Goal: Information Seeking & Learning: Learn about a topic

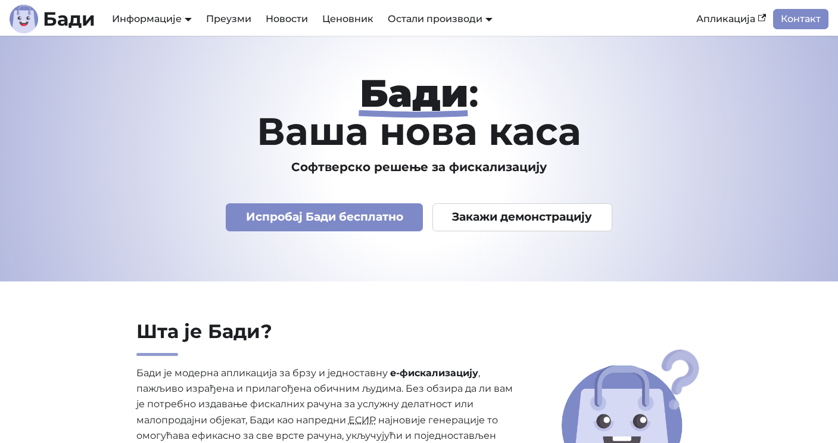
click at [383, 146] on h1 "[PERSON_NAME] : Ваша нова каса" at bounding box center [419, 112] width 660 height 76
click at [425, 177] on div "[PERSON_NAME] : Ваша нова каса Софтверско решење за фискализацију Испробај [PER…" at bounding box center [419, 158] width 679 height 169
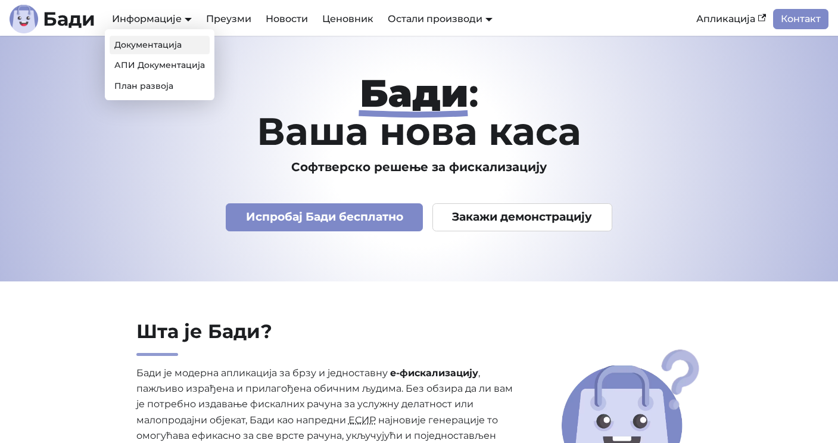
click at [164, 42] on link "Документација" at bounding box center [160, 45] width 100 height 18
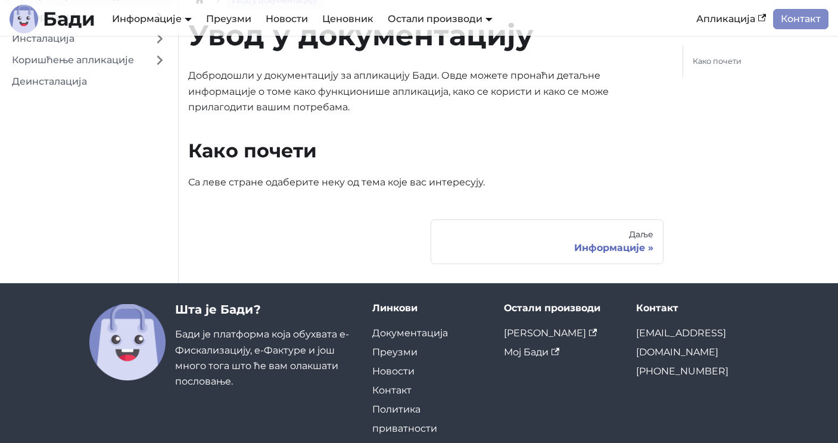
scroll to position [94, 0]
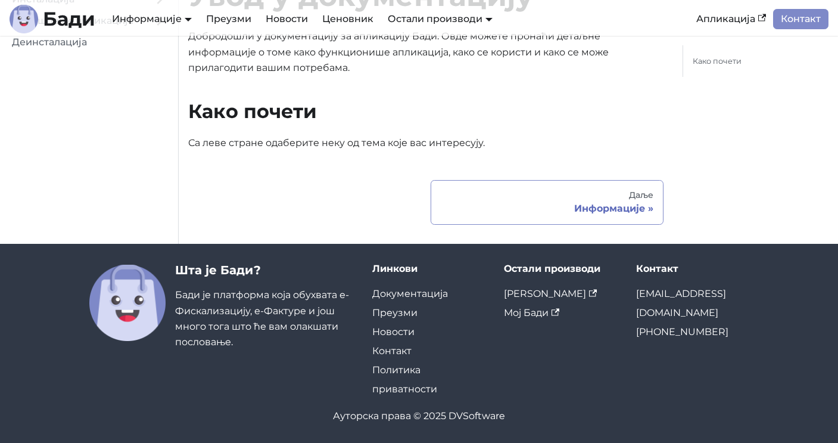
click at [611, 206] on div "Информације" at bounding box center [547, 209] width 213 height 12
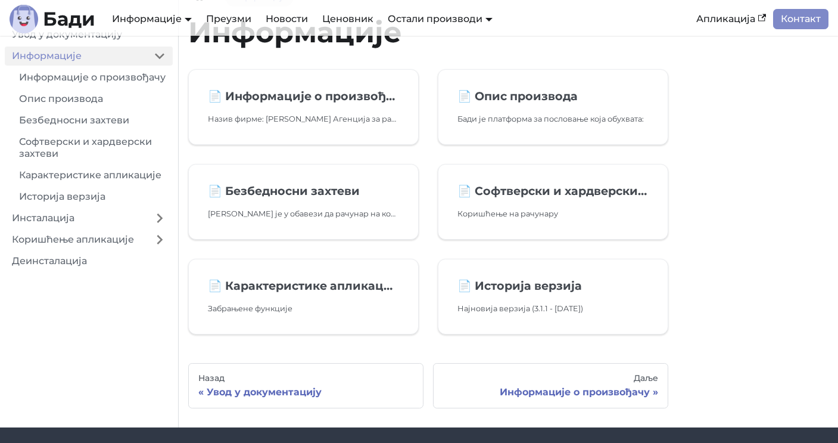
scroll to position [5, 0]
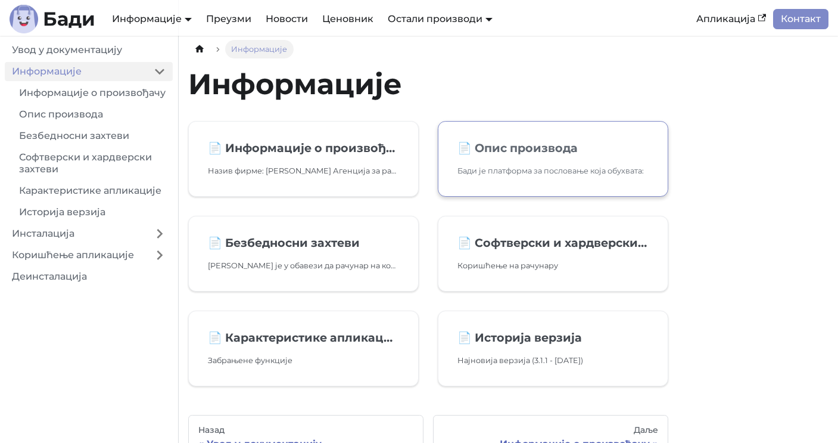
click at [557, 154] on h2 "📄️ Опис производа" at bounding box center [553, 148] width 191 height 14
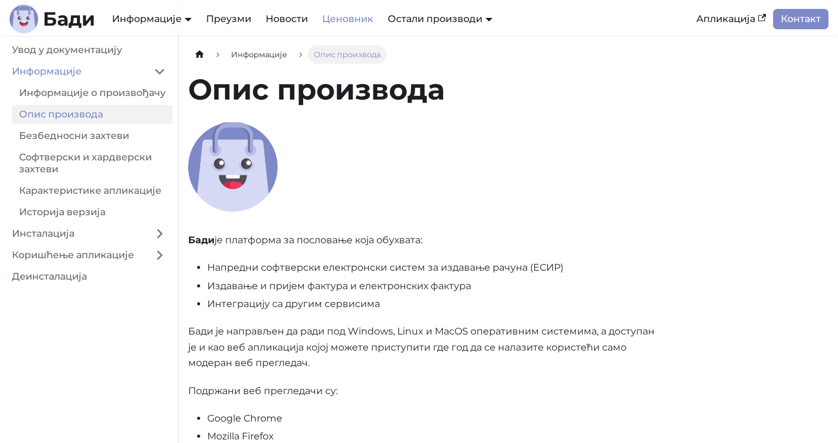
click at [333, 22] on link "Ценовник" at bounding box center [348, 19] width 66 height 20
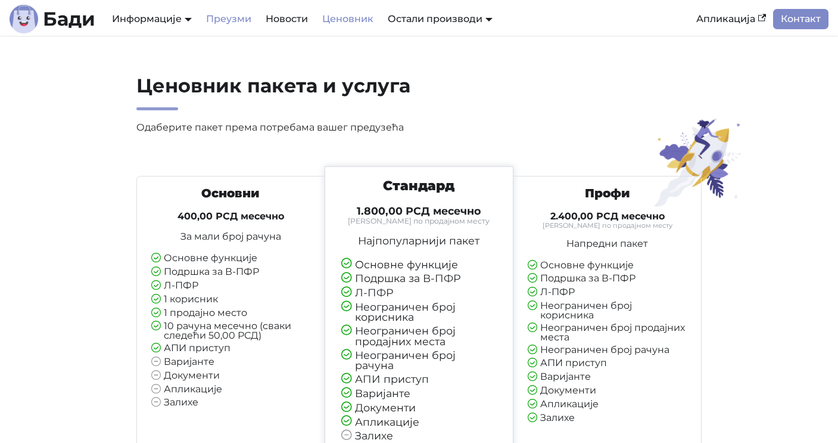
click at [241, 15] on link "Преузми" at bounding box center [229, 19] width 60 height 20
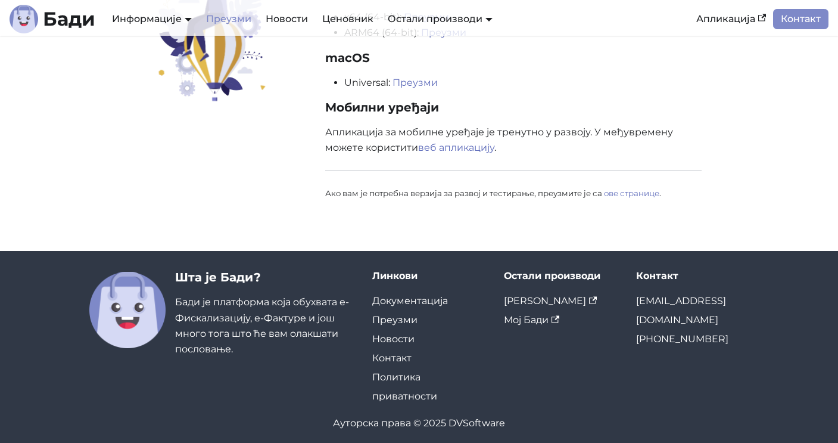
scroll to position [219, 0]
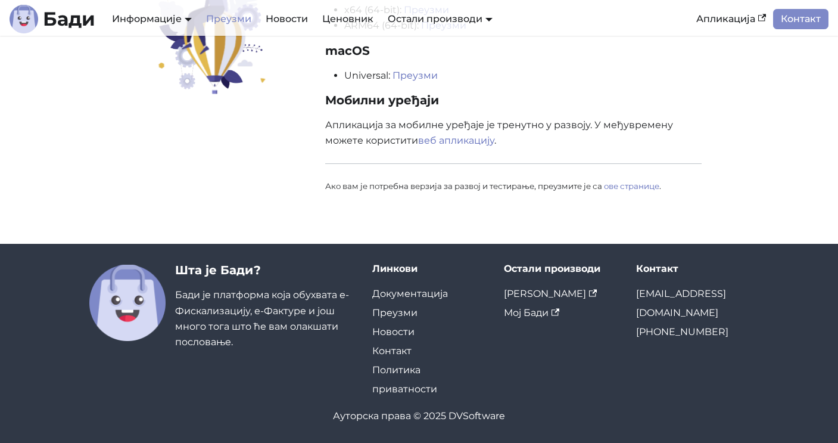
click at [504, 125] on p "Апликација за мобилне уређаје је тренутно у развоју. У међувремену можете корис…" at bounding box center [513, 133] width 377 height 32
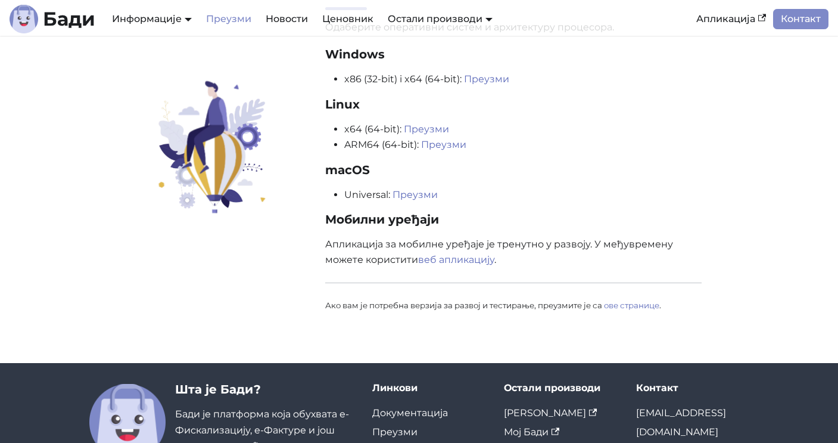
scroll to position [0, 0]
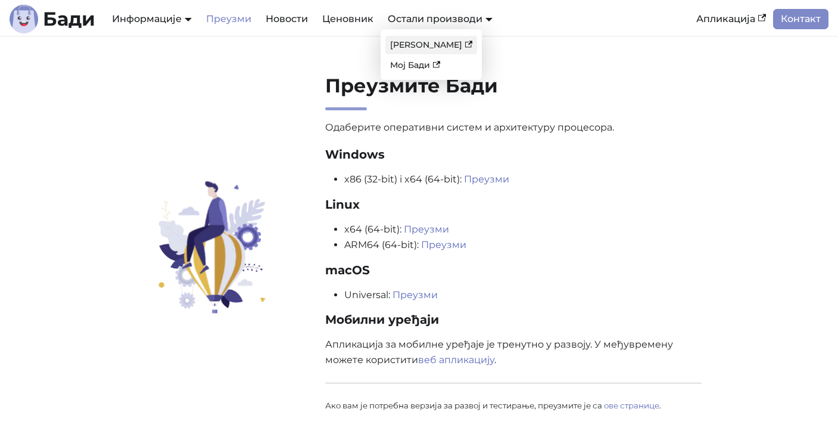
click at [433, 44] on link "[PERSON_NAME]" at bounding box center [432, 45] width 92 height 18
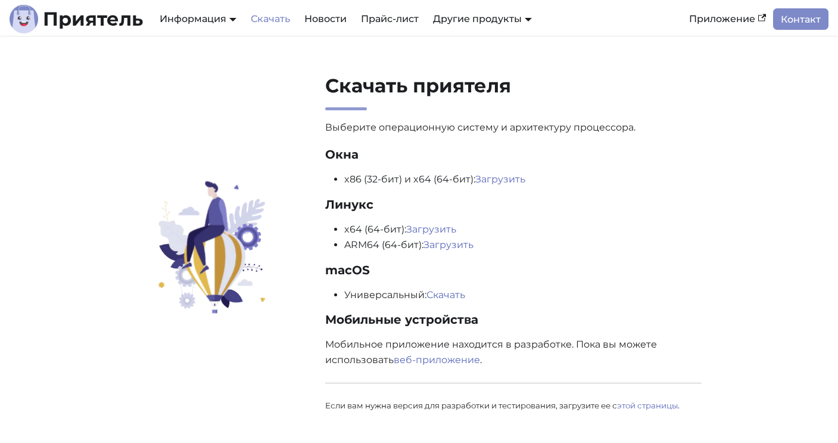
click at [545, 216] on p "Выберите операционную систему и архитектуру процессора. Окна x86 (32-бит) и x64…" at bounding box center [513, 266] width 377 height 293
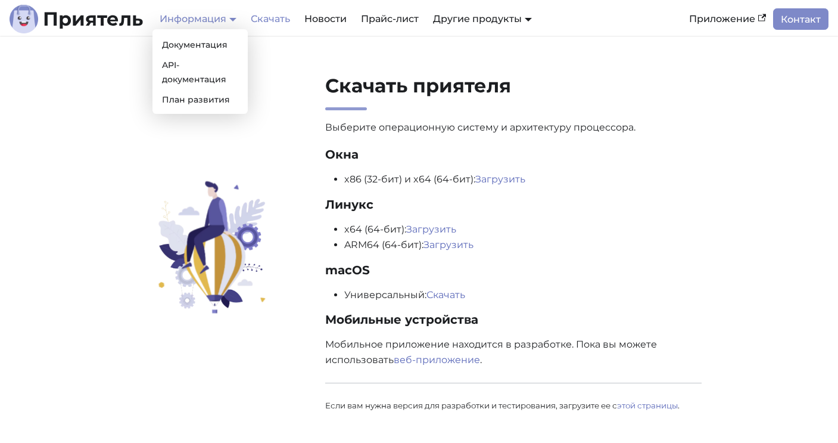
click at [204, 20] on font "Информация" at bounding box center [193, 18] width 67 height 11
click at [205, 45] on font "Документация" at bounding box center [195, 44] width 66 height 11
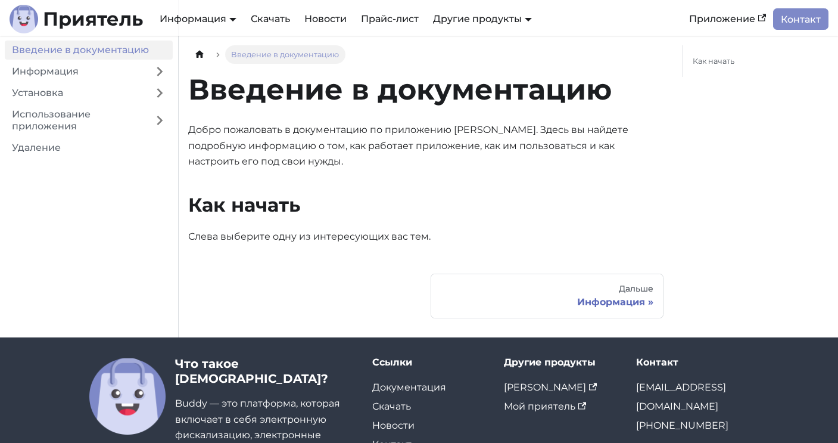
click at [305, 136] on p "Добро пожаловать в документацию по приложению [PERSON_NAME]. Здесь вы найдете п…" at bounding box center [426, 145] width 476 height 47
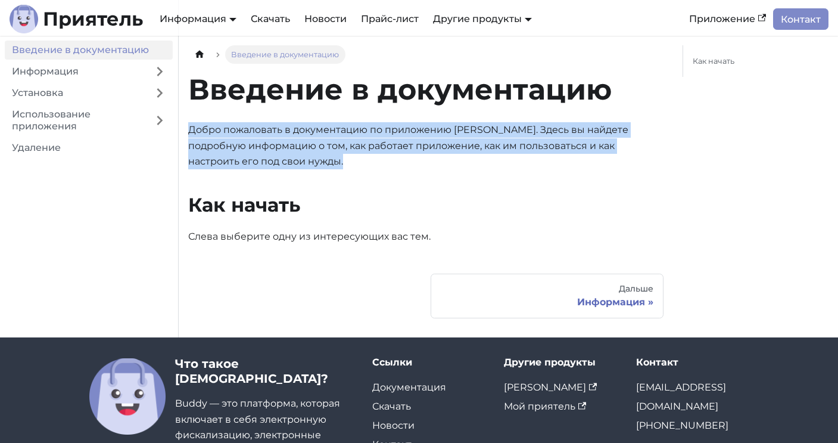
click at [305, 136] on p "Добро пожаловать в документацию по приложению [PERSON_NAME]. Здесь вы найдете п…" at bounding box center [426, 145] width 476 height 47
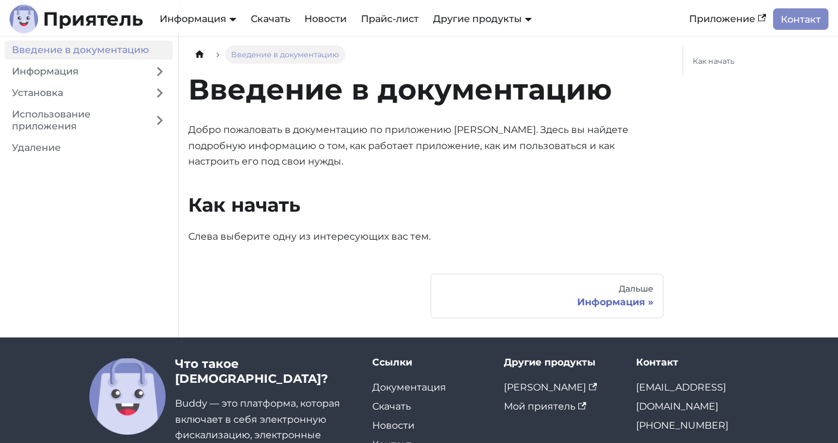
click at [274, 160] on p "Добро пожаловать в документацию по приложению [PERSON_NAME]. Здесь вы найдете п…" at bounding box center [426, 145] width 476 height 47
click at [583, 302] on font "Информация" at bounding box center [611, 301] width 68 height 11
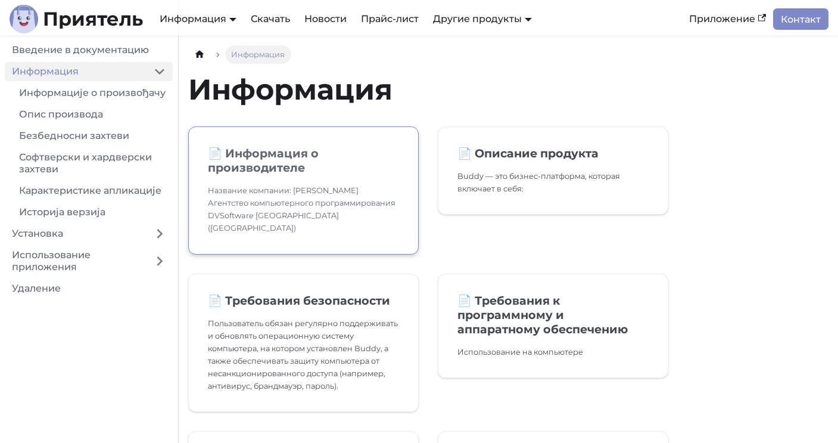
click at [274, 158] on font "Информация о производителе" at bounding box center [263, 160] width 111 height 29
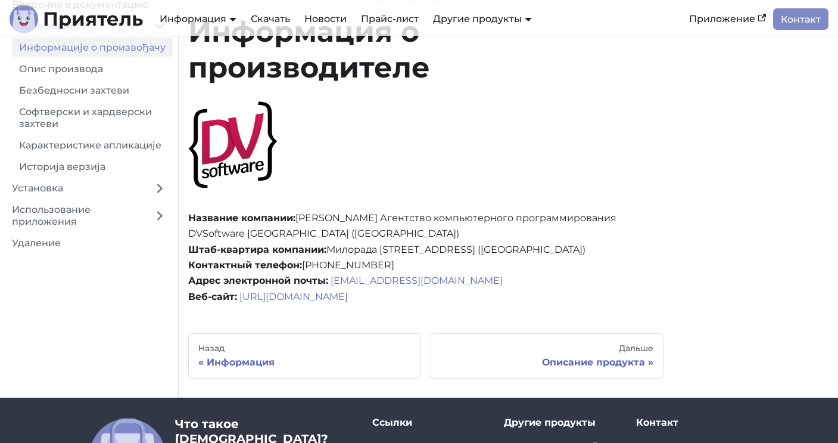
scroll to position [63, 0]
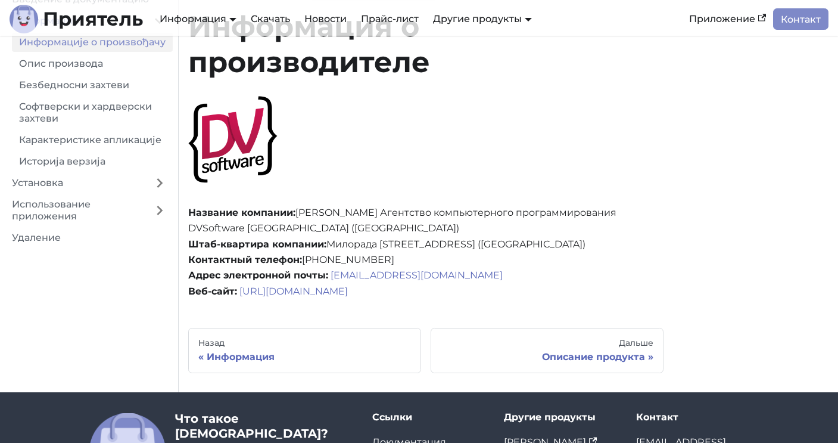
click at [436, 247] on font "Милорада [STREET_ADDRESS] ([GEOGRAPHIC_DATA])" at bounding box center [456, 243] width 259 height 11
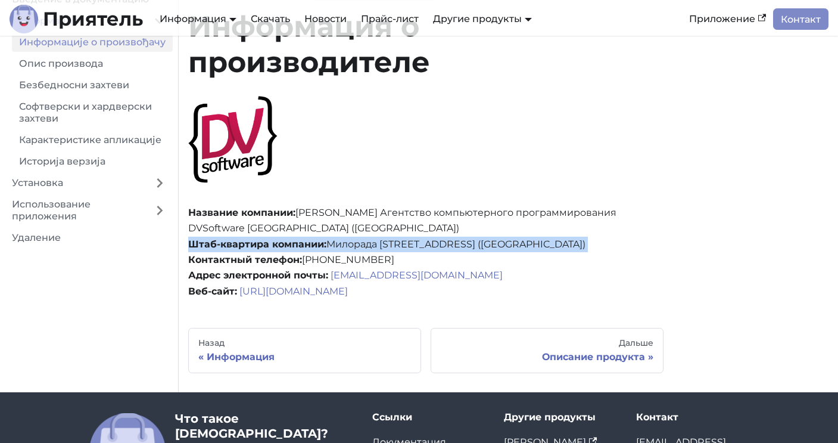
click at [436, 247] on font "Милорада [STREET_ADDRESS] ([GEOGRAPHIC_DATA])" at bounding box center [456, 243] width 259 height 11
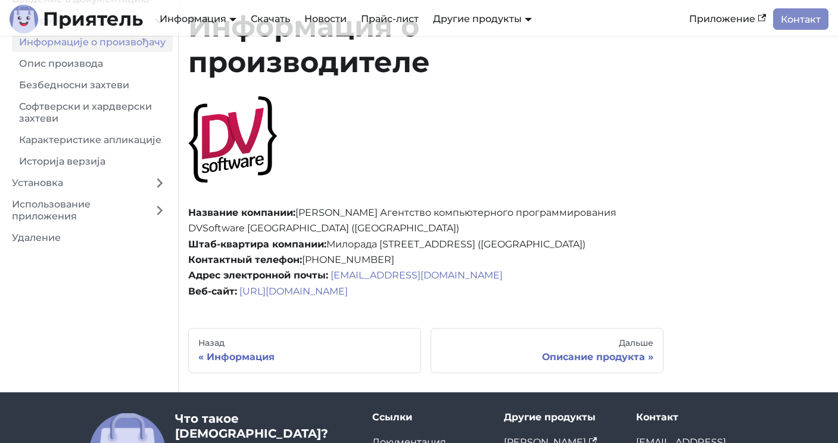
click at [415, 251] on p "Название компании: [PERSON_NAME] Агентство компьютерного программирования DVSof…" at bounding box center [426, 252] width 476 height 94
click at [615, 353] on font "Описание продукта" at bounding box center [593, 356] width 103 height 11
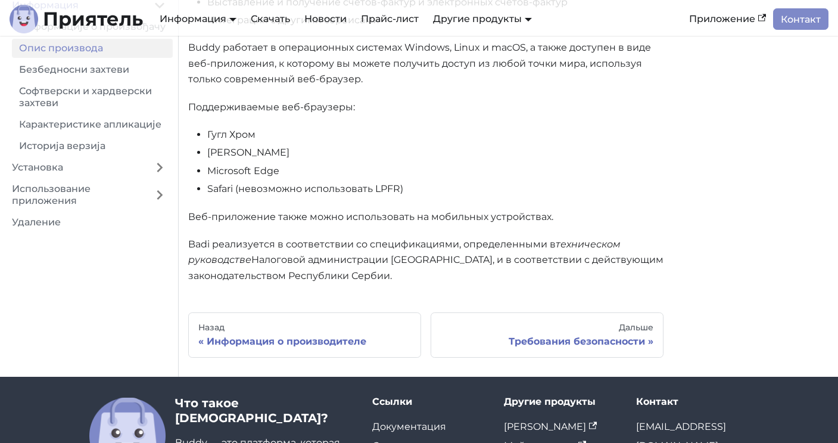
scroll to position [290, 0]
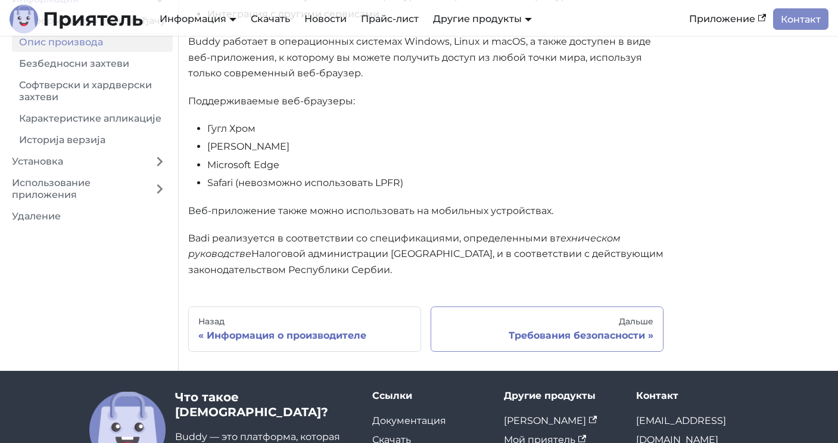
click at [594, 338] on font "Требования безопасности" at bounding box center [577, 335] width 136 height 11
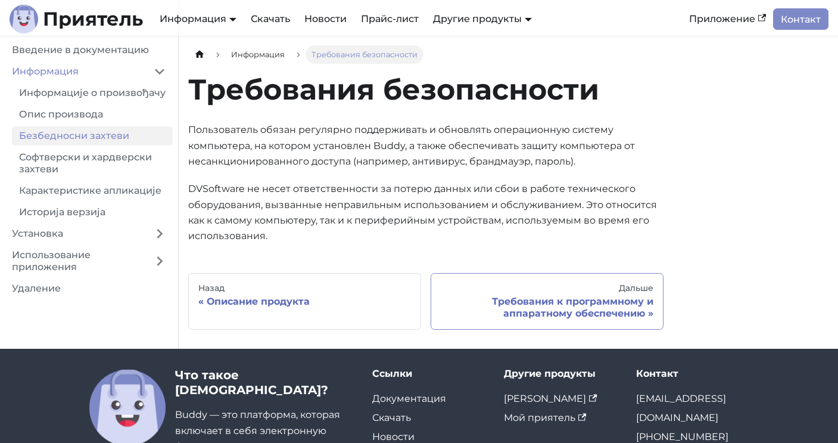
click at [604, 309] on font "Требования к программному и аппаратному обеспечению" at bounding box center [572, 307] width 161 height 23
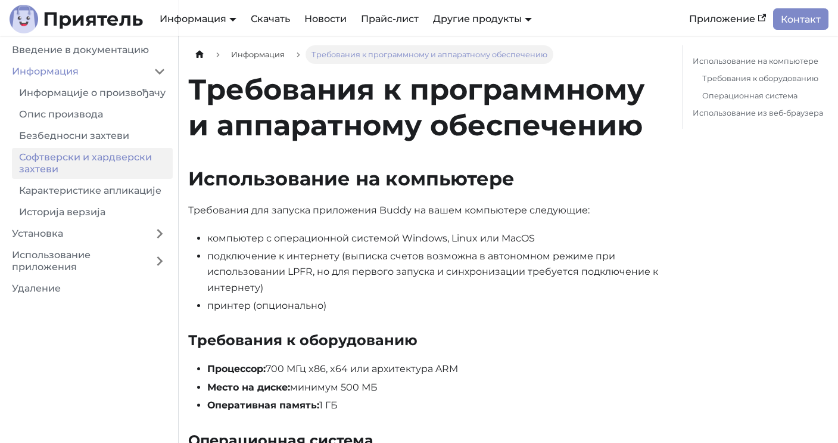
click at [417, 269] on font "подключение к интернету (выписка счетов возможна в автономном режиме при исполь…" at bounding box center [432, 271] width 451 height 43
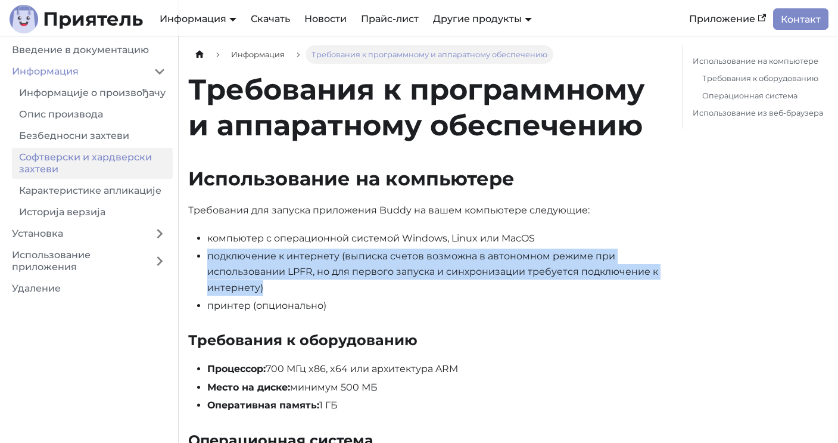
click at [417, 269] on font "подключение к интернету (выписка счетов возможна в автономном режиме при исполь…" at bounding box center [432, 271] width 451 height 43
click at [386, 259] on font "подключение к интернету (выписка счетов возможна в автономном режиме при исполь…" at bounding box center [432, 271] width 451 height 43
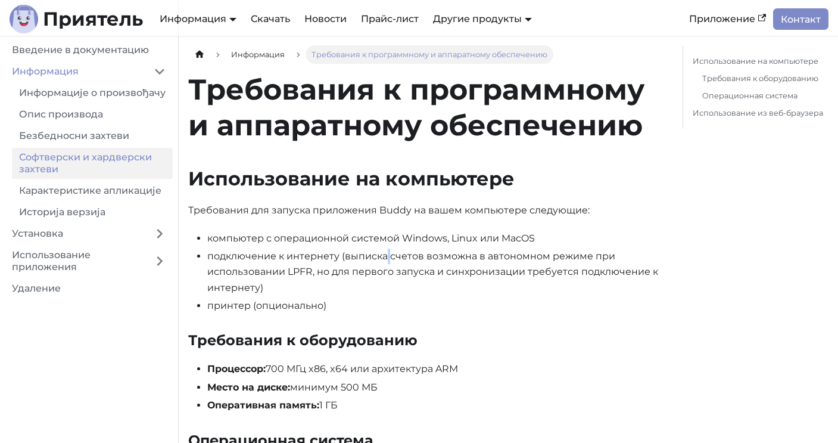
click at [386, 259] on font "подключение к интернету (выписка счетов возможна в автономном режиме при исполь…" at bounding box center [432, 271] width 451 height 43
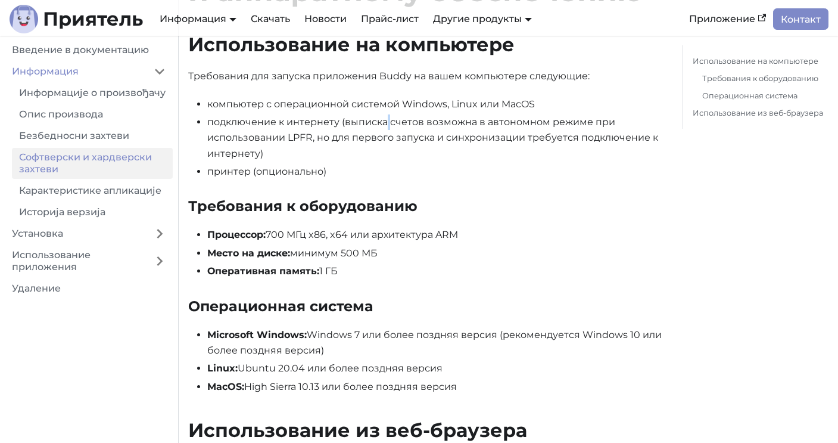
scroll to position [135, 0]
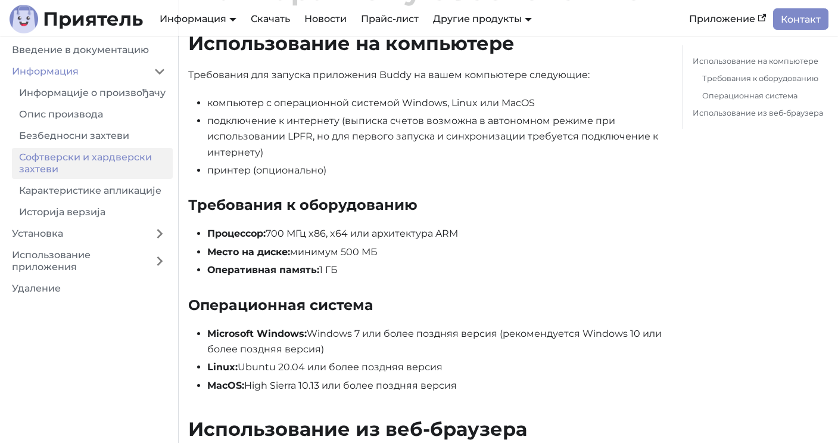
click at [421, 155] on li "подключение к интернету (выписка счетов возможна в автономном режиме при исполь…" at bounding box center [435, 136] width 456 height 47
click at [412, 135] on font "подключение к интернету (выписка счетов возможна в автономном режиме при исполь…" at bounding box center [432, 136] width 451 height 43
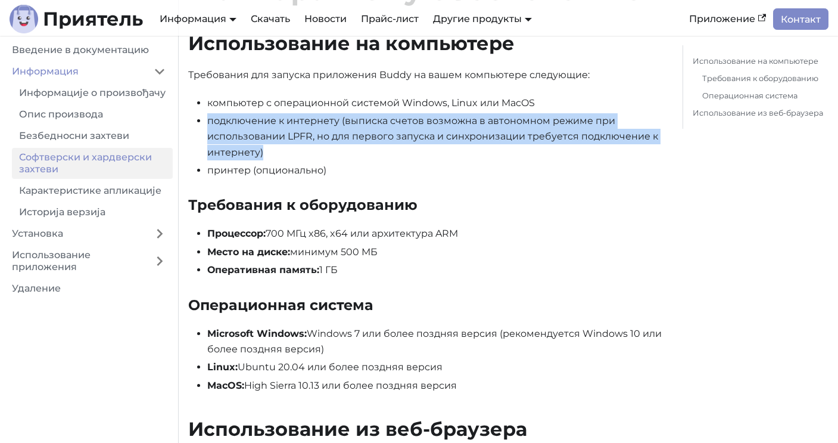
click at [412, 135] on font "подключение к интернету (выписка счетов возможна в автономном режиме при исполь…" at bounding box center [432, 136] width 451 height 43
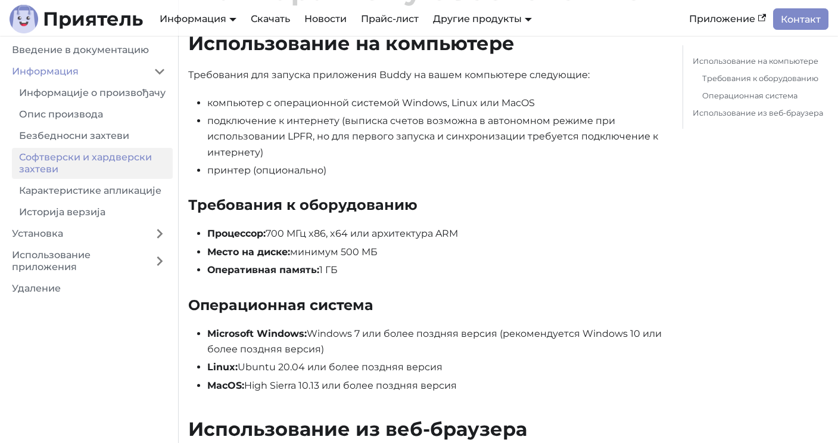
click at [386, 138] on font "подключение к интернету (выписка счетов возможна в автономном режиме при исполь…" at bounding box center [432, 136] width 451 height 43
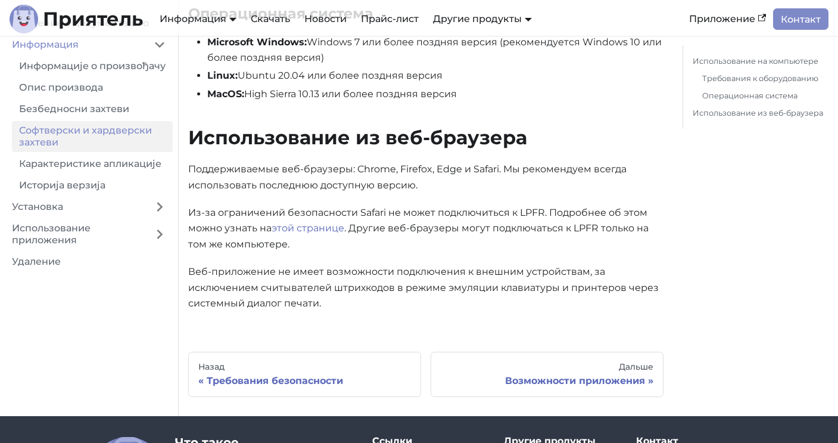
scroll to position [435, 0]
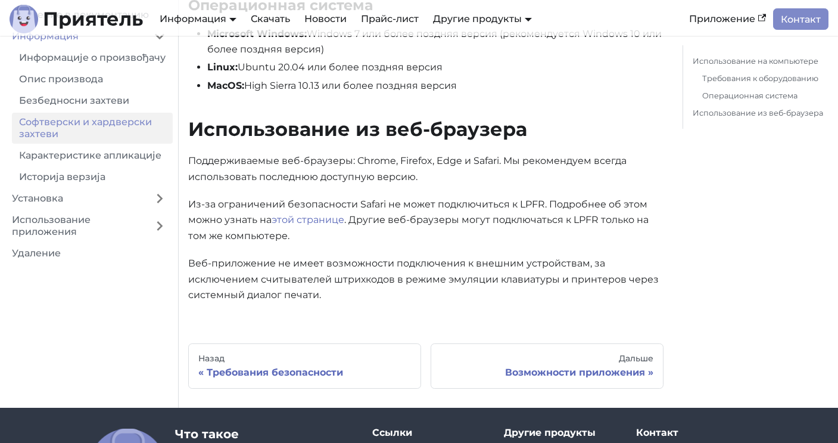
click at [503, 268] on font "Веб-приложение не имеет возможности подключения к внешним устройствам, за исклю…" at bounding box center [423, 278] width 471 height 43
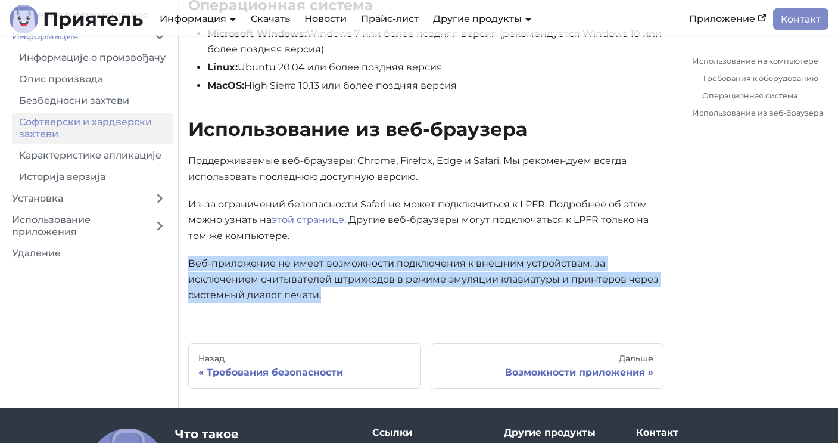
click at [503, 268] on font "Веб-приложение не имеет возможности подключения к внешним устройствам, за исклю…" at bounding box center [423, 278] width 471 height 43
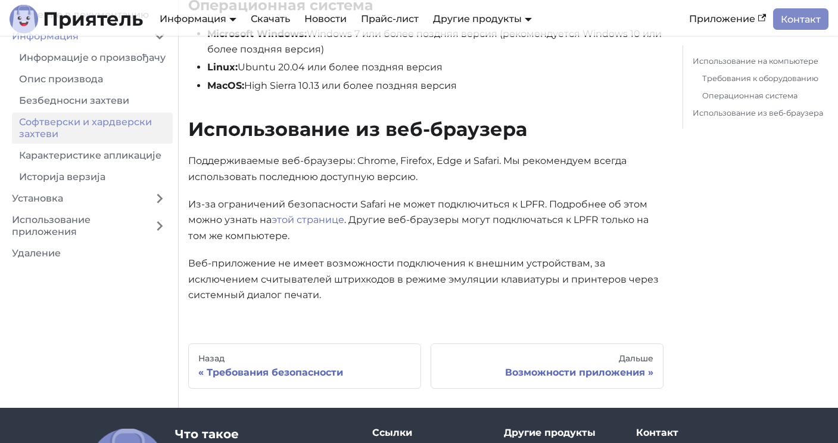
click at [435, 265] on font "Веб-приложение не имеет возможности подключения к внешним устройствам, за исклю…" at bounding box center [423, 278] width 471 height 43
click at [423, 276] on font "Веб-приложение не имеет возможности подключения к внешним устройствам, за исклю…" at bounding box center [423, 278] width 471 height 43
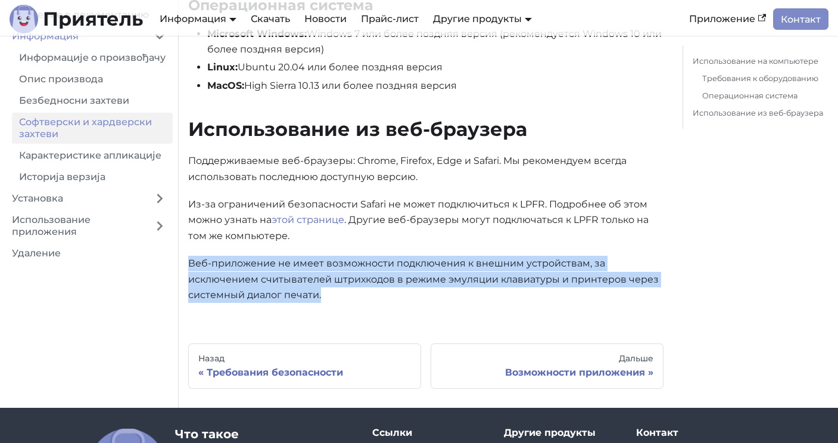
click at [423, 276] on font "Веб-приложение не имеет возможности подключения к внешним устройствам, за исклю…" at bounding box center [423, 278] width 471 height 43
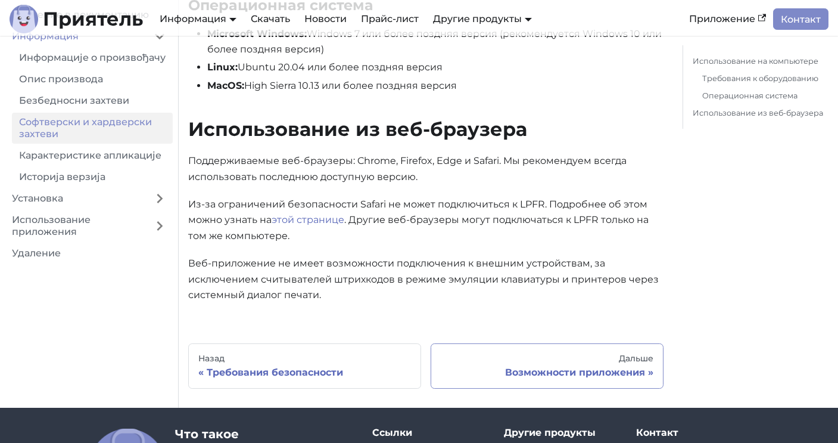
click at [534, 374] on font "Возможности приложения" at bounding box center [575, 372] width 140 height 11
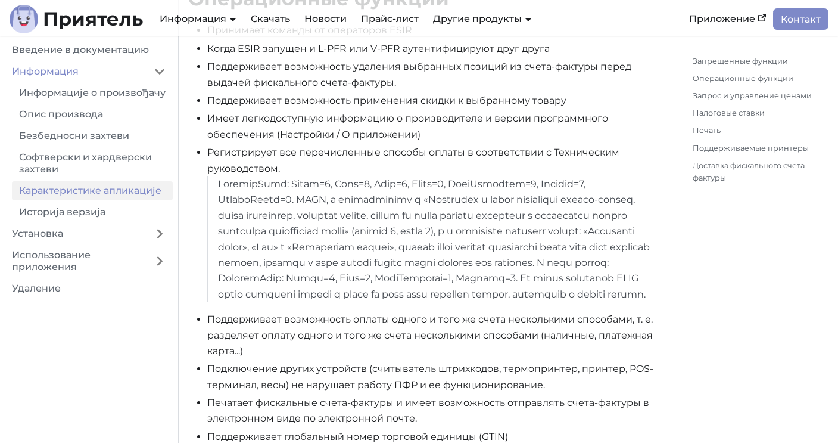
scroll to position [318, 0]
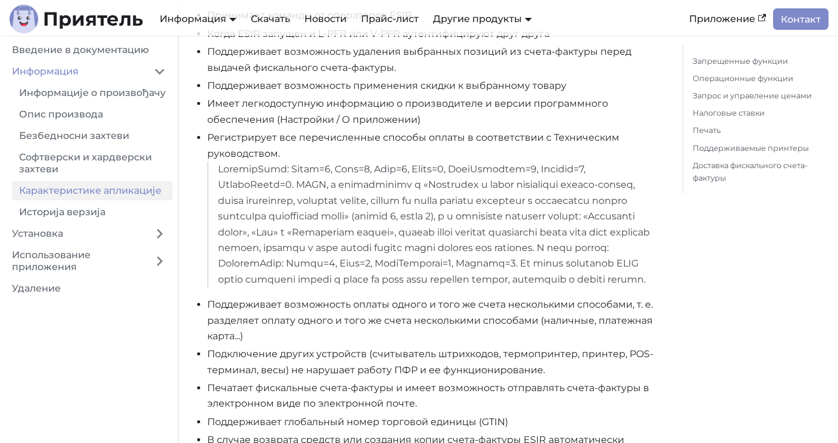
click at [445, 184] on font at bounding box center [434, 224] width 432 height 122
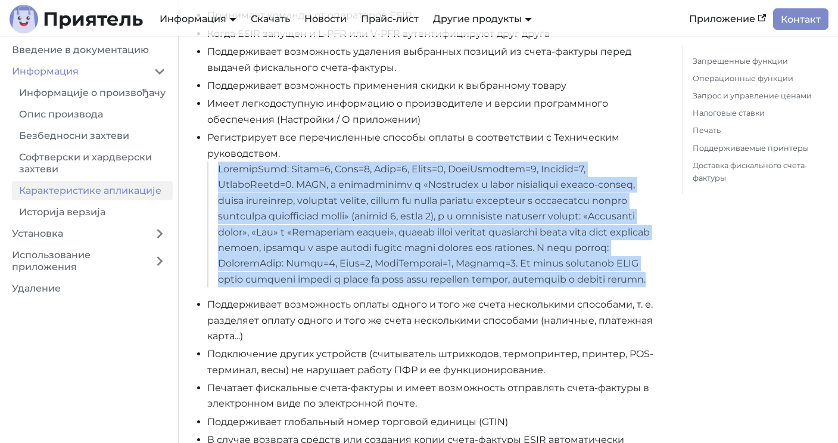
click at [445, 184] on font at bounding box center [434, 224] width 432 height 122
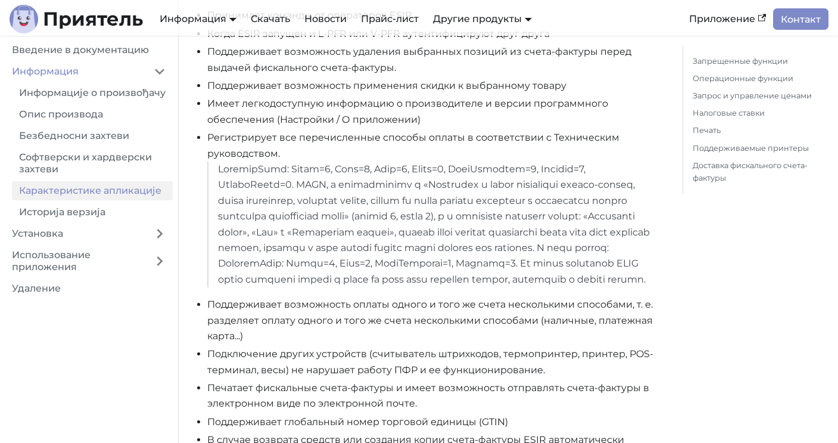
click at [416, 197] on font at bounding box center [434, 224] width 432 height 122
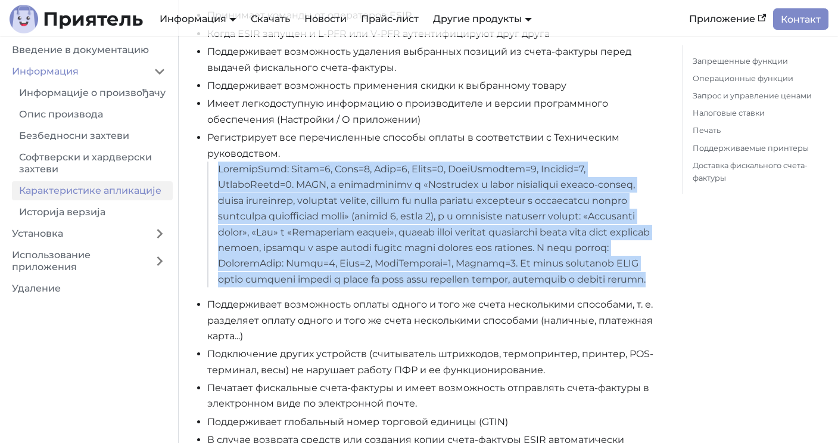
click at [415, 197] on font at bounding box center [434, 224] width 432 height 122
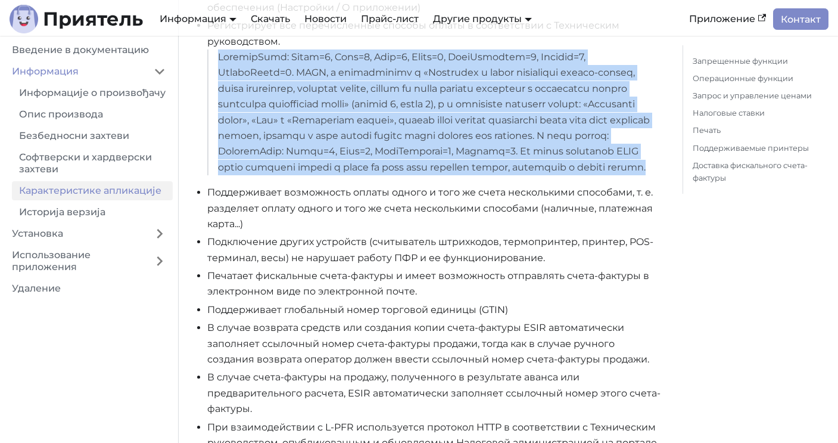
scroll to position [434, 0]
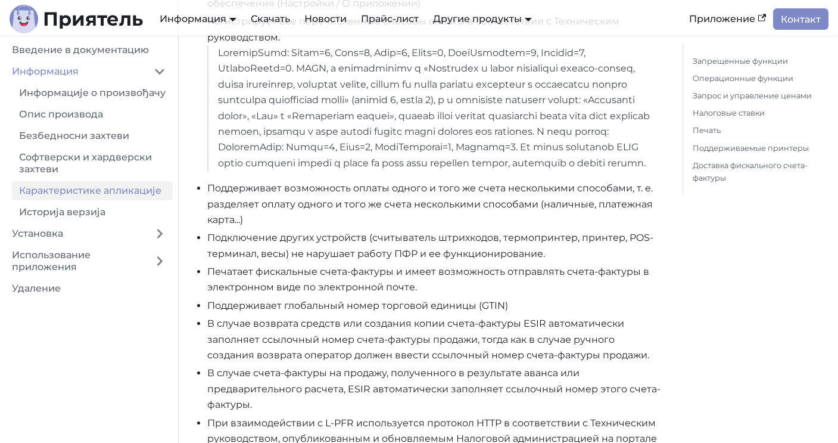
click at [415, 200] on font "Поддерживает возможность оплаты одного и того же счета несколькими способами, т…" at bounding box center [430, 203] width 446 height 43
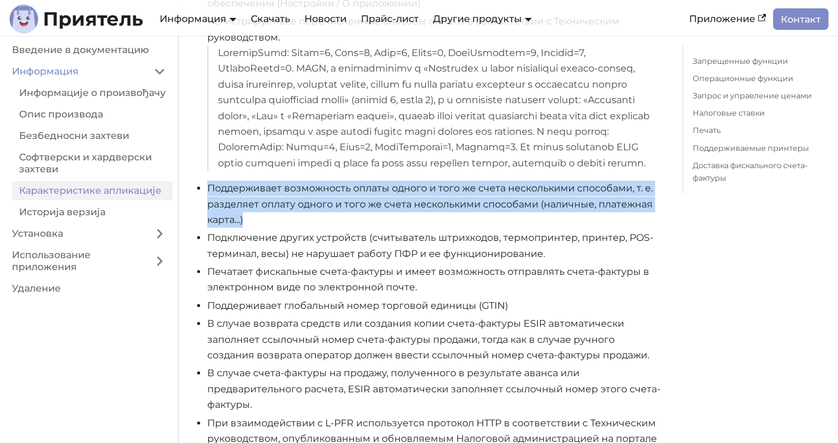
click at [415, 200] on font "Поддерживает возможность оплаты одного и того же счета несколькими способами, т…" at bounding box center [430, 203] width 446 height 43
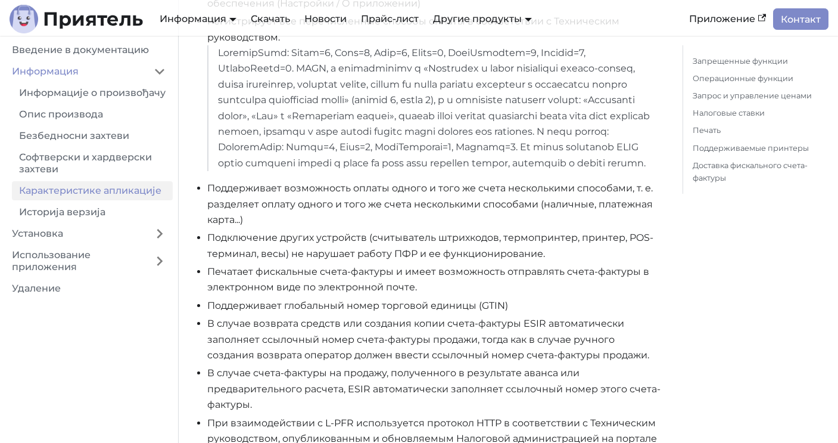
click at [360, 218] on font "Поддерживает возможность оплаты одного и того же счета несколькими способами, т…" at bounding box center [430, 203] width 446 height 43
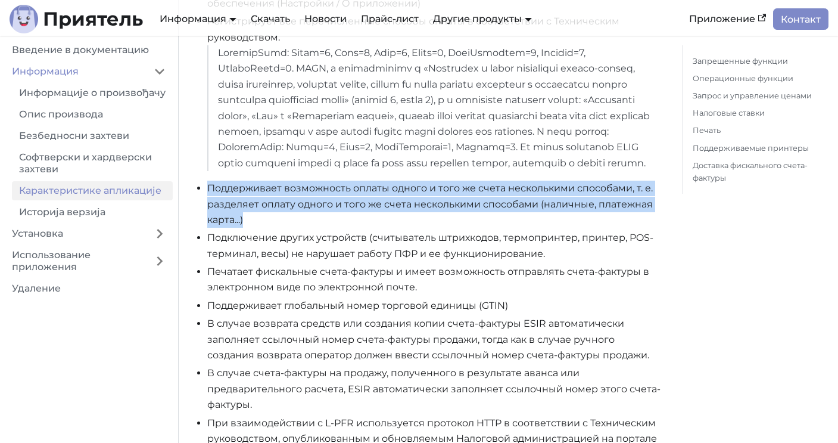
click at [360, 218] on font "Поддерживает возможность оплаты одного и того же счета несколькими способами, т…" at bounding box center [430, 203] width 446 height 43
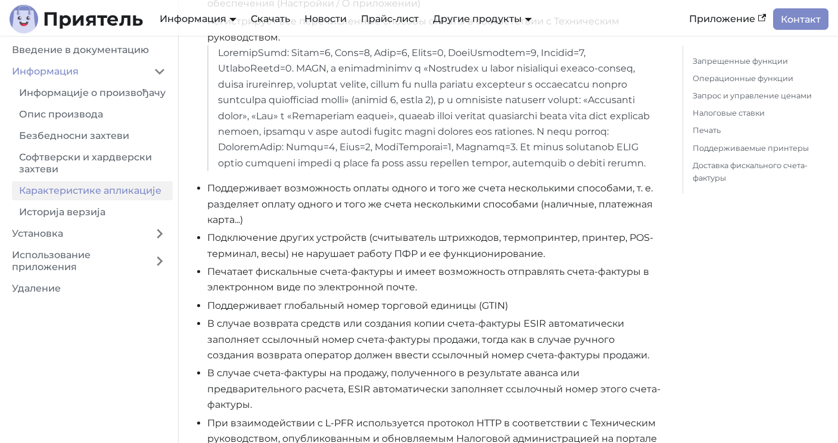
click at [308, 260] on li "Подключение других устройств (считыватель штрихкодов, термопринтер, принтер, PO…" at bounding box center [435, 246] width 456 height 32
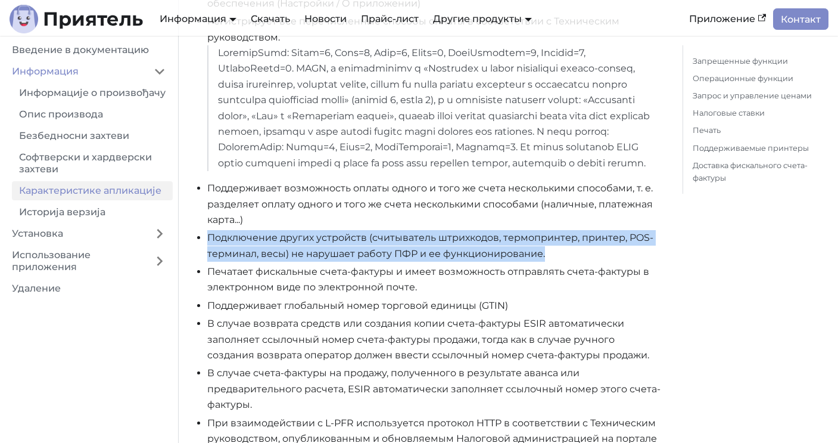
click at [308, 260] on li "Подключение других устройств (считыватель штрихкодов, термопринтер, принтер, PO…" at bounding box center [435, 246] width 456 height 32
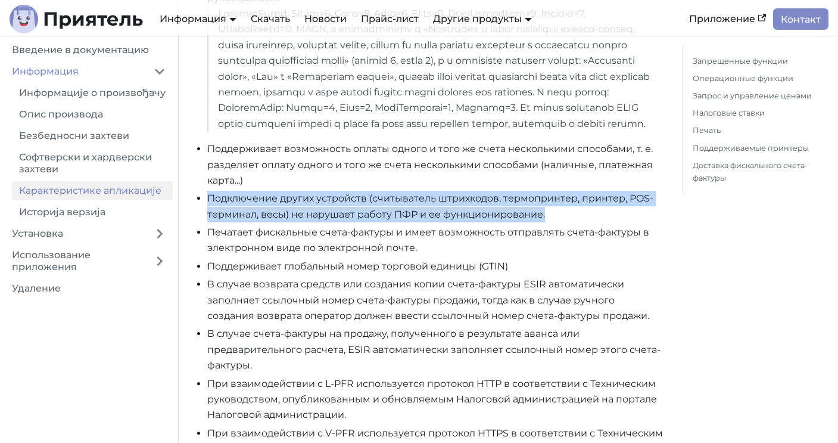
scroll to position [477, 0]
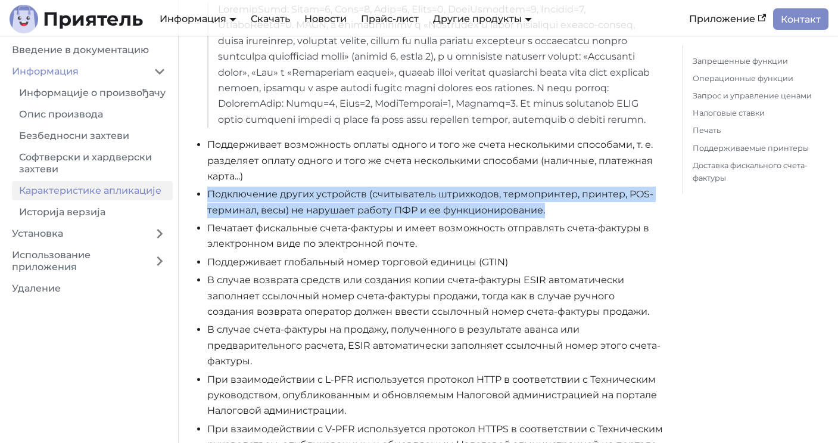
click at [331, 218] on li "Подключение других устройств (считыватель штрихкодов, термопринтер, принтер, PO…" at bounding box center [435, 203] width 456 height 32
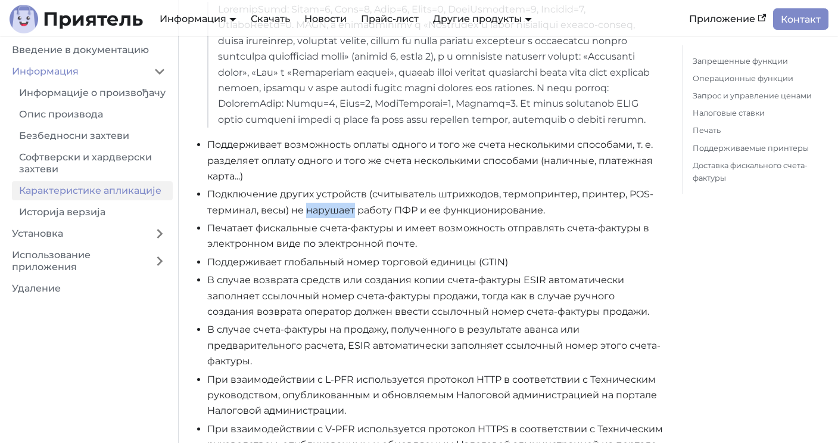
click at [331, 218] on li "Подключение других устройств (считыватель штрихкодов, термопринтер, принтер, PO…" at bounding box center [435, 203] width 456 height 32
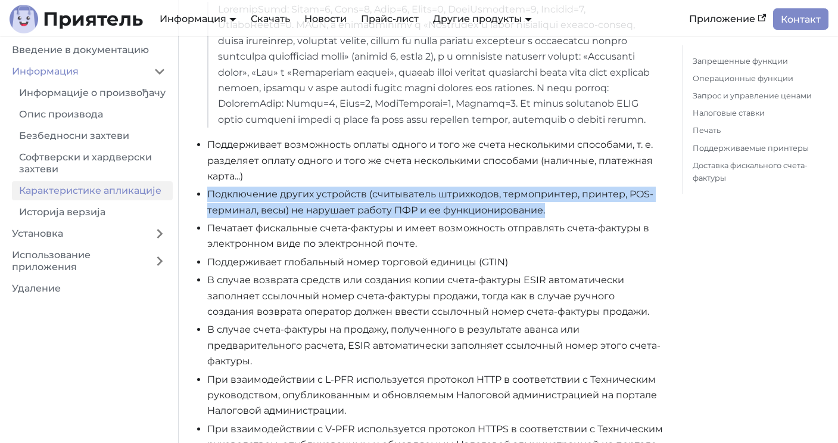
click at [331, 218] on li "Подключение других устройств (считыватель штрихкодов, термопринтер, принтер, PO…" at bounding box center [435, 203] width 456 height 32
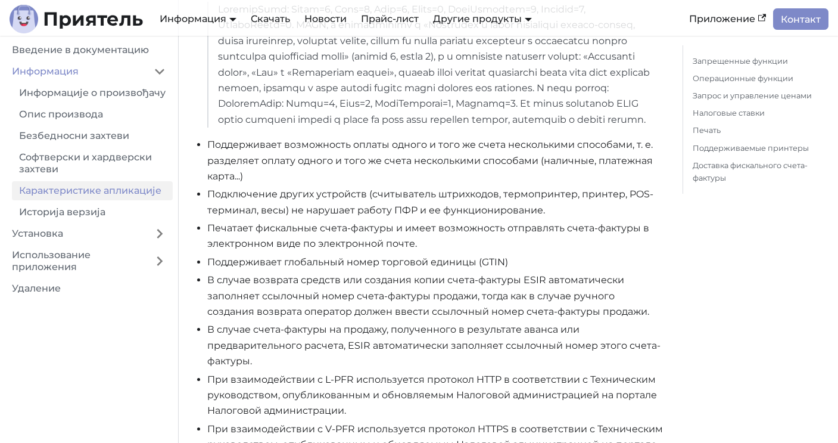
click at [297, 247] on font "Печатает фискальные счета-фактуры и имеет возможность отправлять счета-фактуры …" at bounding box center [428, 235] width 442 height 27
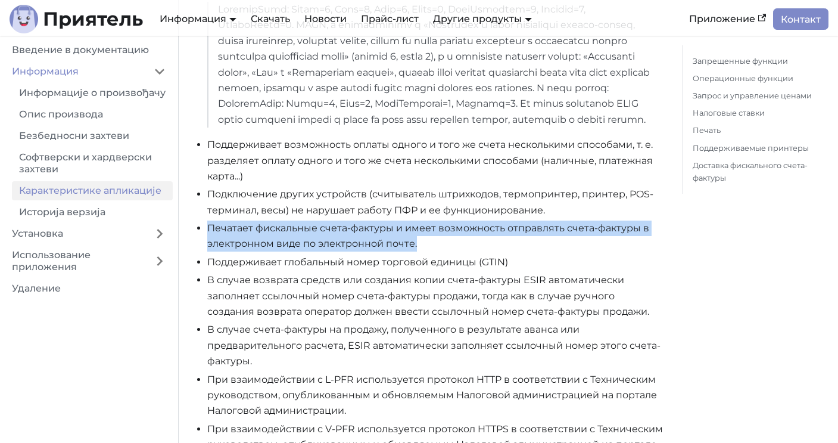
click at [297, 247] on font "Печатает фискальные счета-фактуры и имеет возможность отправлять счета-фактуры …" at bounding box center [428, 235] width 442 height 27
click at [303, 249] on font "Печатает фискальные счета-фактуры и имеет возможность отправлять счета-фактуры …" at bounding box center [428, 235] width 442 height 27
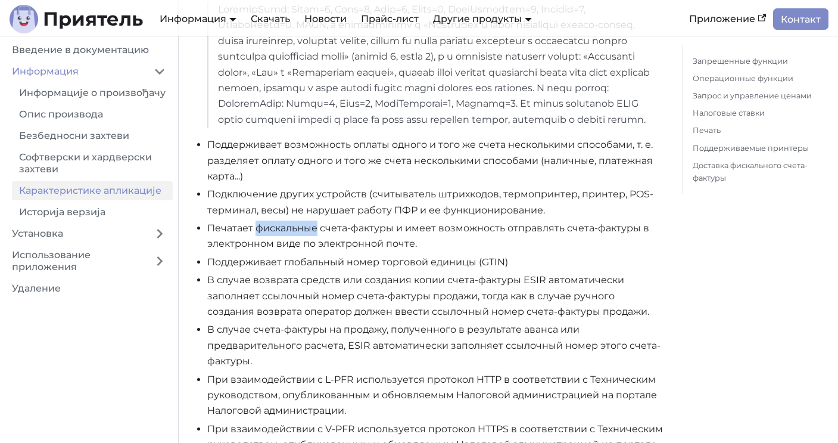
click at [303, 249] on font "Печатает фискальные счета-фактуры и имеет возможность отправлять счета-фактуры …" at bounding box center [428, 235] width 442 height 27
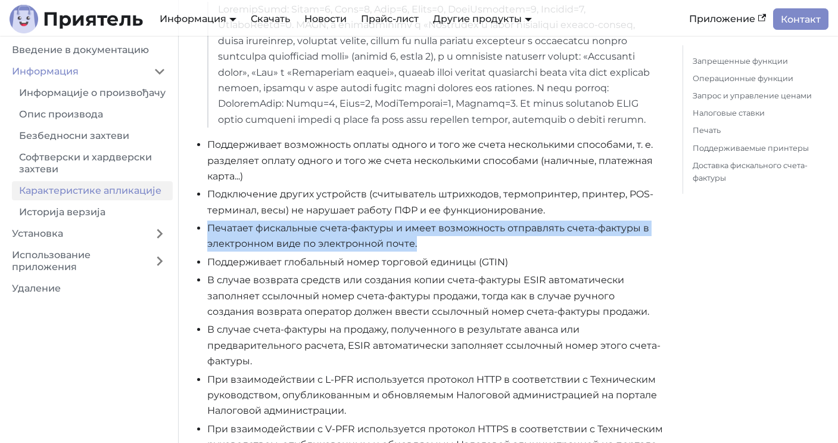
click at [303, 249] on font "Печатает фискальные счета-фактуры и имеет возможность отправлять счета-фактуры …" at bounding box center [428, 235] width 442 height 27
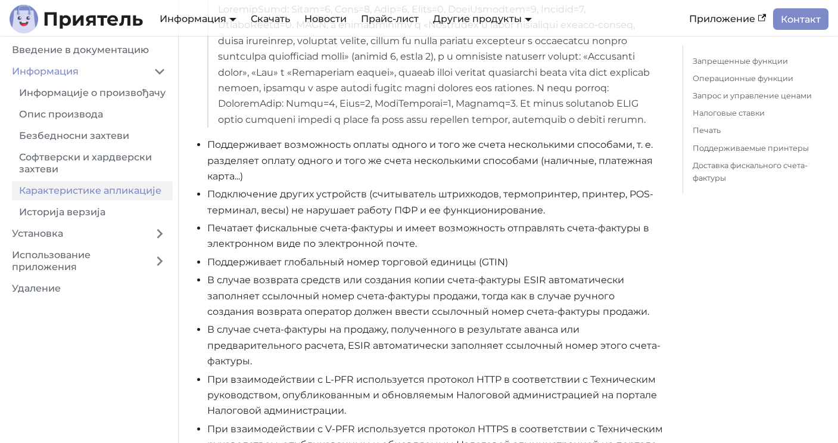
click at [314, 268] on font "Поддерживает глобальный номер торговой единицы (GTIN)" at bounding box center [357, 261] width 301 height 11
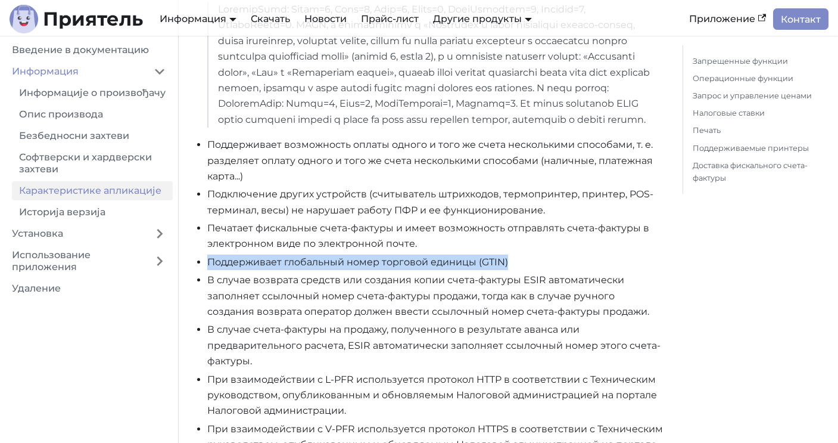
click at [314, 268] on font "Поддерживает глобальный номер торговой единицы (GTIN)" at bounding box center [357, 261] width 301 height 11
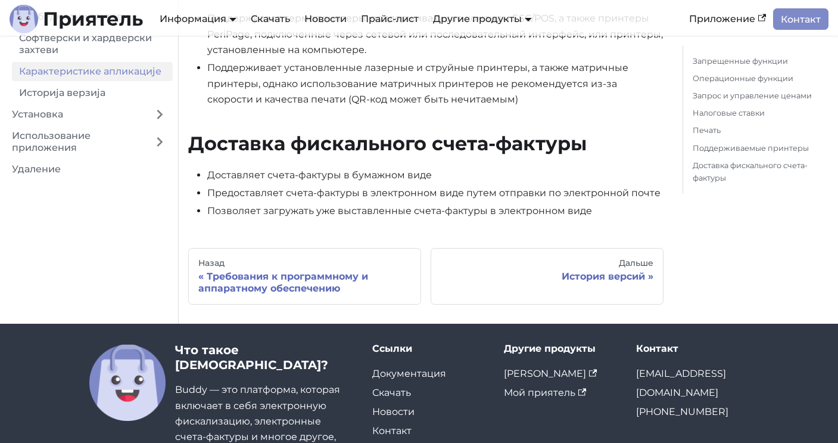
scroll to position [1626, 0]
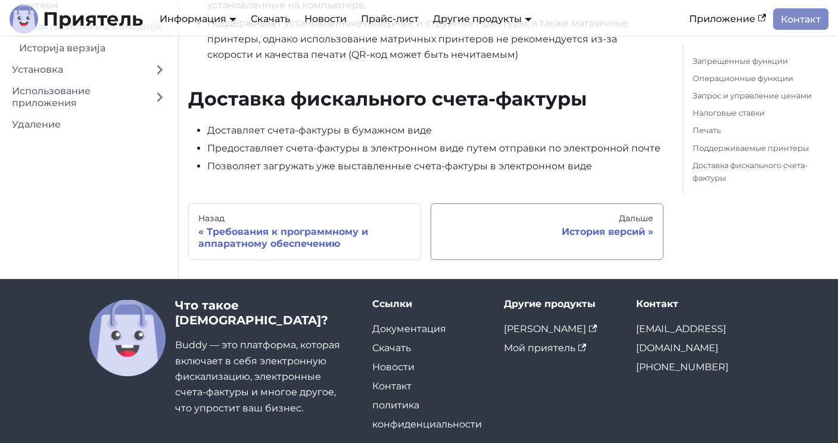
click at [591, 237] on font "История версий" at bounding box center [603, 231] width 83 height 11
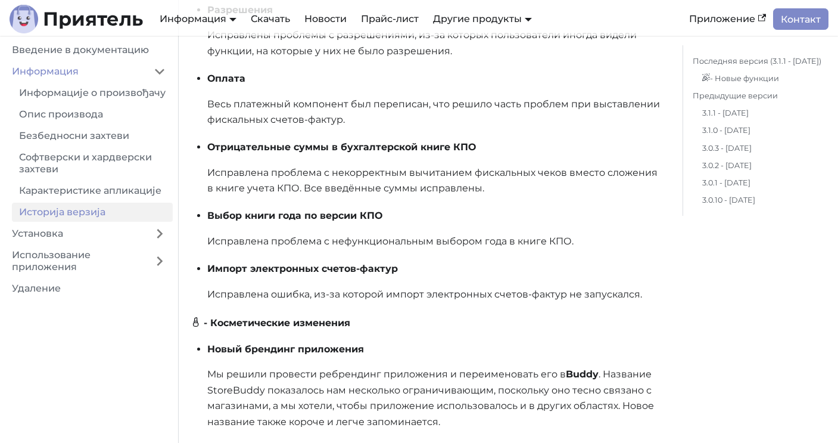
scroll to position [2222, 0]
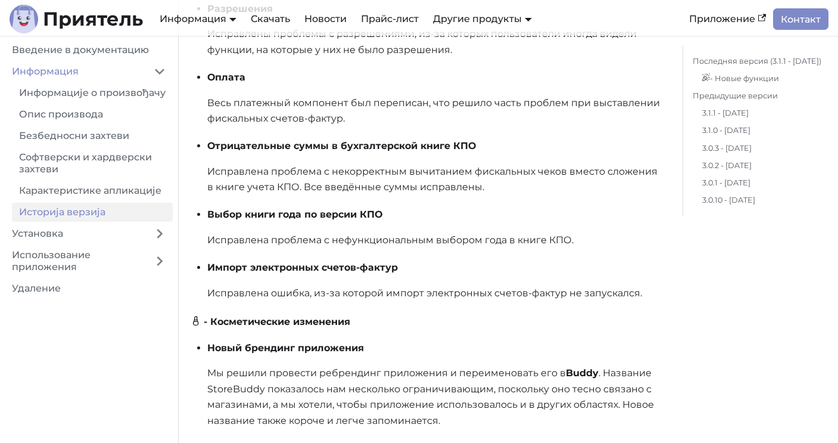
click at [362, 181] on font "Исправлена ​​проблема с некорректным вычитанием фискальных чеков вместо сложени…" at bounding box center [432, 179] width 451 height 27
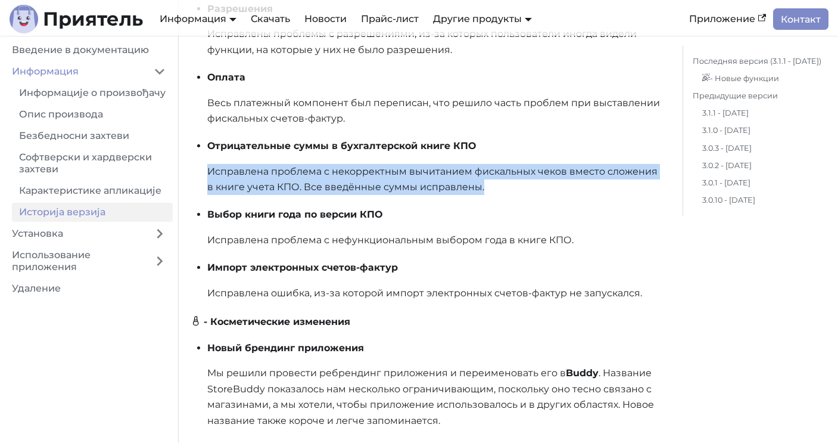
click at [362, 181] on font "Исправлена ​​проблема с некорректным вычитанием фискальных чеков вместо сложени…" at bounding box center [432, 179] width 451 height 27
click at [374, 185] on font "Исправлена ​​проблема с некорректным вычитанием фискальных чеков вместо сложени…" at bounding box center [432, 179] width 451 height 27
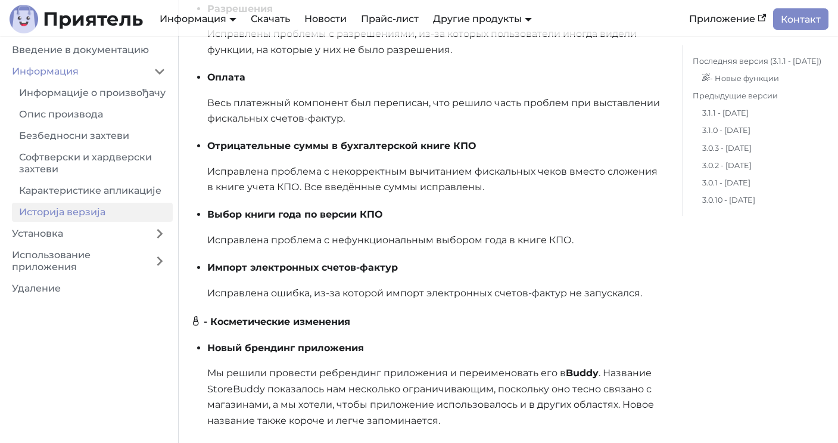
click at [397, 241] on font "Исправлена ​​проблема с нефункциональным выбором года в книге КПО." at bounding box center [390, 239] width 367 height 11
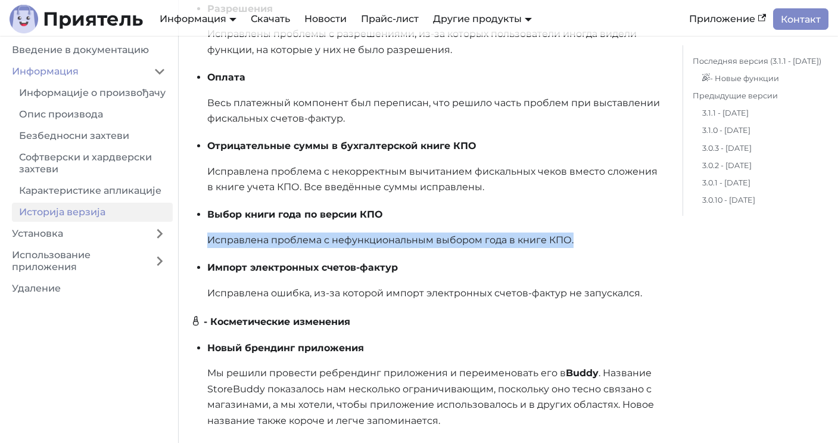
click at [397, 241] on font "Исправлена ​​проблема с нефункциональным выбором года в книге КПО." at bounding box center [390, 239] width 367 height 11
click at [422, 235] on font "Исправлена ​​проблема с нефункциональным выбором года в книге КПО." at bounding box center [390, 239] width 367 height 11
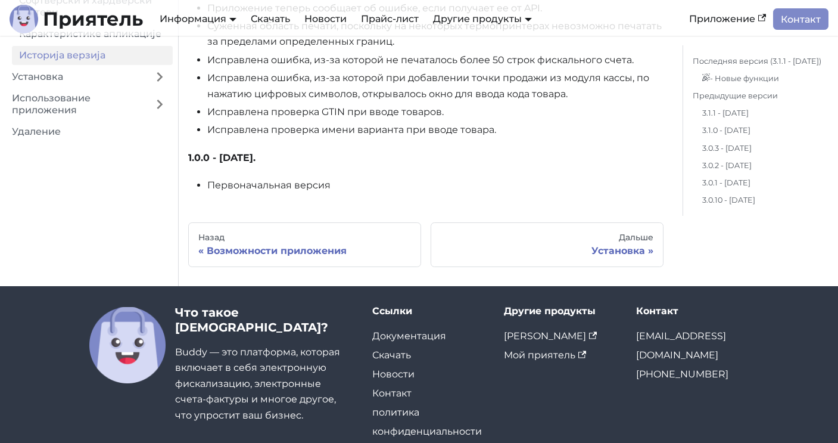
scroll to position [11475, 0]
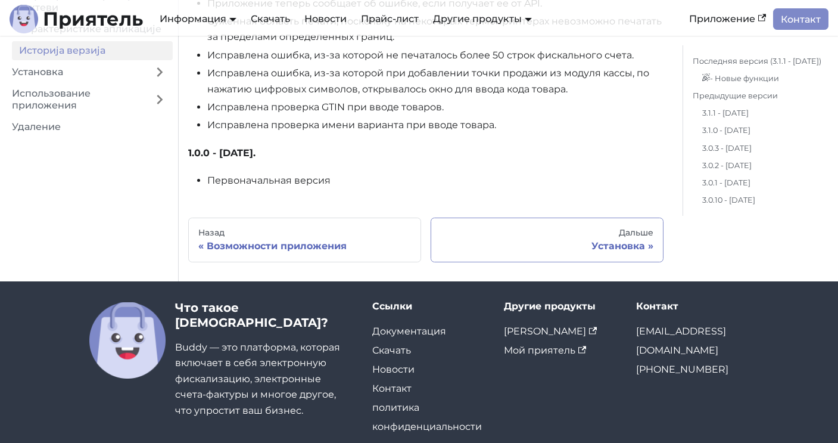
click at [618, 244] on font "Установка" at bounding box center [619, 245] width 54 height 11
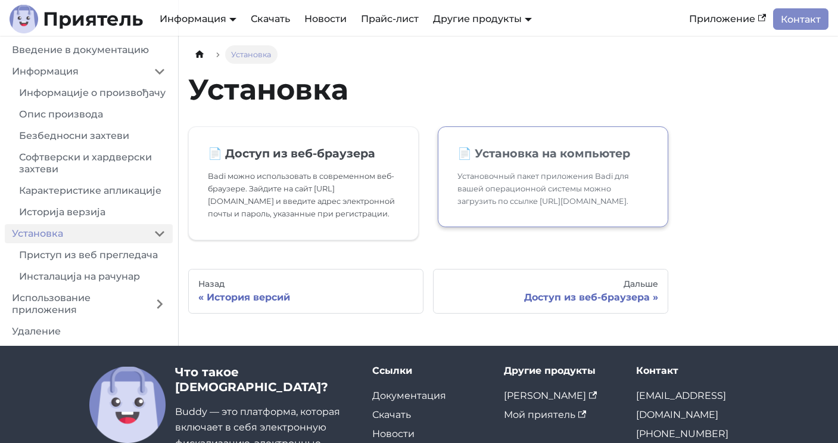
click at [520, 177] on font "Установочный пакет приложения Badi для вашей операционной системы можно загрузи…" at bounding box center [544, 189] width 172 height 34
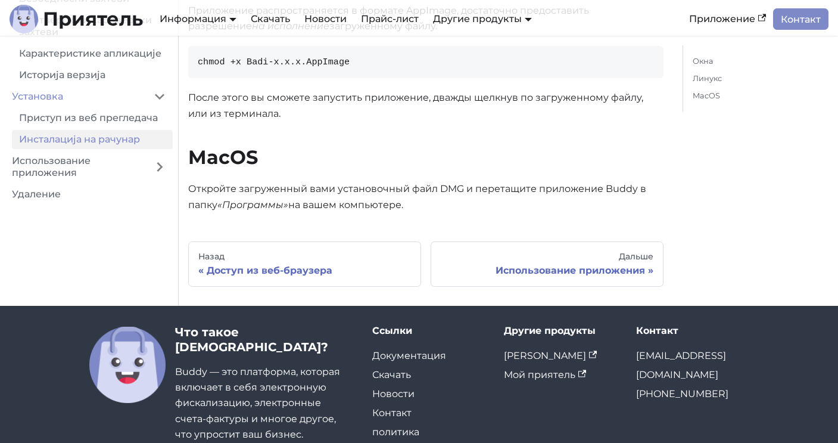
scroll to position [409, 0]
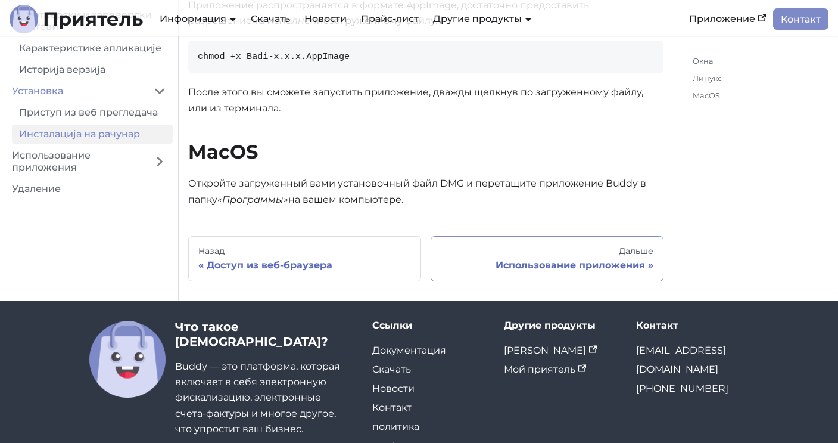
click at [536, 257] on div "Дальше" at bounding box center [547, 251] width 213 height 11
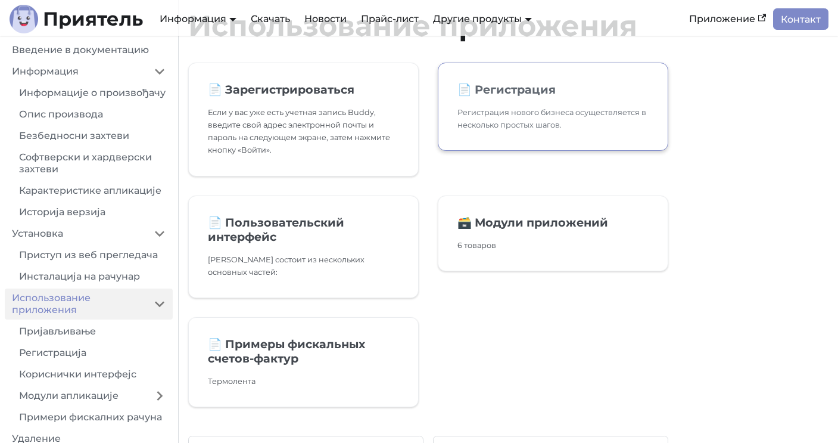
scroll to position [68, 0]
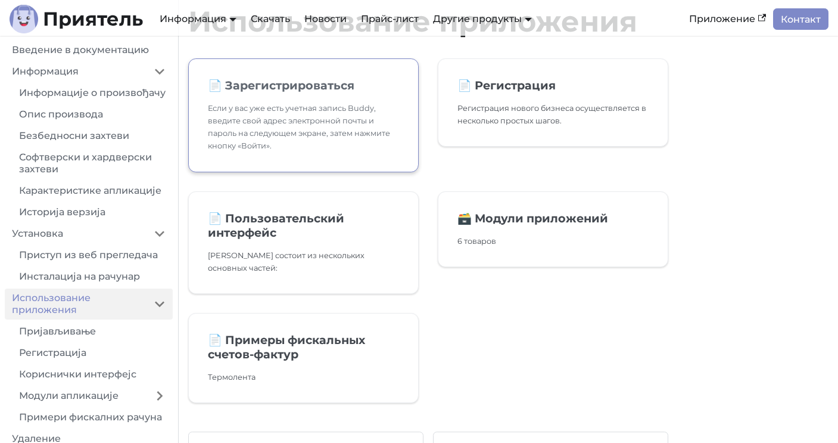
click at [356, 125] on font "Если у вас уже есть учетная запись Buddy, введите свой адрес электронной почты …" at bounding box center [299, 127] width 182 height 46
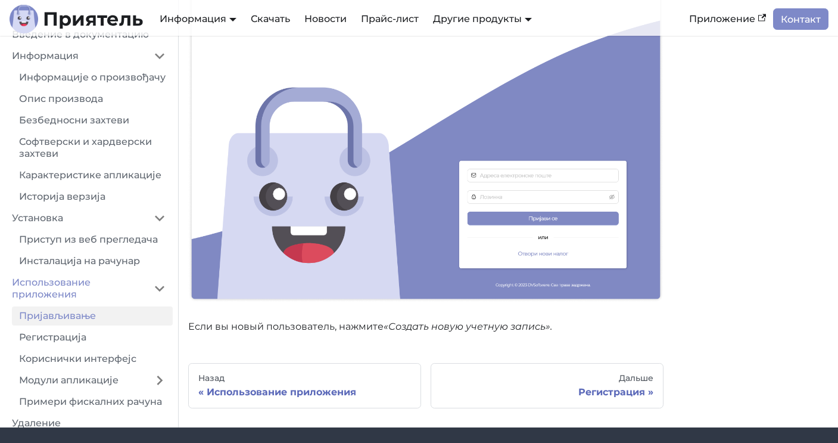
scroll to position [360, 0]
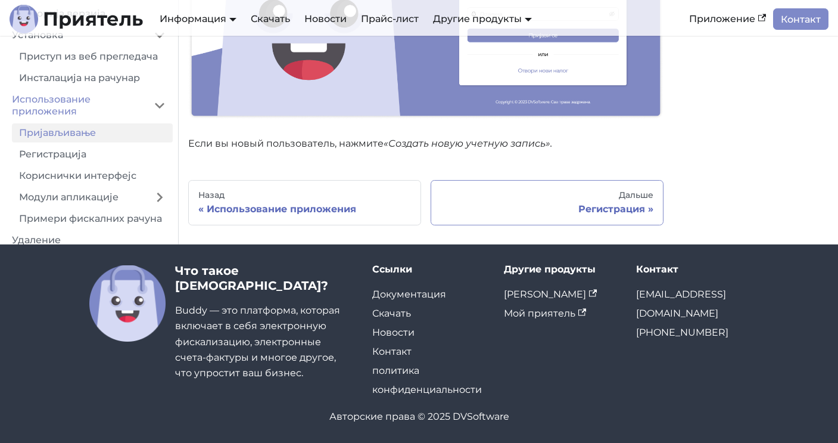
click at [538, 204] on div "Регистрация" at bounding box center [547, 209] width 213 height 12
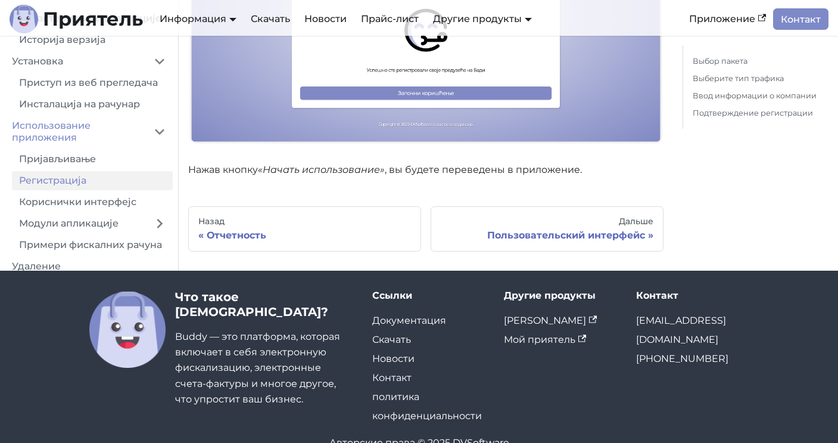
scroll to position [2467, 0]
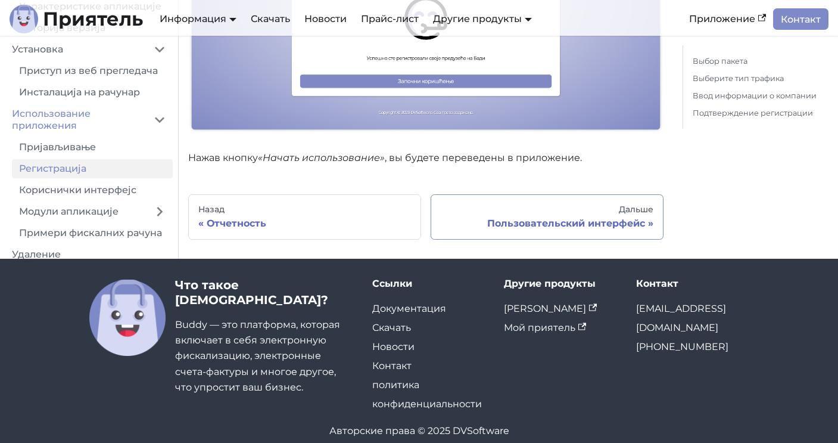
click at [570, 218] on font "Пользовательский интерфейс" at bounding box center [566, 223] width 158 height 11
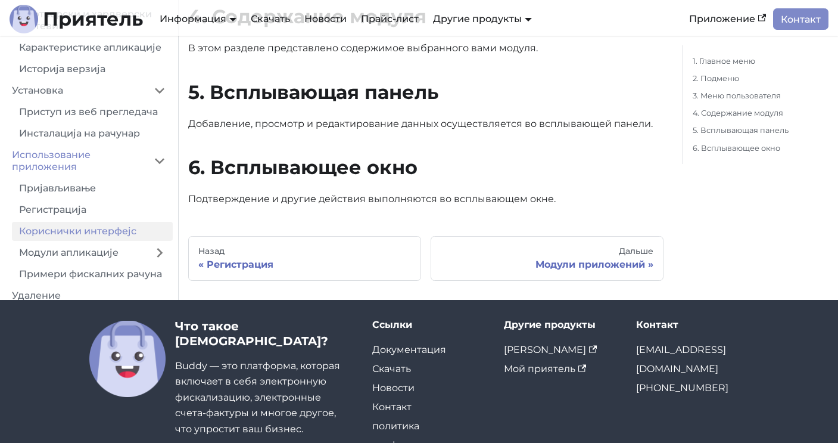
scroll to position [1240, 0]
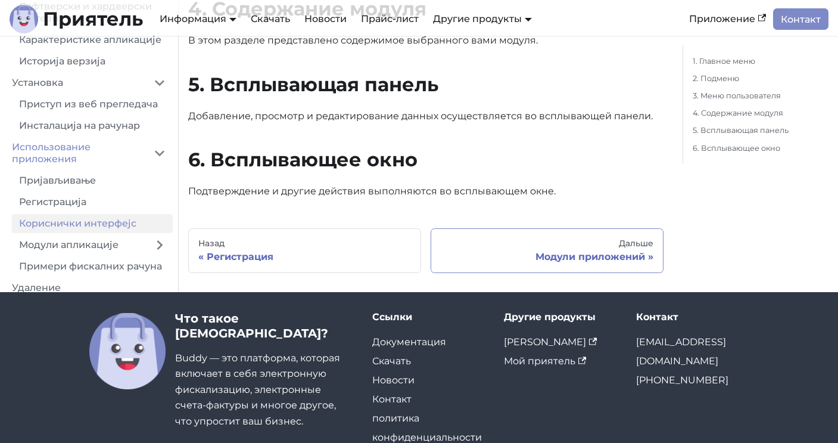
click at [564, 251] on font "Модули приложений" at bounding box center [591, 256] width 110 height 11
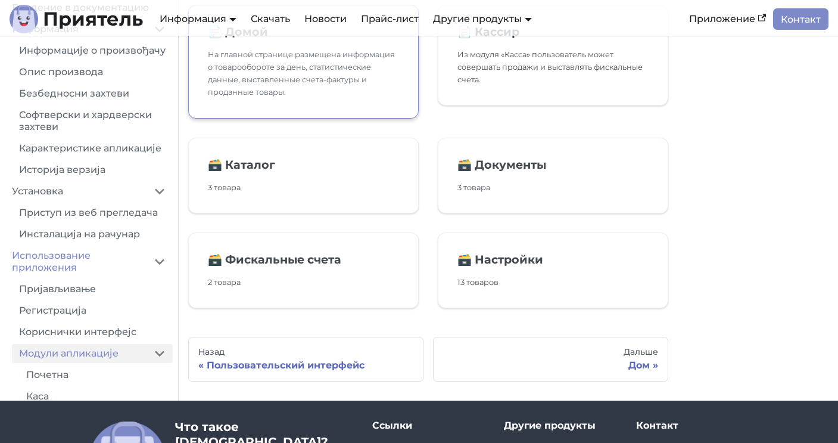
scroll to position [73, 0]
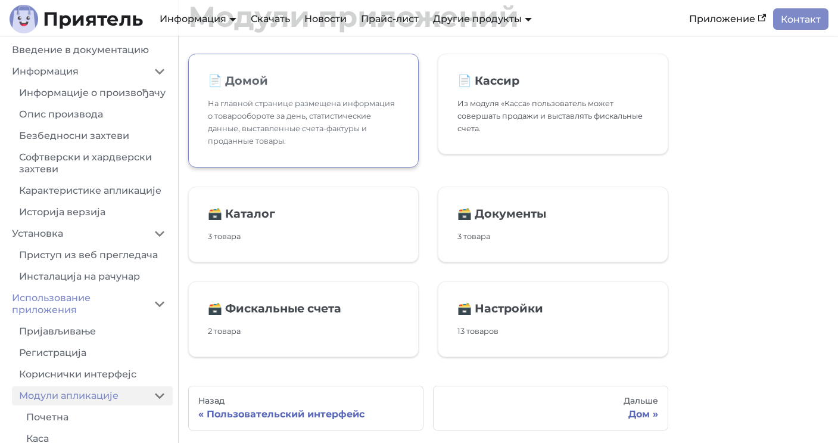
click at [358, 128] on font "На главной странице размещена информация о товарообороте за день, статистически…" at bounding box center [301, 122] width 187 height 46
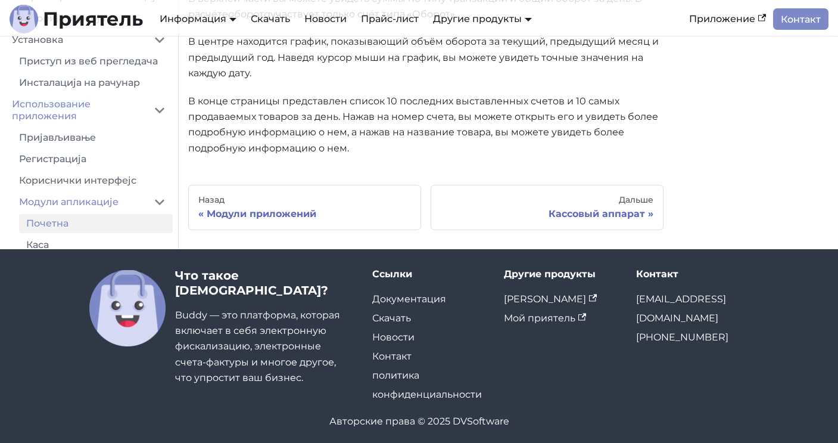
scroll to position [495, 0]
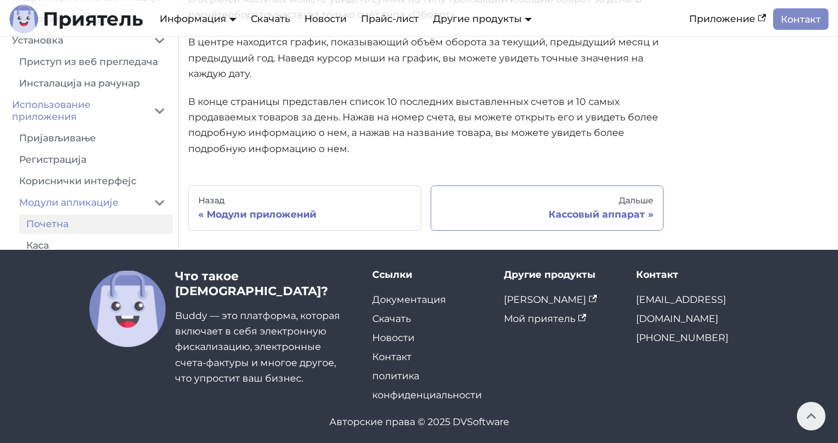
click at [532, 213] on div "Кассовый аппарат" at bounding box center [547, 215] width 213 height 12
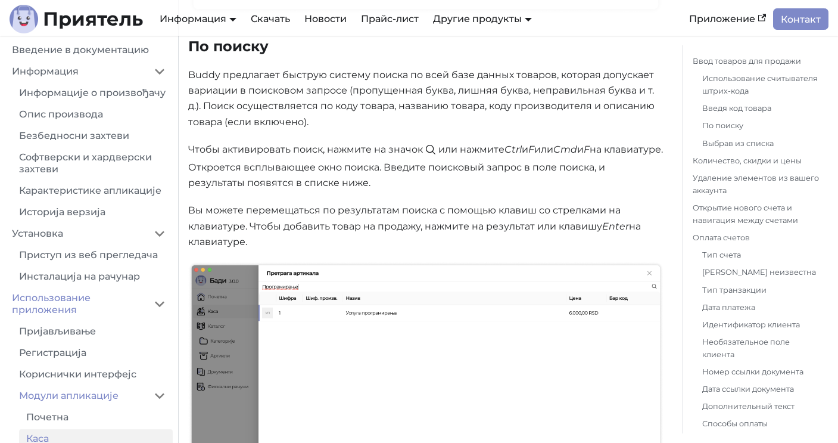
scroll to position [1172, 0]
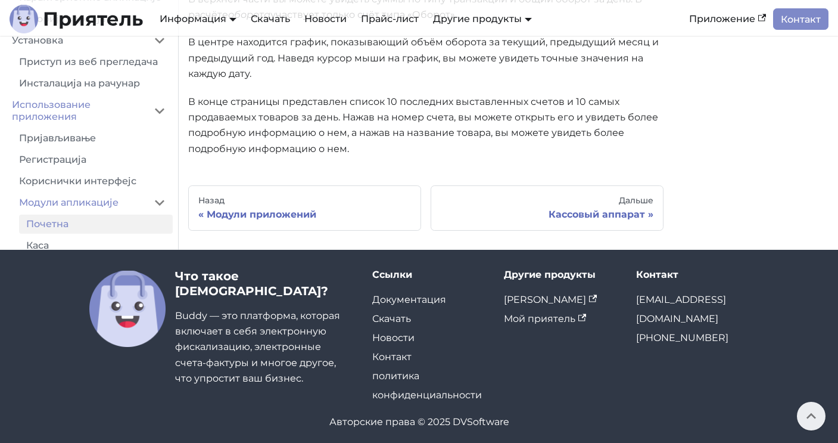
scroll to position [500, 0]
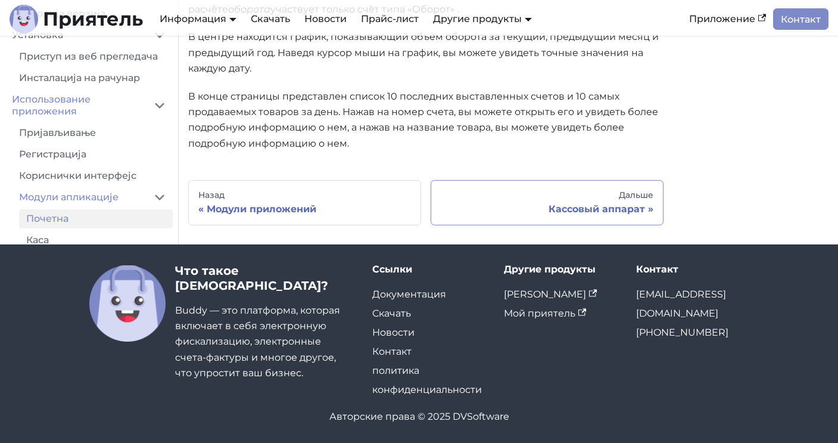
click at [569, 206] on font "Кассовый аппарат" at bounding box center [597, 208] width 97 height 11
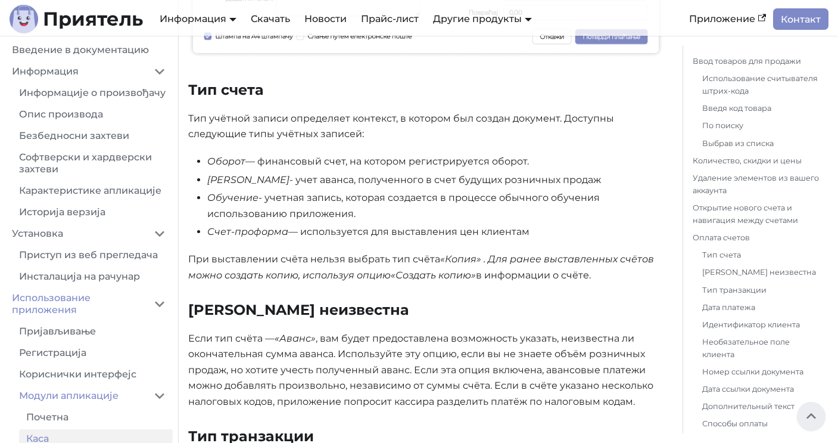
scroll to position [3216, 0]
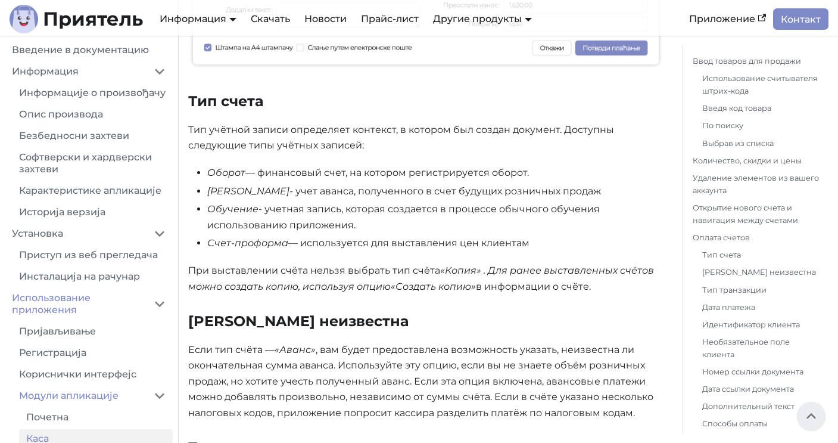
click at [442, 237] on font "— используется для выставления цен клиентам" at bounding box center [408, 242] width 241 height 11
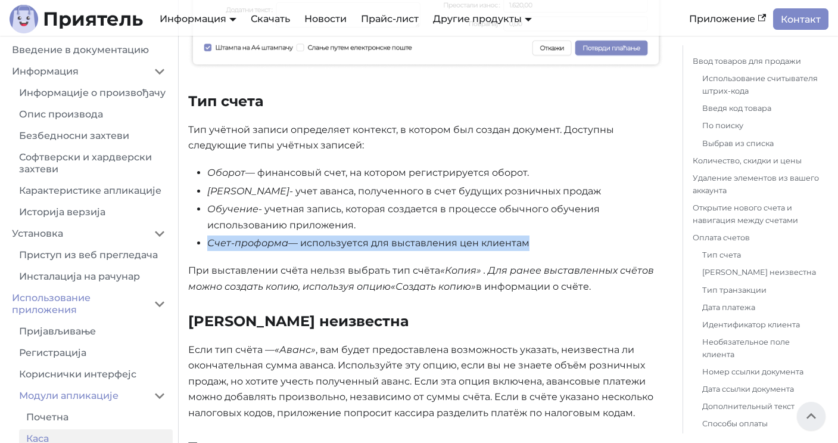
click at [442, 237] on font "— используется для выставления цен клиентам" at bounding box center [408, 242] width 241 height 11
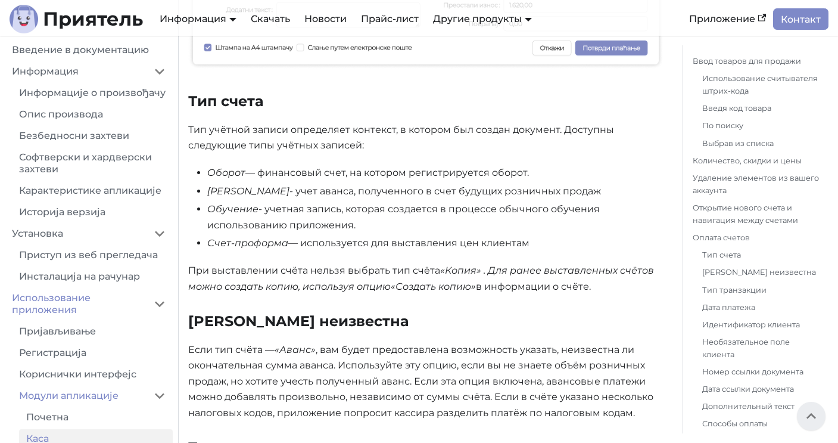
click at [375, 265] on font "При выставлении счёта нельзя выбрать тип счёта" at bounding box center [314, 270] width 252 height 11
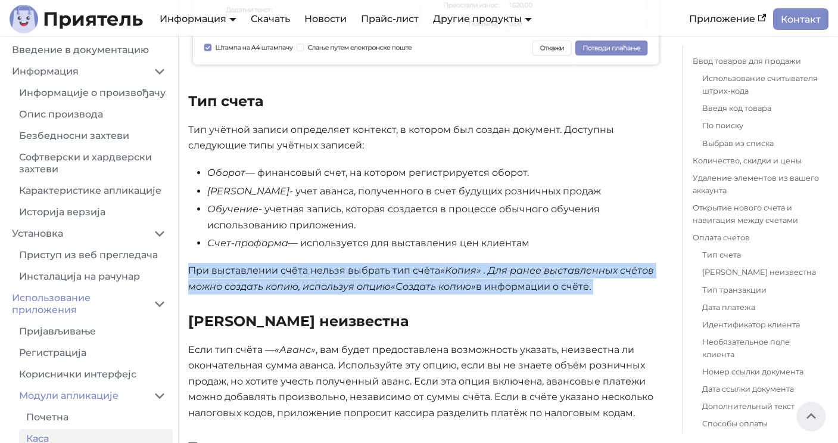
click at [375, 265] on font "При выставлении счёта нельзя выбрать тип счёта" at bounding box center [314, 270] width 252 height 11
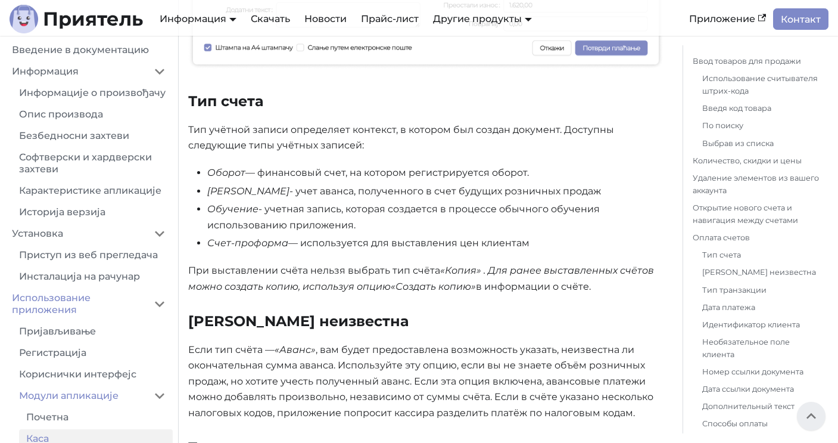
click at [358, 263] on p "При выставлении счёта нельзя выбрать тип счёта «Копия» . Для ранее выставленных…" at bounding box center [426, 279] width 476 height 32
click at [334, 265] on font "«Копия» . Для ранее выставленных счётов можно создать копию, используя опцию" at bounding box center [421, 278] width 466 height 27
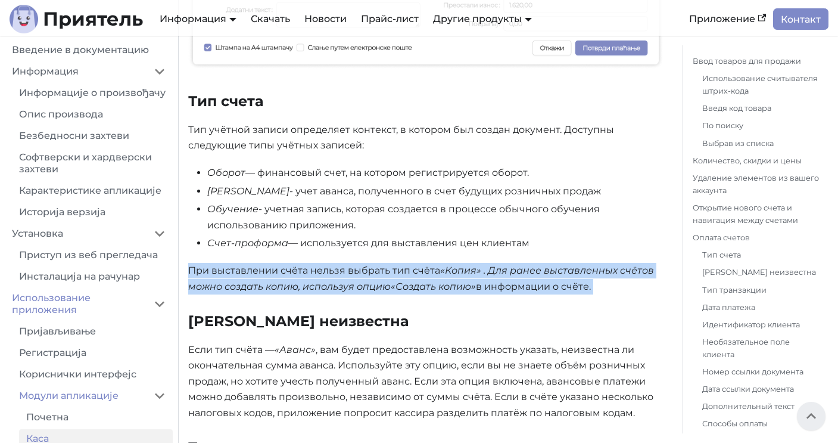
click at [334, 265] on font "«Копия» . Для ранее выставленных счётов можно создать копию, используя опцию" at bounding box center [421, 278] width 466 height 27
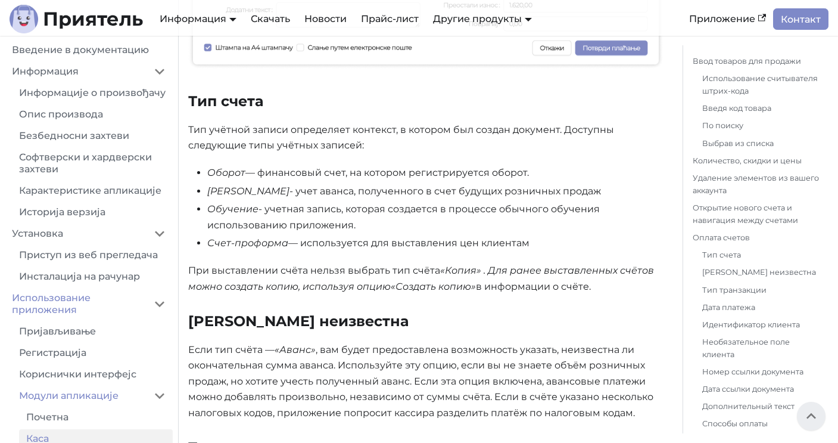
click at [319, 265] on font "«Копия» . Для ранее выставленных счётов можно создать копию, используя опцию" at bounding box center [421, 278] width 466 height 27
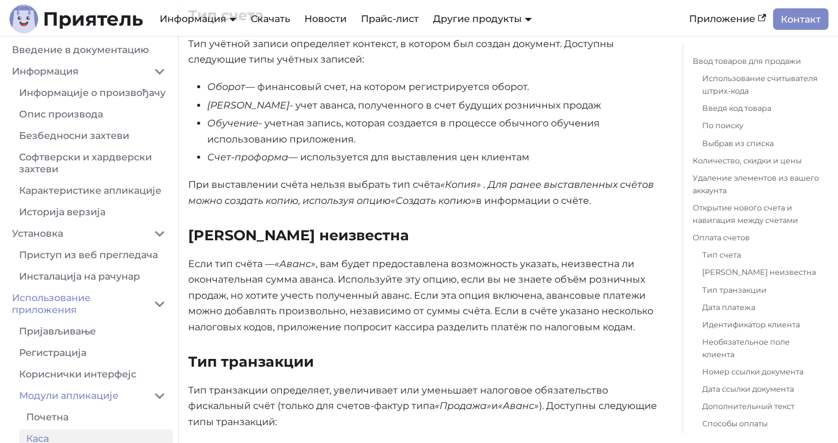
scroll to position [3303, 0]
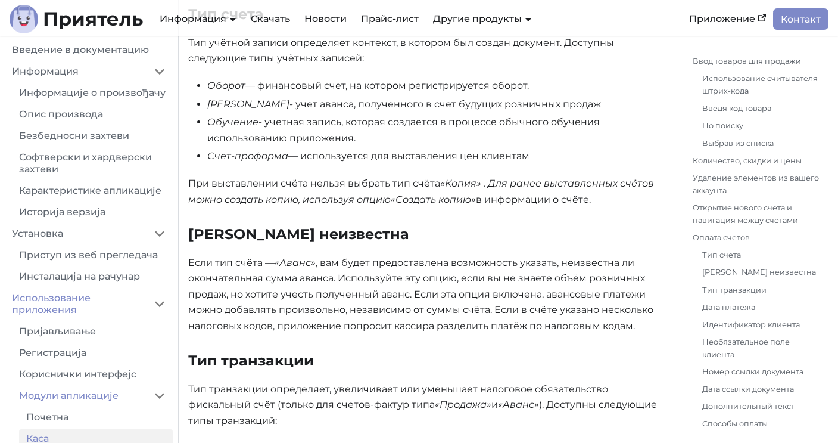
click at [369, 257] on font ", вам будет предоставлена ​​возможность указать, неизвестна ли окончательная су…" at bounding box center [420, 294] width 465 height 74
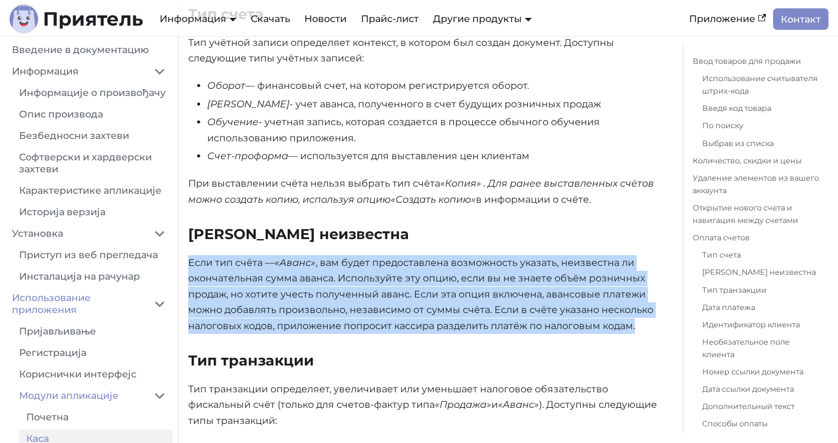
click at [369, 257] on font ", вам будет предоставлена ​​возможность указать, неизвестна ли окончательная су…" at bounding box center [420, 294] width 465 height 74
click at [375, 257] on font ", вам будет предоставлена ​​возможность указать, неизвестна ли окончательная су…" at bounding box center [420, 294] width 465 height 74
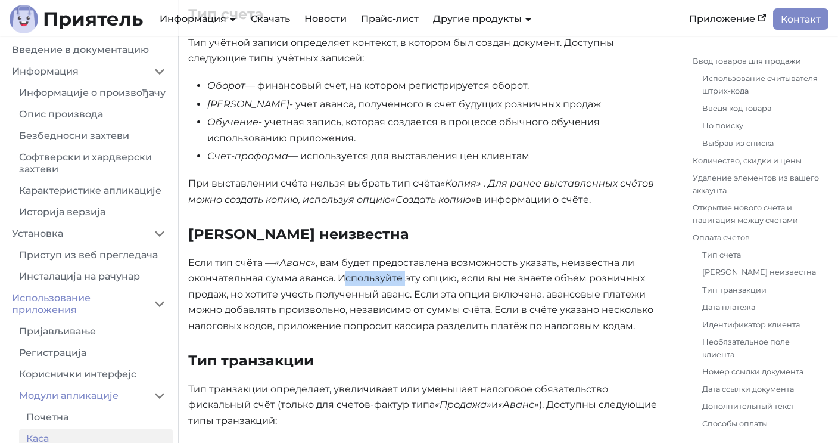
click at [375, 257] on font ", вам будет предоставлена ​​возможность указать, неизвестна ли окончательная су…" at bounding box center [420, 294] width 465 height 74
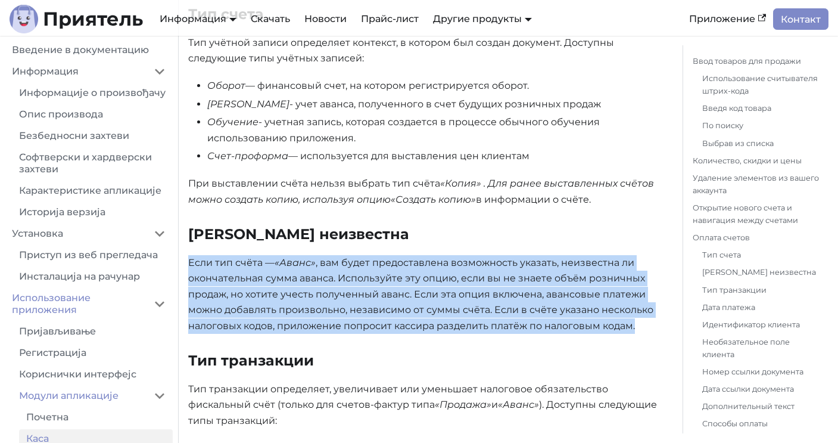
click at [375, 257] on font ", вам будет предоставлена ​​возможность указать, неизвестна ли окончательная су…" at bounding box center [420, 294] width 465 height 74
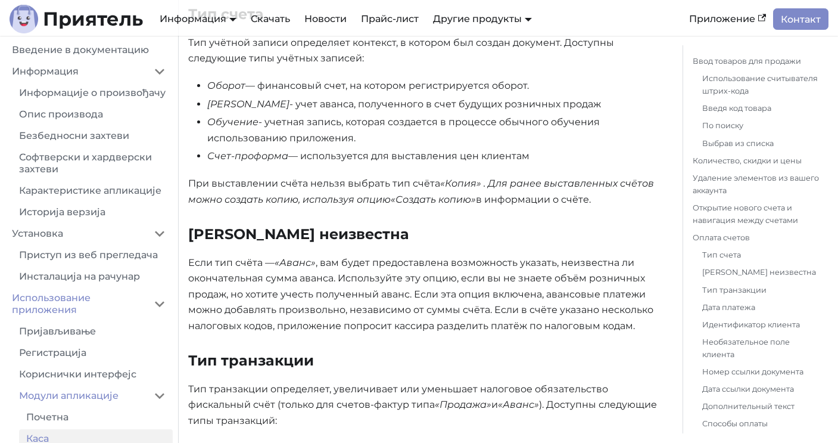
click at [396, 257] on font ", вам будет предоставлена ​​возможность указать, неизвестна ли окончательная су…" at bounding box center [420, 294] width 465 height 74
click at [471, 288] on font ", вам будет предоставлена ​​возможность указать, неизвестна ли окончательная су…" at bounding box center [420, 294] width 465 height 74
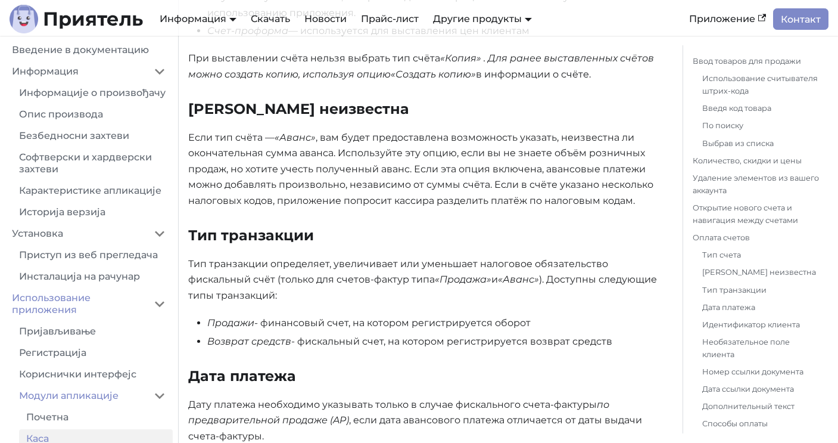
scroll to position [3440, 0]
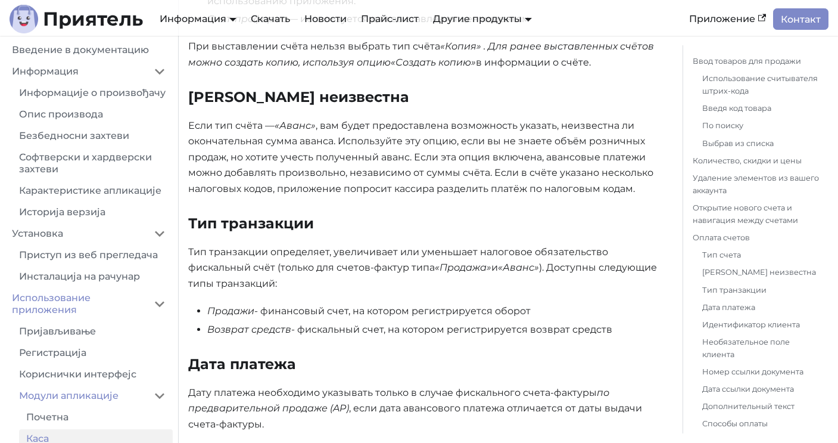
click at [441, 246] on font "Тип транзакции определяет, увеличивает или уменьшает налоговое обязательство фи…" at bounding box center [398, 259] width 420 height 27
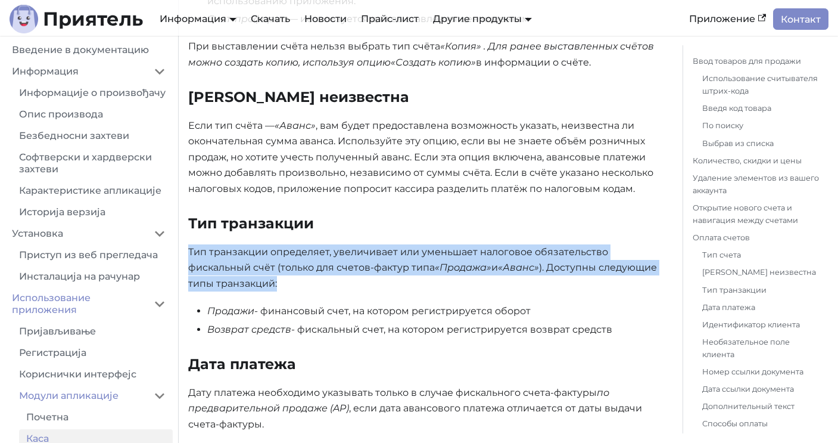
click at [441, 246] on font "Тип транзакции определяет, увеличивает или уменьшает налоговое обязательство фи…" at bounding box center [398, 259] width 420 height 27
click at [422, 246] on font "Тип транзакции определяет, увеличивает или уменьшает налоговое обязательство фи…" at bounding box center [398, 259] width 420 height 27
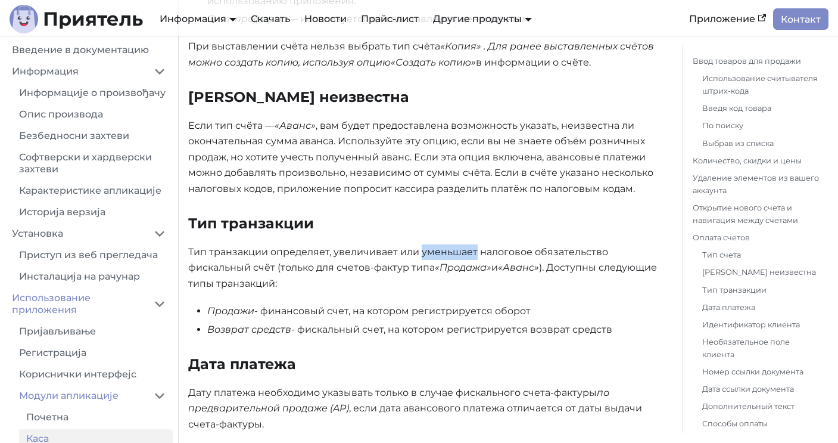
click at [422, 246] on font "Тип транзакции определяет, увеличивает или уменьшает налоговое обязательство фи…" at bounding box center [398, 259] width 420 height 27
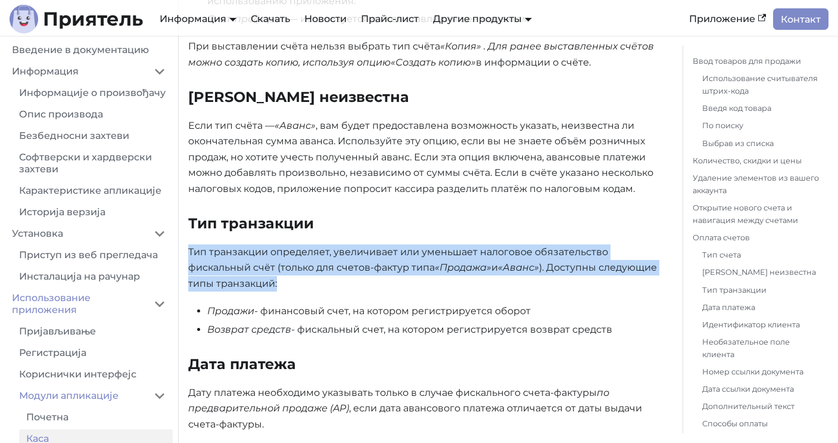
click at [422, 246] on font "Тип транзакции определяет, увеличивает или уменьшает налоговое обязательство фи…" at bounding box center [398, 259] width 420 height 27
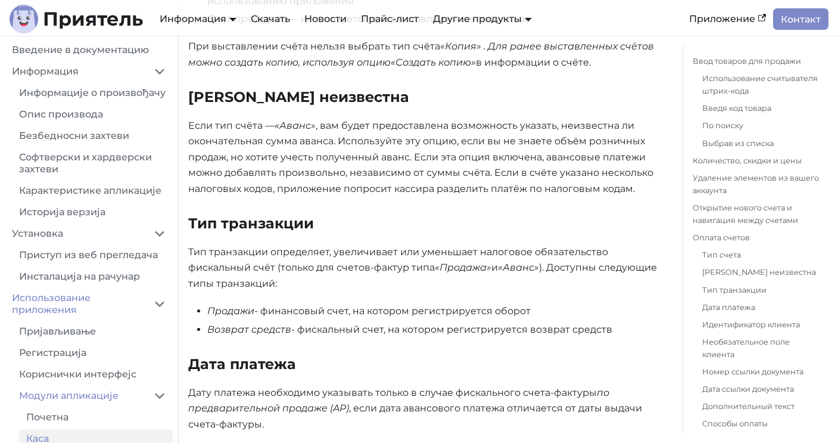
click at [443, 246] on font "Тип транзакции определяет, увеличивает или уменьшает налоговое обязательство фи…" at bounding box center [398, 259] width 420 height 27
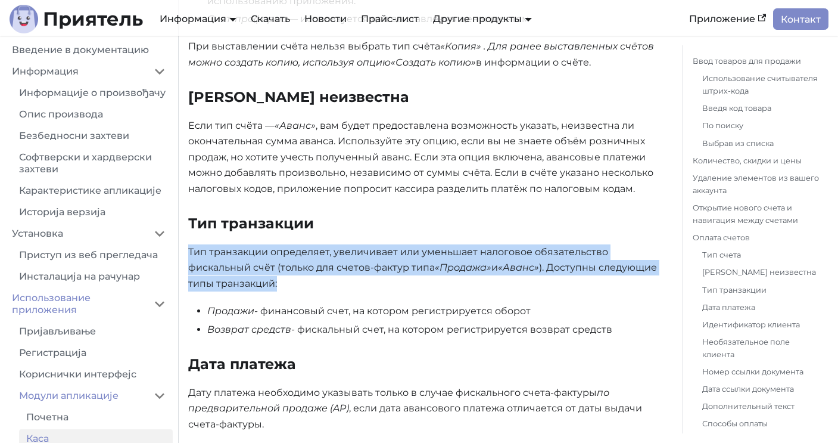
click at [443, 246] on font "Тип транзакции определяет, увеличивает или уменьшает налоговое обязательство фи…" at bounding box center [398, 259] width 420 height 27
click at [281, 246] on font "Тип транзакции определяет, увеличивает или уменьшает налоговое обязательство фи…" at bounding box center [398, 259] width 420 height 27
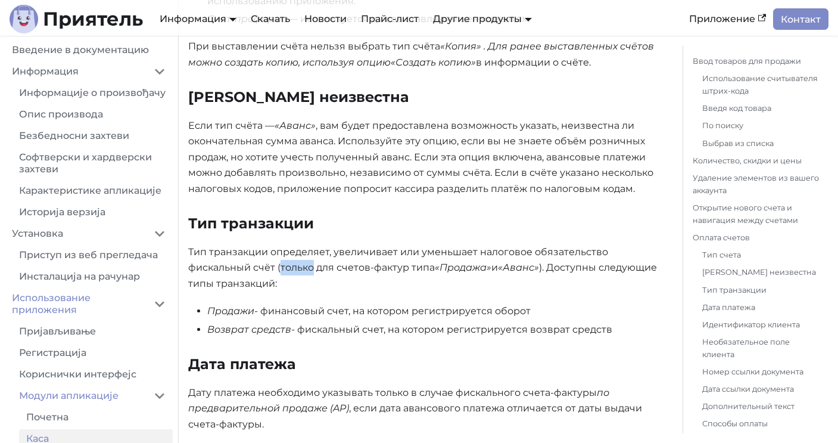
click at [281, 246] on font "Тип транзакции определяет, увеличивает или уменьшает налоговое обязательство фи…" at bounding box center [398, 259] width 420 height 27
click at [330, 246] on font "Тип транзакции определяет, увеличивает или уменьшает налоговое обязательство фи…" at bounding box center [398, 259] width 420 height 27
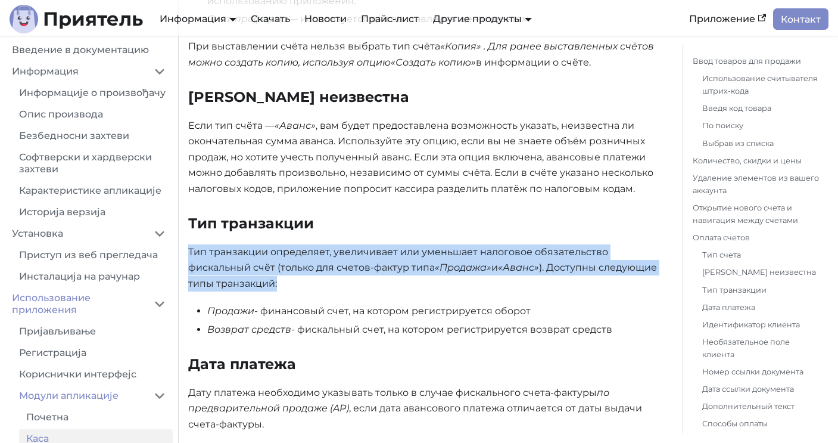
click at [330, 246] on font "Тип транзакции определяет, увеличивает или уменьшает налоговое обязательство фи…" at bounding box center [398, 259] width 420 height 27
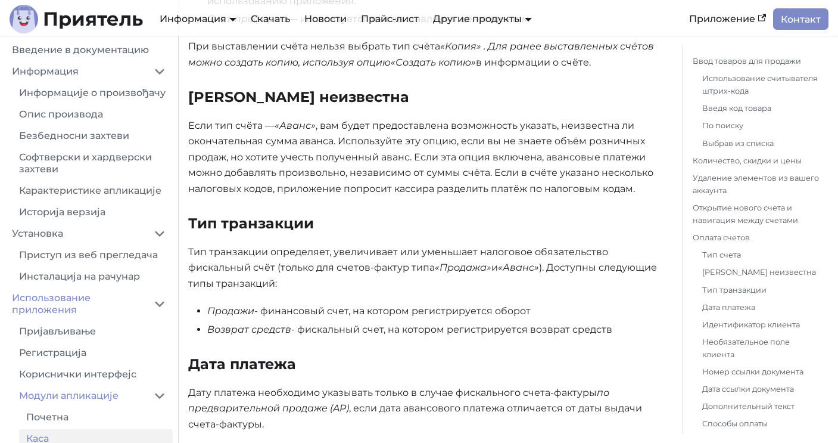
click at [368, 305] on font "- финансовый счет, на котором регистрируется оборот" at bounding box center [392, 310] width 277 height 11
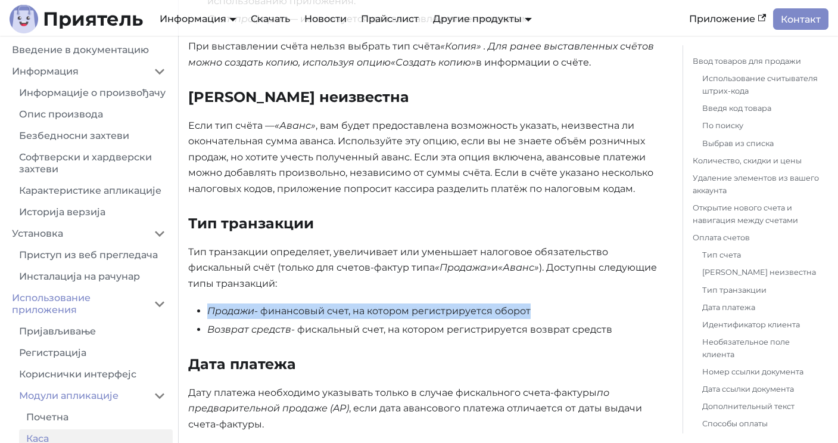
click at [368, 305] on font "- финансовый счет, на котором регистрируется оборот" at bounding box center [392, 310] width 277 height 11
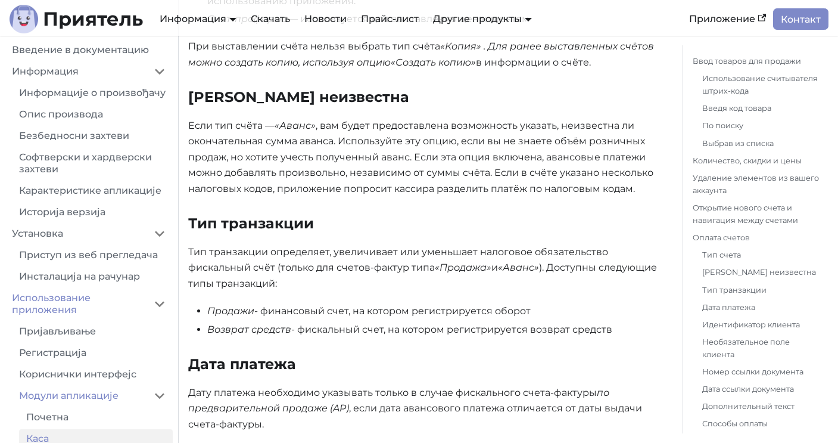
click at [372, 324] on font "- фискальный счет, на котором регистрируется возврат средств" at bounding box center [451, 329] width 321 height 11
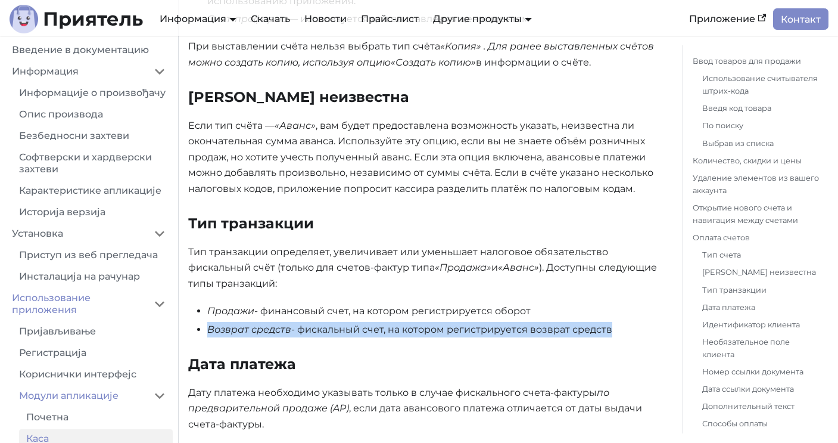
click at [372, 324] on font "- фискальный счет, на котором регистрируется возврат средств" at bounding box center [451, 329] width 321 height 11
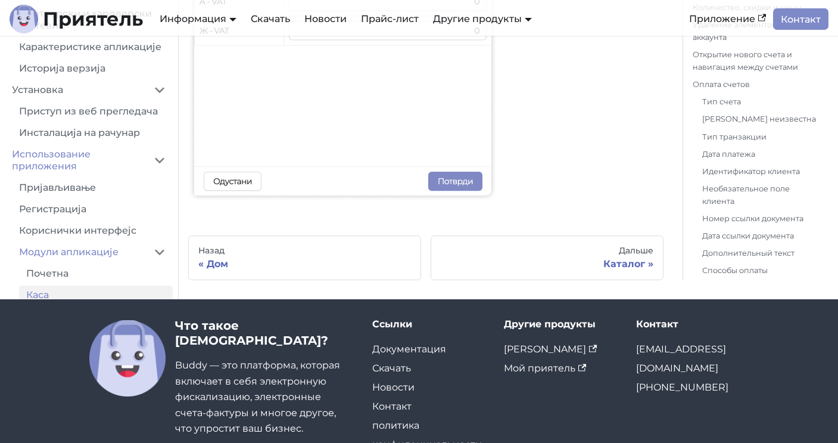
scroll to position [6190, 0]
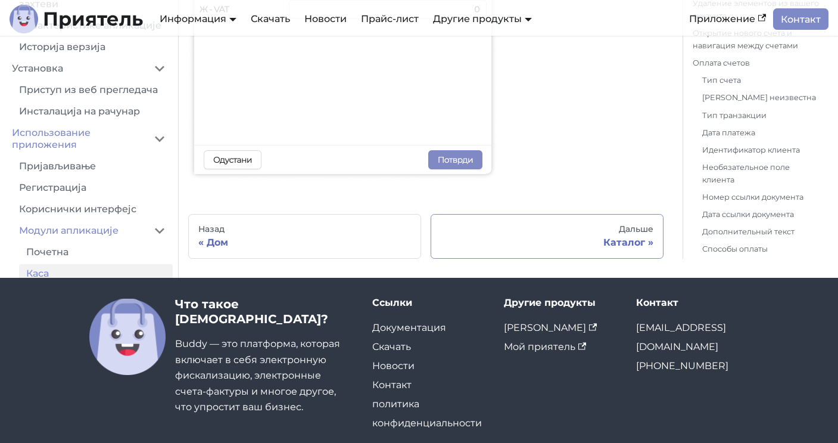
click at [567, 237] on div "Каталог" at bounding box center [547, 243] width 213 height 12
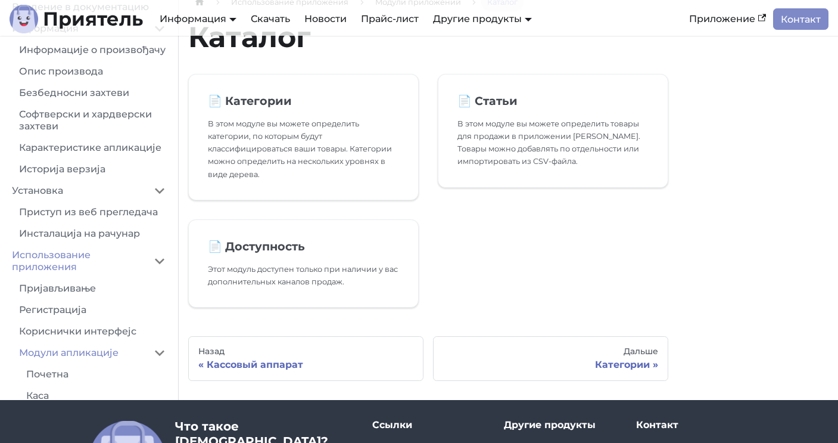
scroll to position [54, 0]
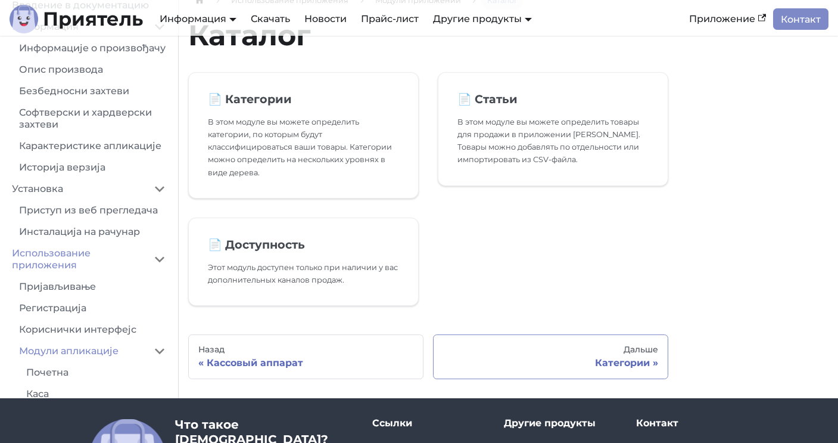
click at [549, 339] on link "[PERSON_NAME]" at bounding box center [550, 356] width 235 height 45
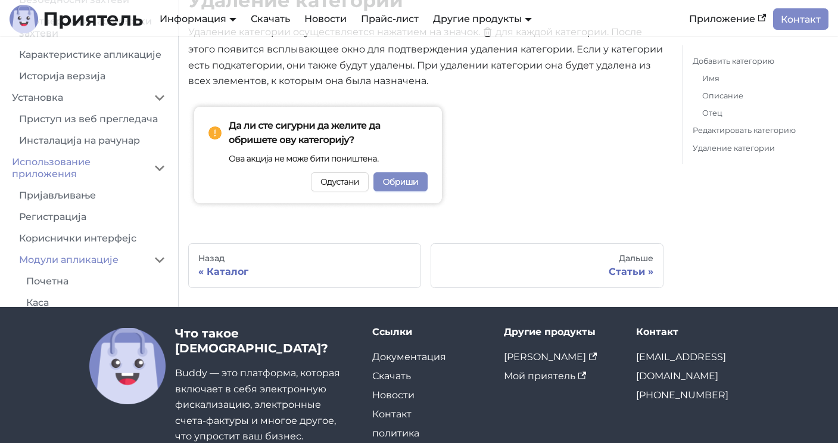
scroll to position [1284, 0]
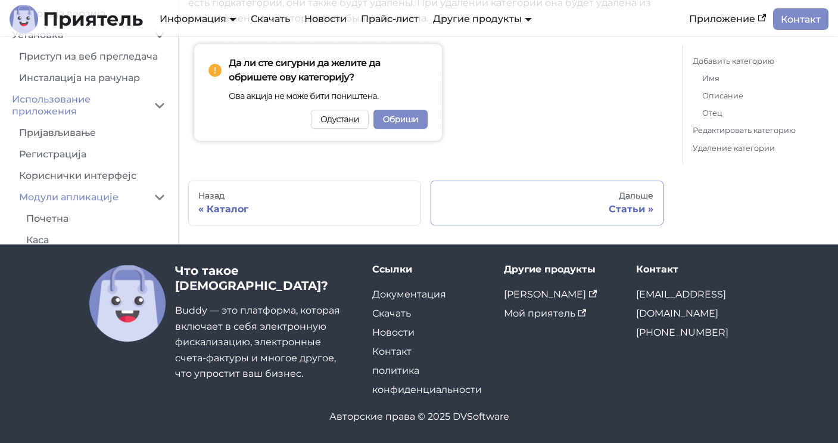
click at [646, 208] on div "Статьи" at bounding box center [547, 209] width 213 height 12
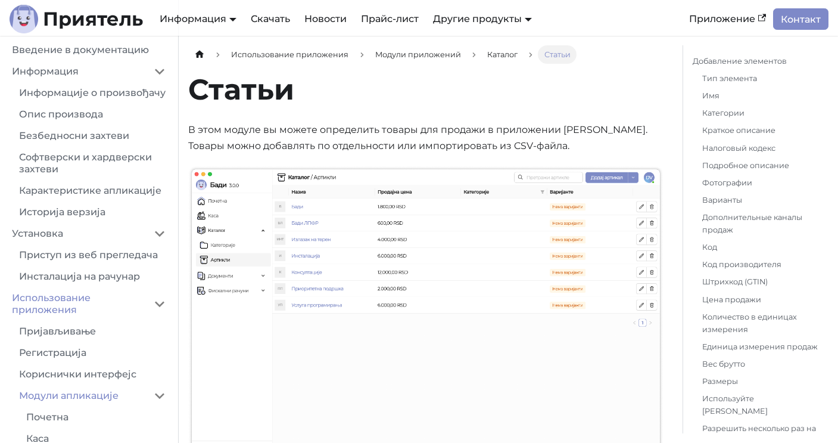
click at [418, 139] on p "В этом модуле вы можете определить товары для продажи в приложении [PERSON_NAME…" at bounding box center [426, 138] width 476 height 32
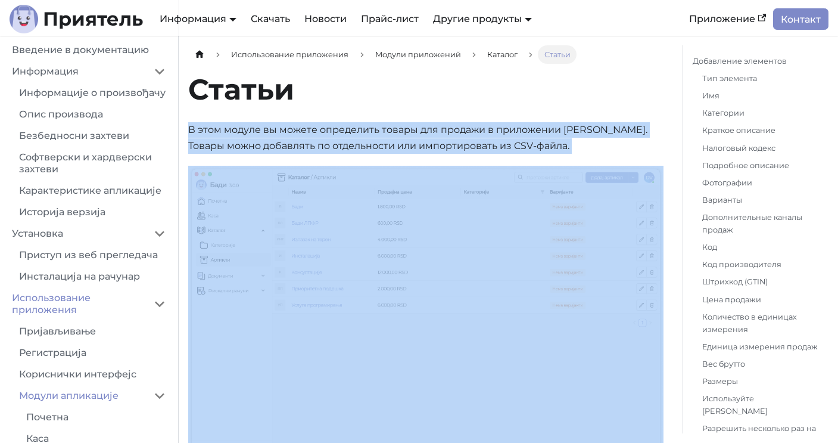
click at [418, 139] on p "В этом модуле вы можете определить товары для продажи в приложении [PERSON_NAME…" at bounding box center [426, 138] width 476 height 32
click at [437, 139] on font "В этом модуле вы можете определить товары для продажи в приложении [PERSON_NAME…" at bounding box center [417, 137] width 459 height 27
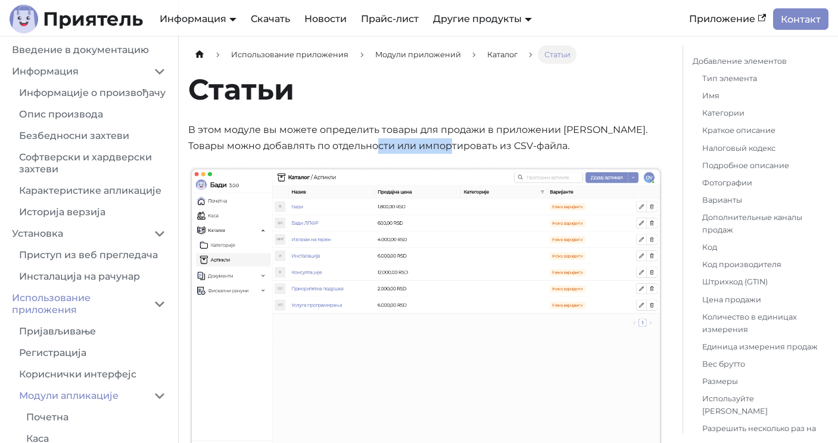
click at [437, 139] on font "В этом модуле вы можете определить товары для продажи в приложении [PERSON_NAME…" at bounding box center [417, 137] width 459 height 27
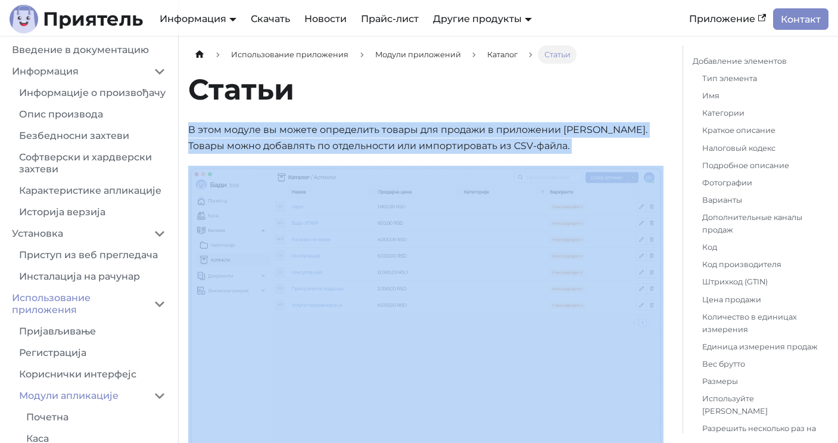
click at [437, 139] on font "В этом модуле вы можете определить товары для продажи в приложении [PERSON_NAME…" at bounding box center [417, 137] width 459 height 27
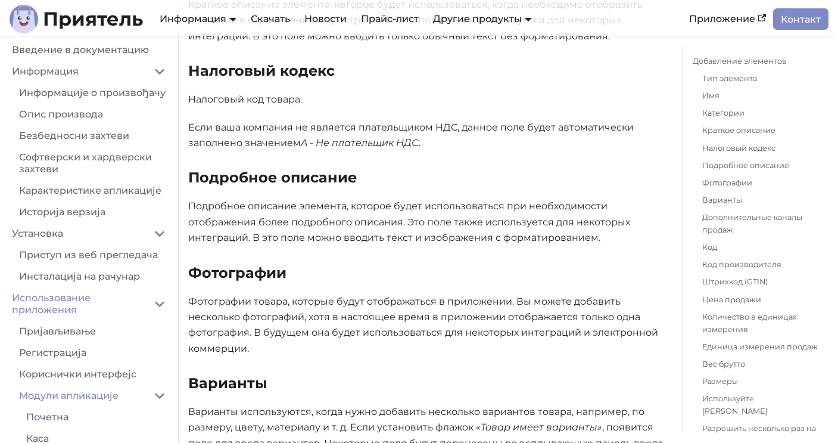
scroll to position [1187, 0]
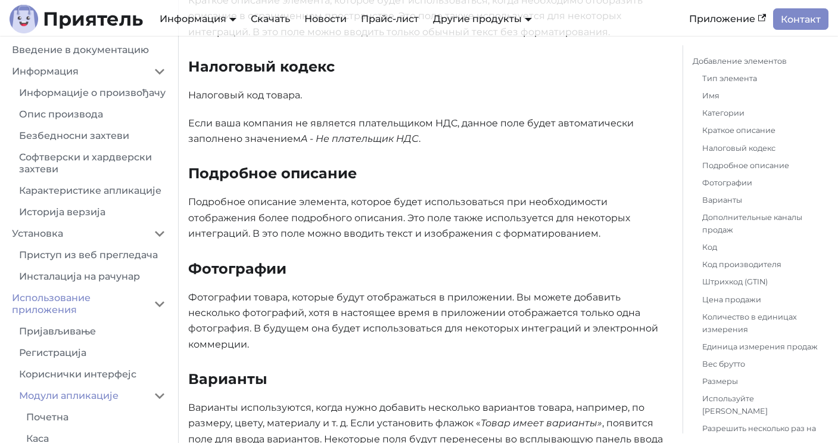
click at [291, 210] on p "Подробное описание элемента, которое будет использоваться при необходимости ото…" at bounding box center [426, 217] width 476 height 47
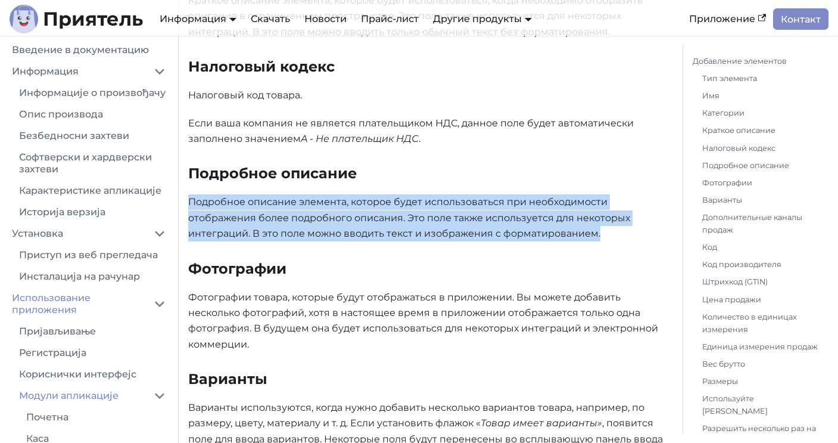
click at [291, 210] on p "Подробное описание элемента, которое будет использоваться при необходимости ото…" at bounding box center [426, 217] width 476 height 47
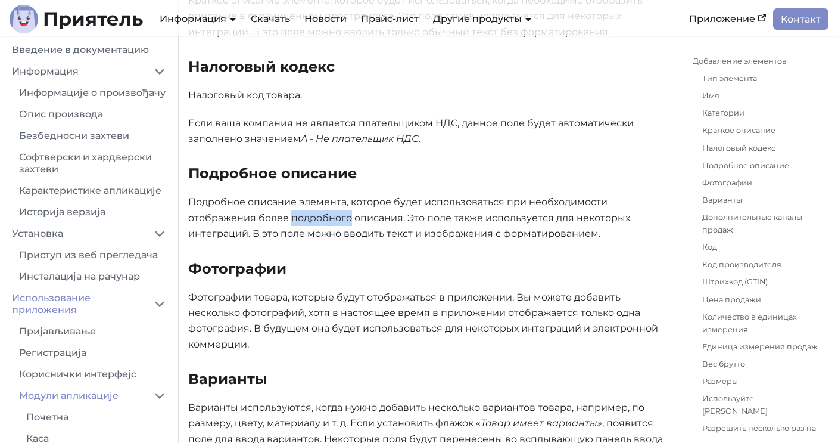
click at [291, 210] on p "Подробное описание элемента, которое будет использоваться при необходимости ото…" at bounding box center [426, 217] width 476 height 47
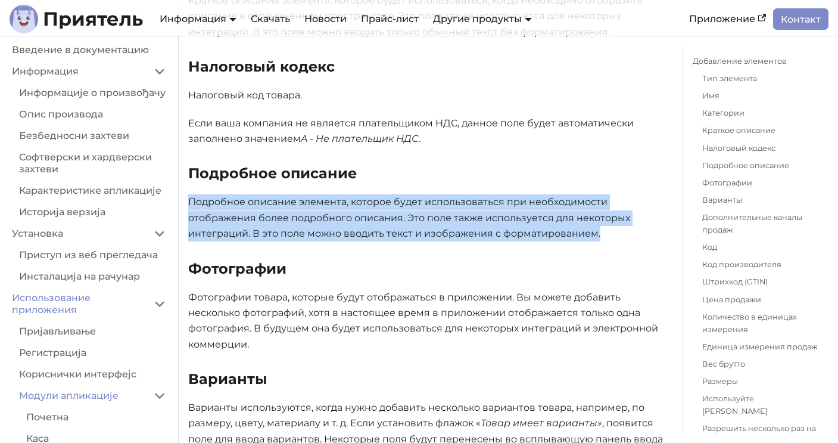
click at [291, 210] on p "Подробное описание элемента, которое будет использоваться при необходимости ото…" at bounding box center [426, 217] width 476 height 47
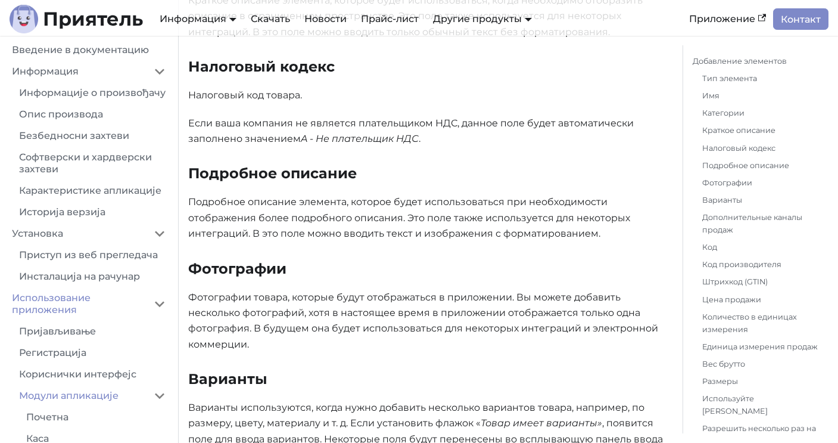
click at [277, 197] on font "Подробное описание элемента, которое будет использоваться при необходимости ото…" at bounding box center [409, 217] width 442 height 43
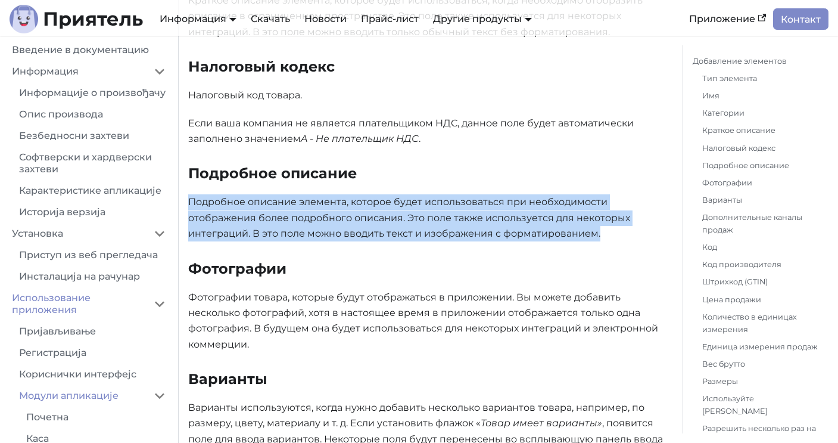
click at [277, 197] on font "Подробное описание элемента, которое будет использоваться при необходимости ото…" at bounding box center [409, 217] width 442 height 43
click at [312, 233] on font "Подробное описание элемента, которое будет использоваться при необходимости ото…" at bounding box center [409, 217] width 442 height 43
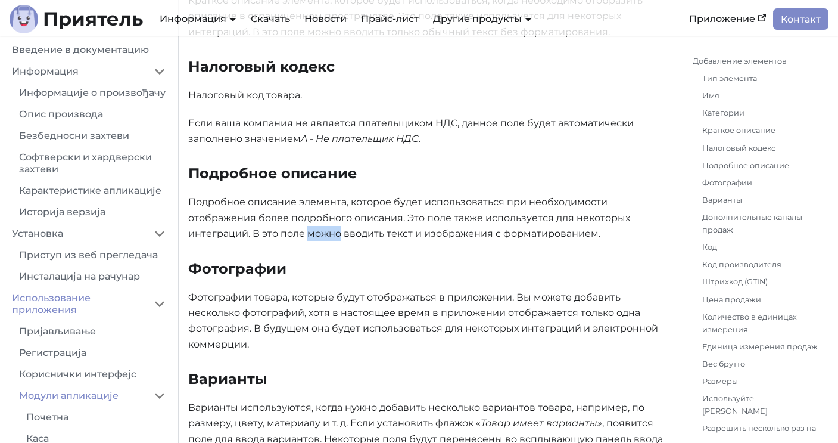
click at [312, 233] on font "Подробное описание элемента, которое будет использоваться при необходимости ото…" at bounding box center [409, 217] width 442 height 43
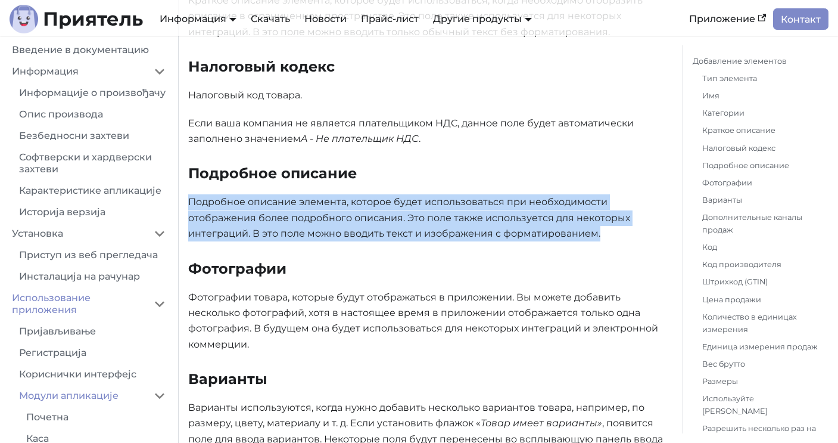
click at [312, 233] on font "Подробное описание элемента, которое будет использоваться при необходимости ото…" at bounding box center [409, 217] width 442 height 43
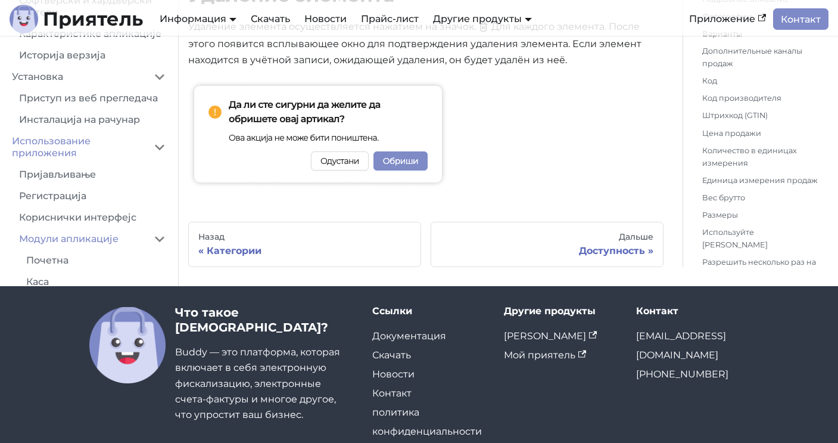
scroll to position [4946, 0]
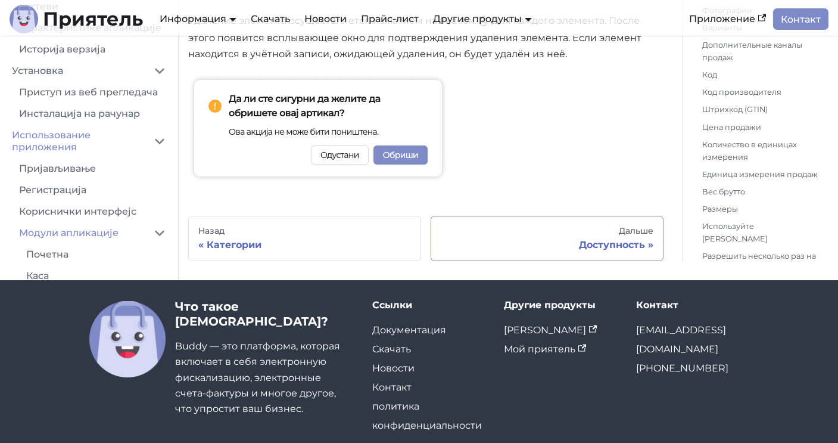
click at [572, 239] on div "Доступность" at bounding box center [547, 245] width 213 height 12
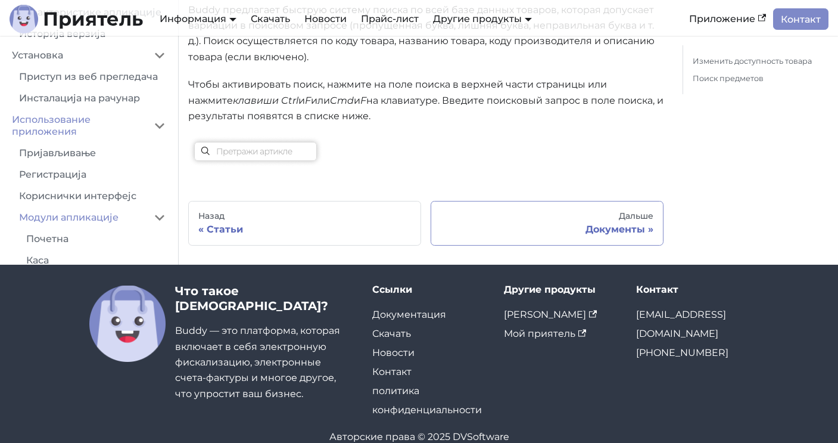
scroll to position [763, 0]
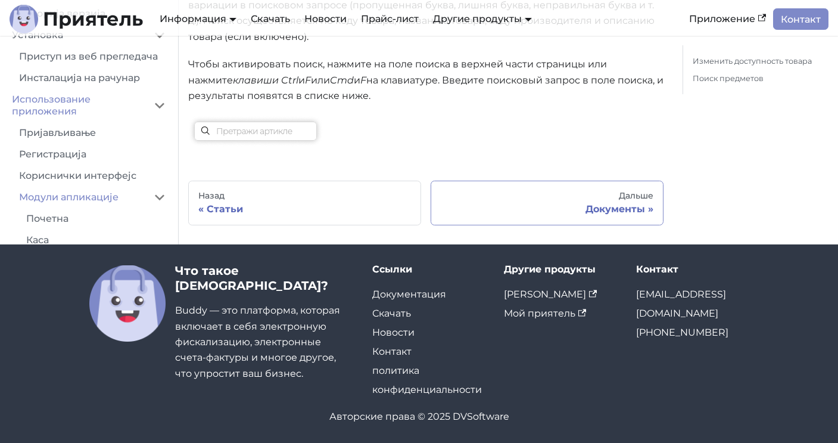
click at [581, 207] on div "Документы" at bounding box center [547, 209] width 213 height 12
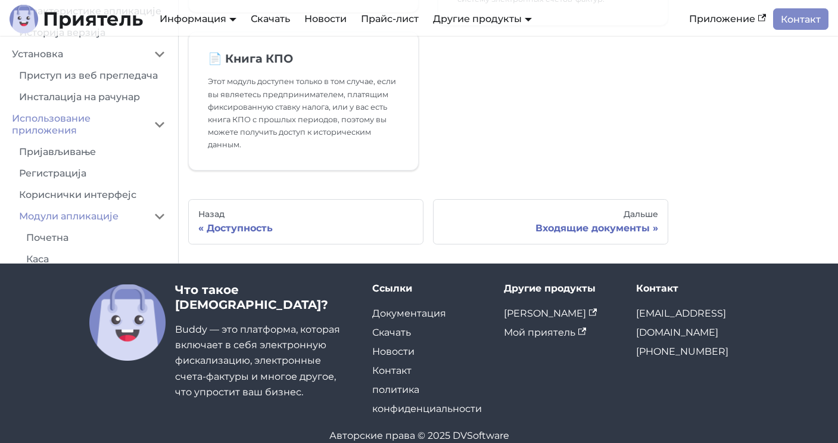
scroll to position [234, 0]
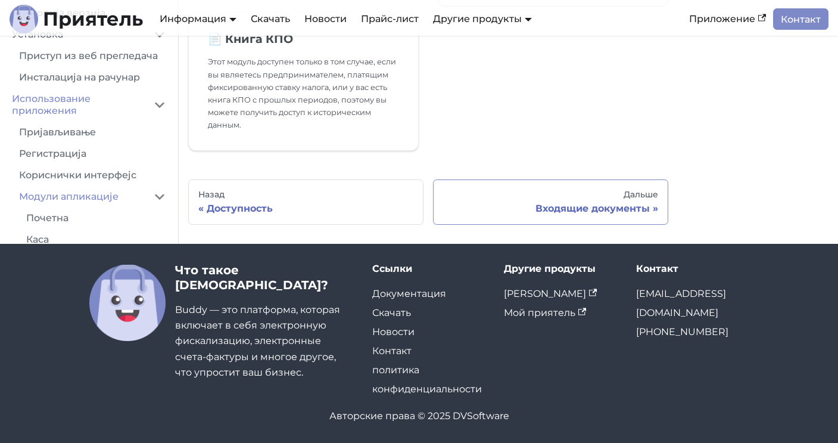
click at [630, 208] on font "Входящие документы" at bounding box center [593, 208] width 114 height 11
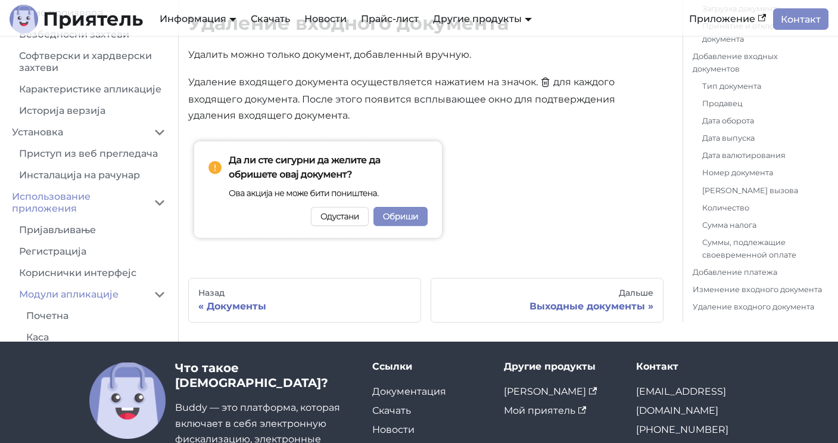
scroll to position [3962, 0]
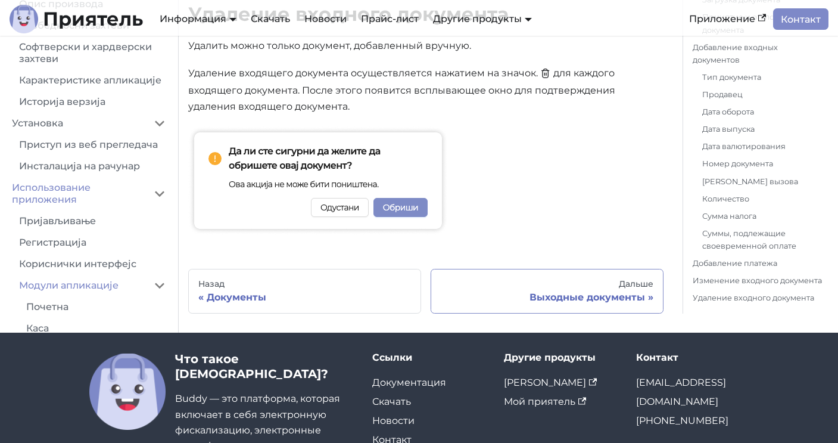
click at [579, 291] on font "Выходные документы" at bounding box center [588, 296] width 116 height 11
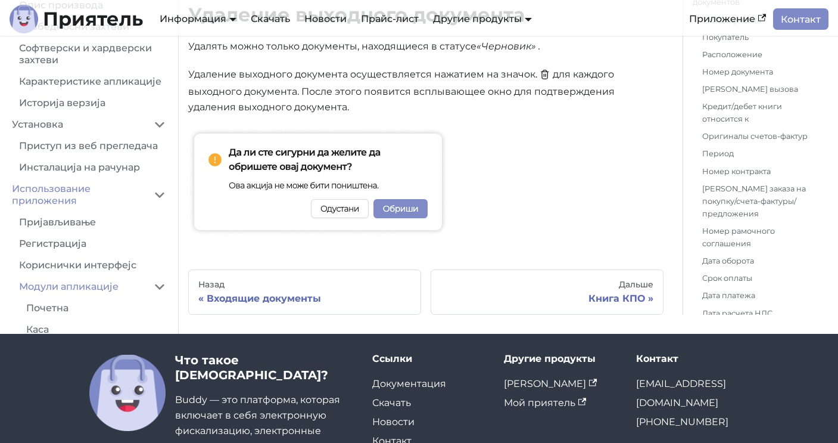
scroll to position [5287, 0]
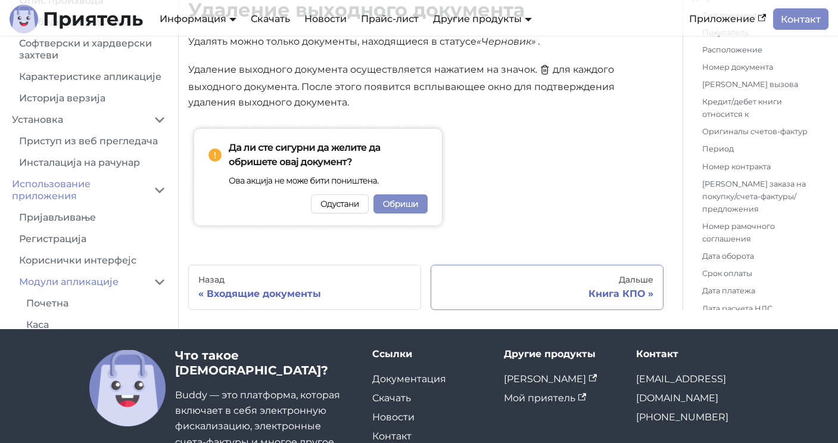
click at [570, 275] on div "Дальше" at bounding box center [547, 280] width 213 height 11
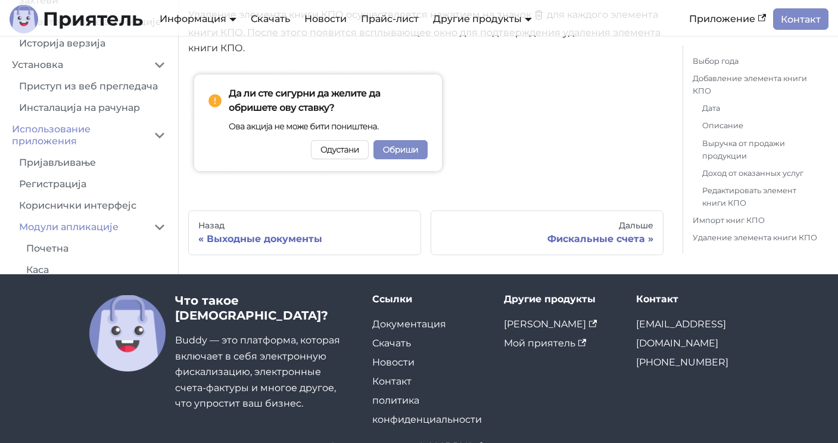
scroll to position [1495, 0]
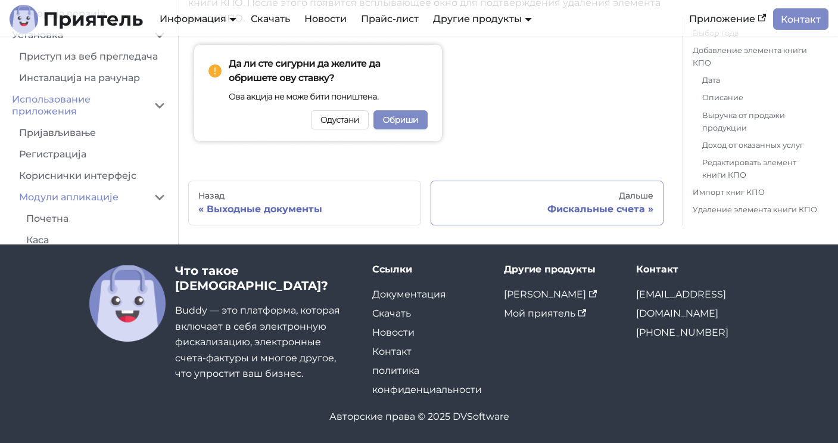
click at [538, 210] on div "Фискальные счета" at bounding box center [547, 209] width 213 height 12
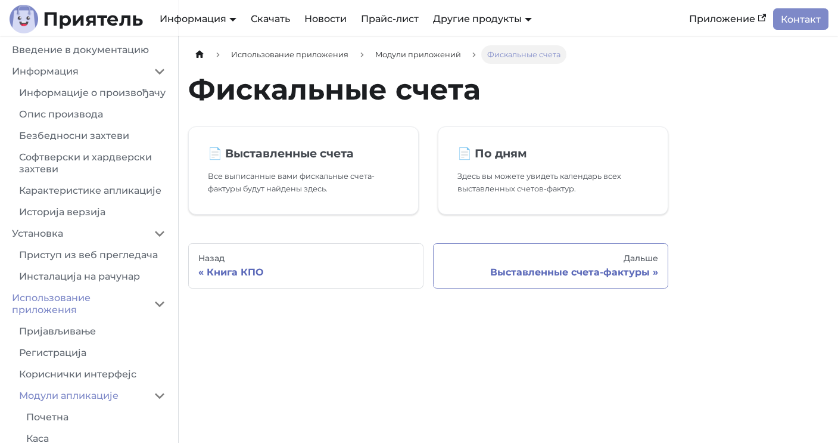
click at [568, 271] on font "Выставленные счета-фактуры" at bounding box center [570, 271] width 160 height 11
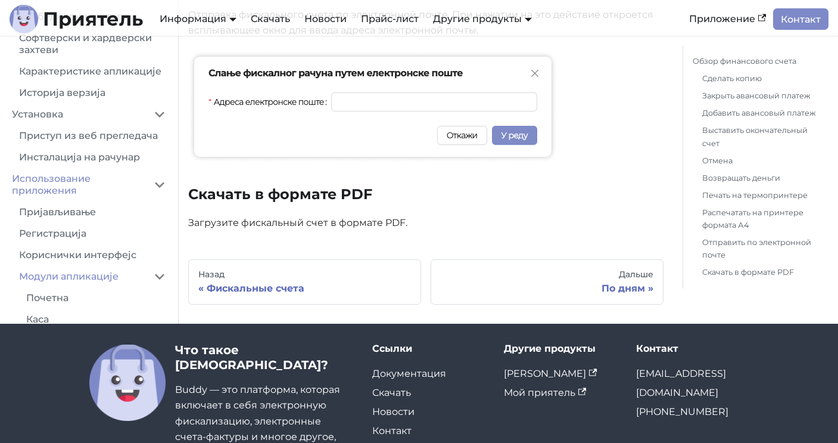
scroll to position [2939, 0]
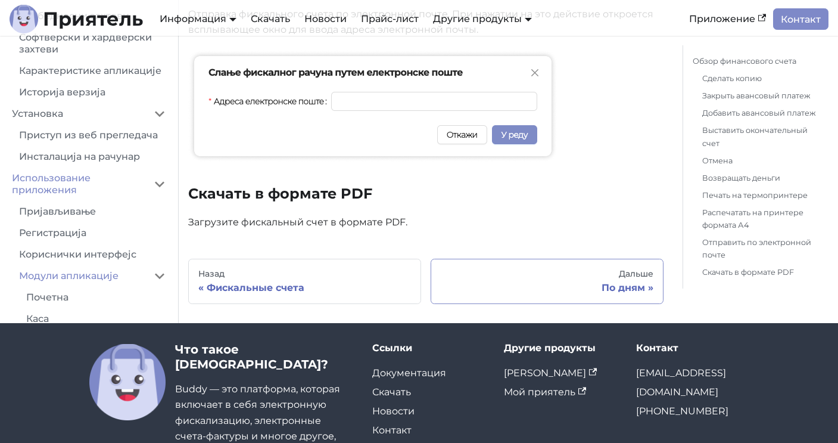
click at [513, 282] on div "По дням" at bounding box center [547, 288] width 213 height 12
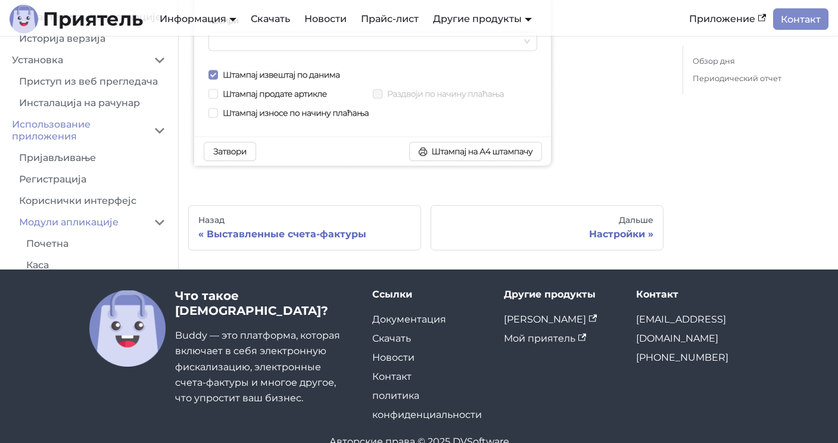
scroll to position [1156, 0]
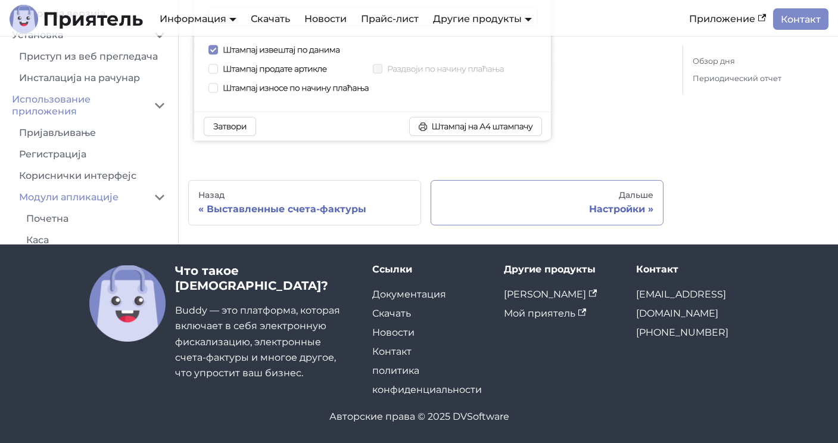
click at [567, 203] on div "Настройки" at bounding box center [547, 209] width 213 height 12
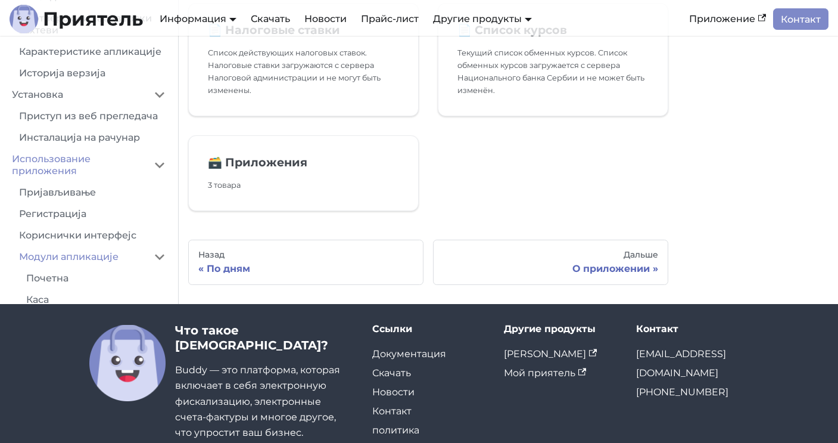
scroll to position [771, 0]
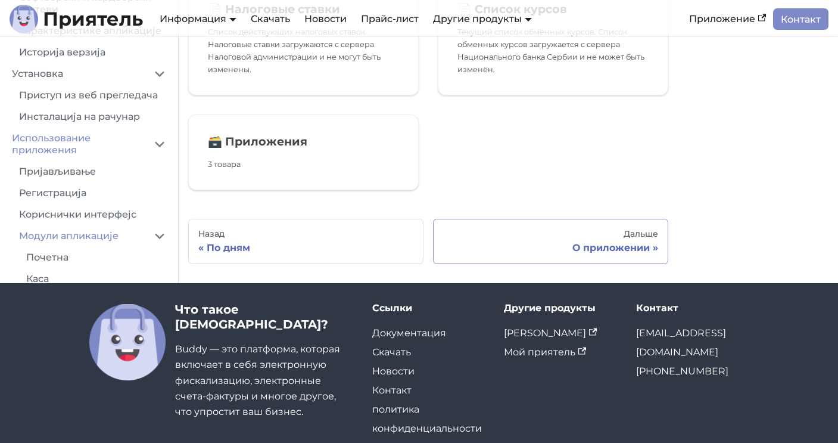
click at [554, 241] on link "Дальше О приложении" at bounding box center [550, 241] width 235 height 45
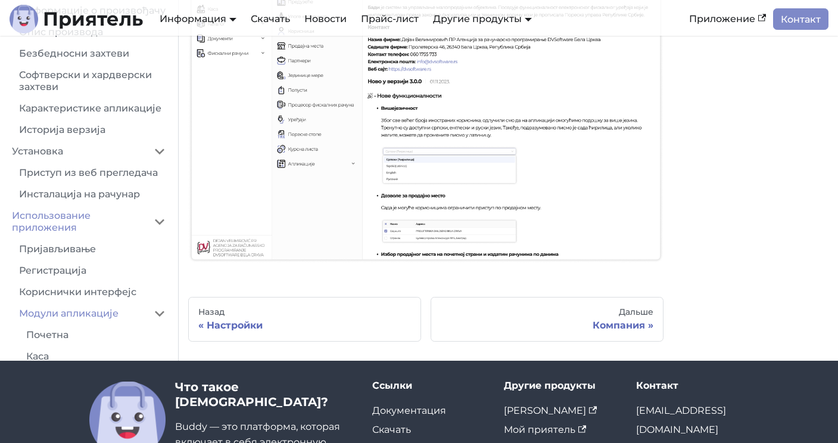
scroll to position [210, 0]
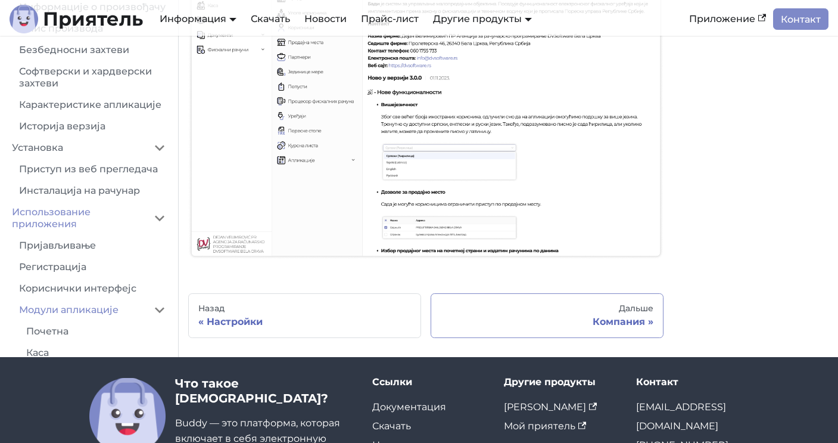
click at [515, 314] on link "Дальше Компания" at bounding box center [547, 315] width 233 height 45
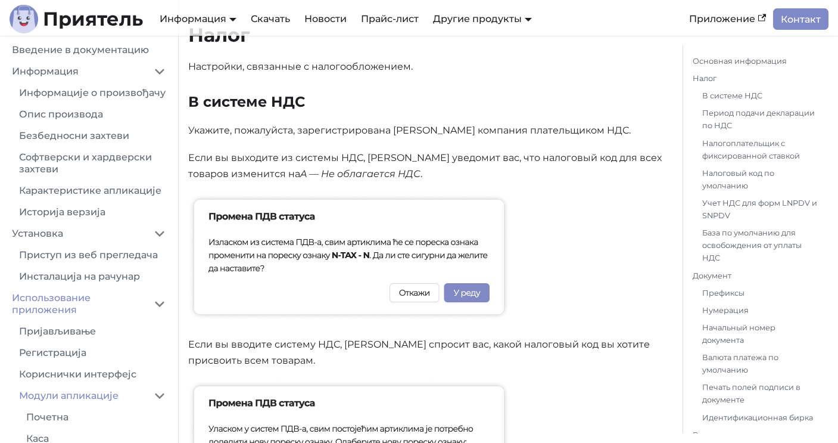
scroll to position [570, 0]
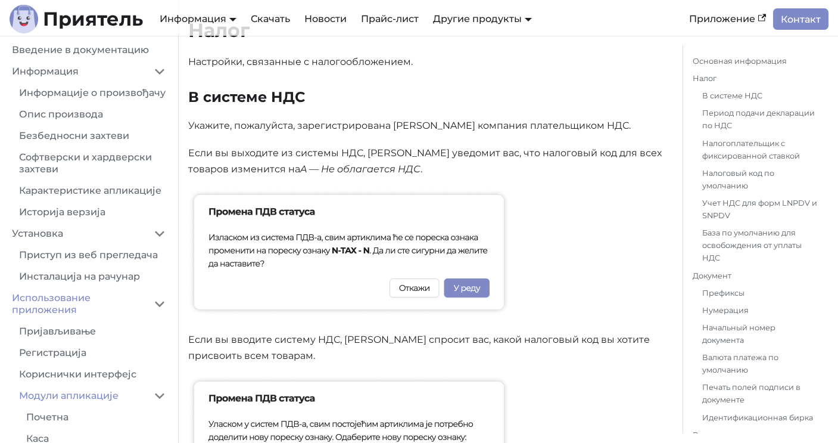
click at [460, 154] on font "Если вы выходите из системы НДС, [PERSON_NAME] уведомит вас, что налоговый код …" at bounding box center [425, 160] width 474 height 27
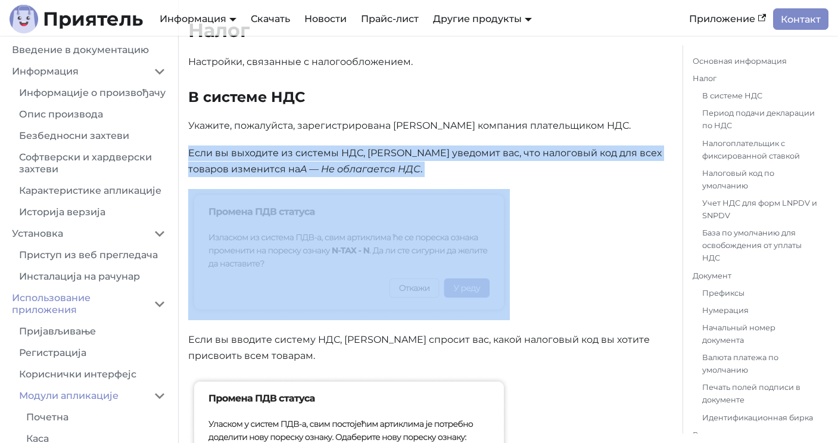
click at [460, 154] on font "Если вы выходите из системы НДС, [PERSON_NAME] уведомит вас, что налоговый код …" at bounding box center [425, 160] width 474 height 27
click at [425, 160] on p "Если вы выходите из системы НДС, [PERSON_NAME] уведомит вас, что налоговый код …" at bounding box center [426, 161] width 476 height 32
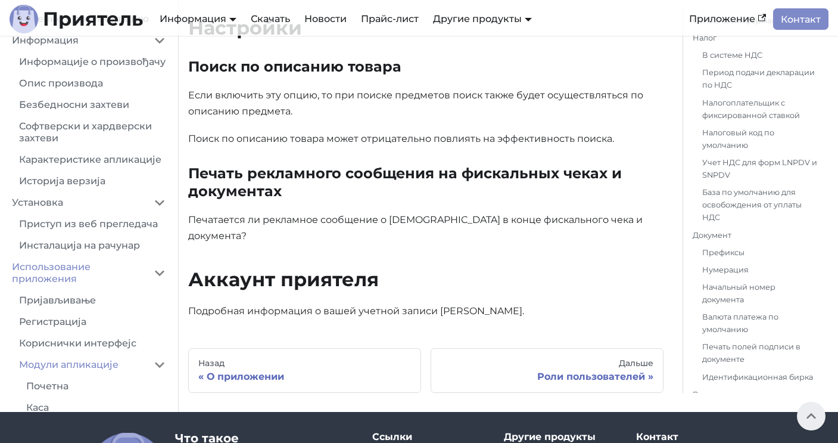
scroll to position [3426, 0]
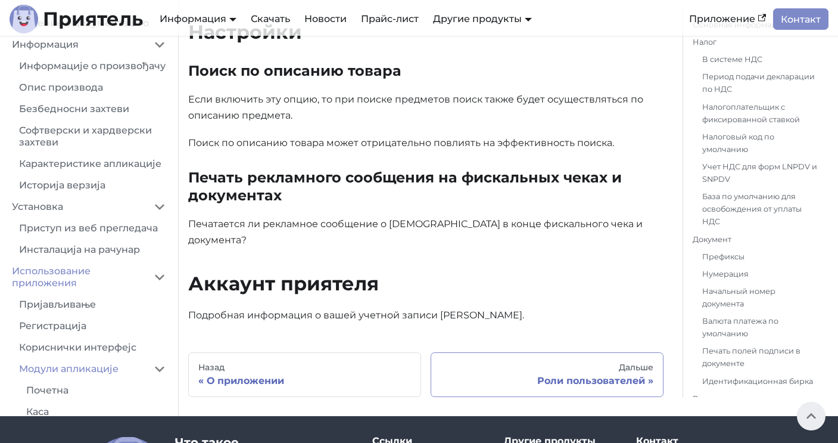
click at [519, 362] on div "Дальше" at bounding box center [547, 367] width 213 height 11
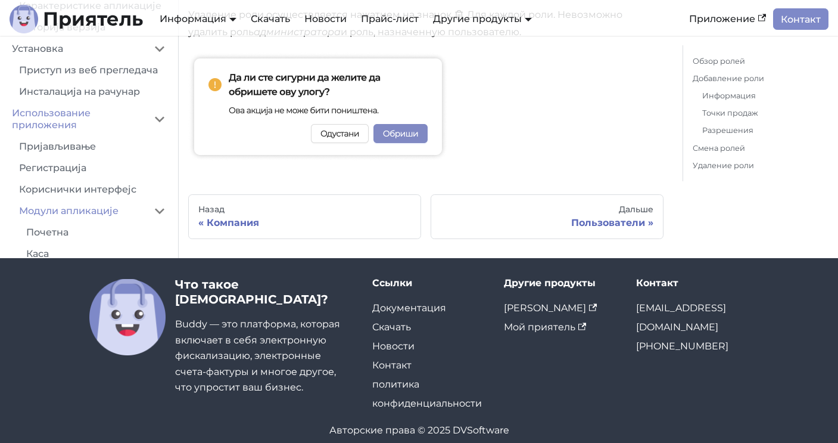
scroll to position [1848, 0]
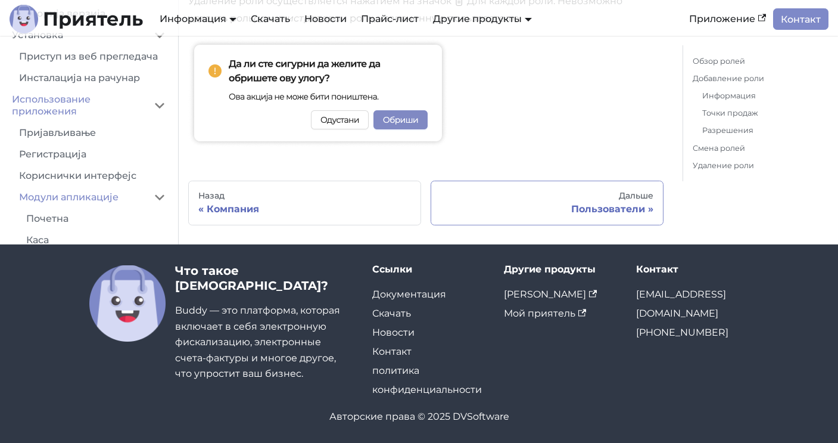
click at [523, 206] on div "Пользователи" at bounding box center [547, 209] width 213 height 12
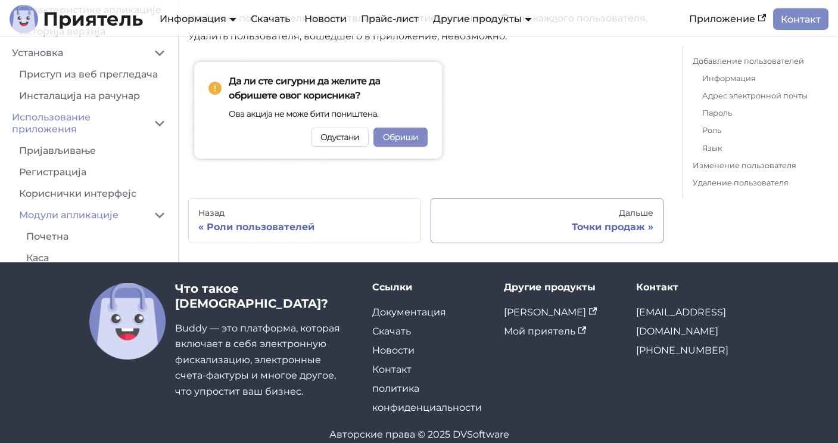
scroll to position [1389, 0]
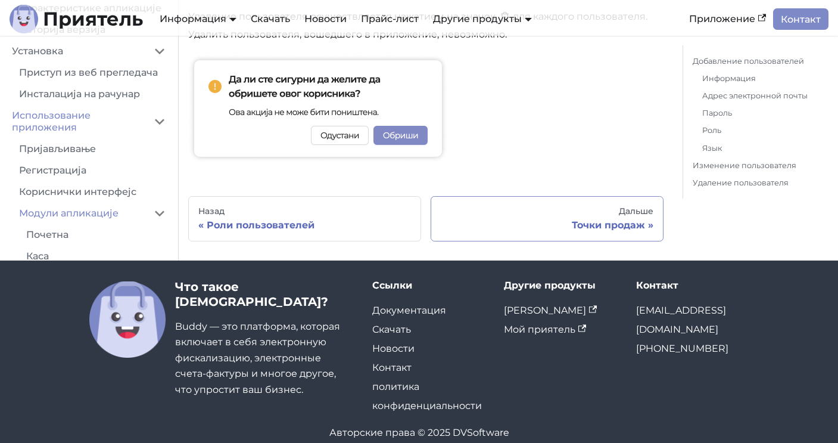
click at [563, 219] on div "Точки продаж" at bounding box center [547, 225] width 213 height 12
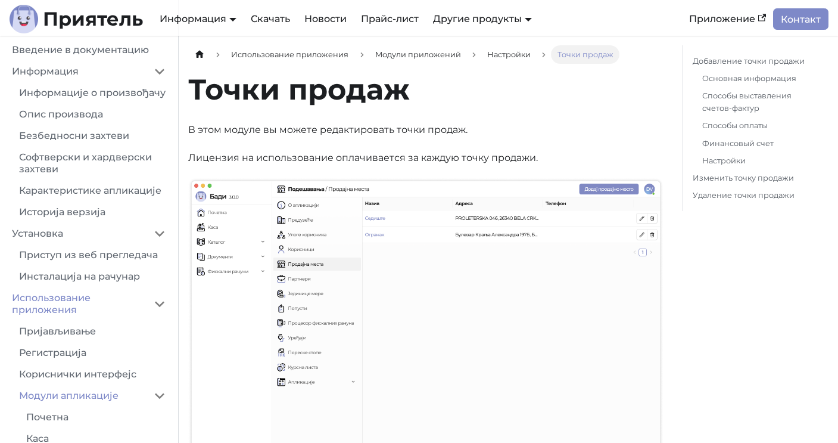
scroll to position [21, 0]
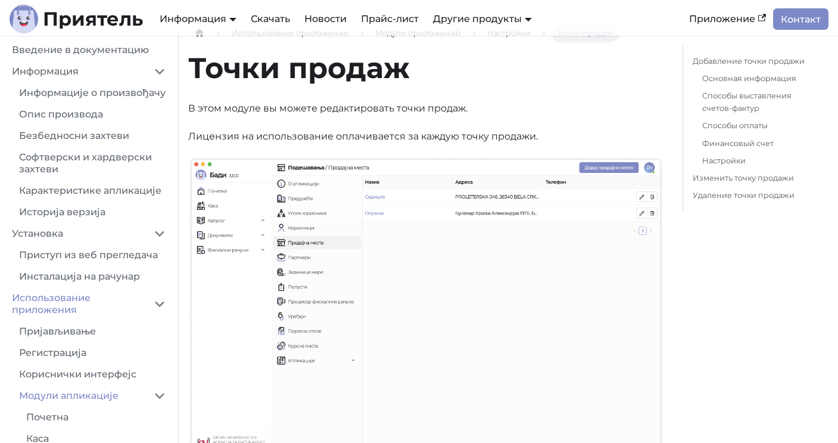
click at [387, 131] on font "Лицензия на использование оплачивается за каждую точку продажи." at bounding box center [363, 136] width 350 height 11
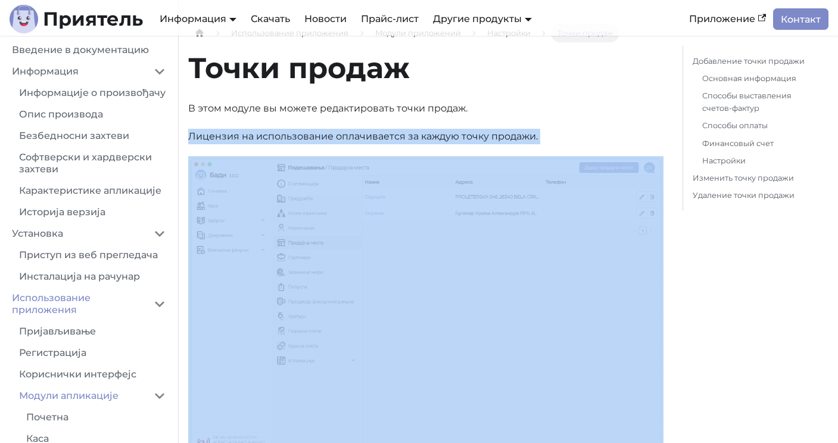
click at [387, 131] on font "Лицензия на использование оплачивается за каждую точку продажи." at bounding box center [363, 136] width 350 height 11
click at [402, 132] on font "Лицензия на использование оплачивается за каждую точку продажи." at bounding box center [363, 136] width 350 height 11
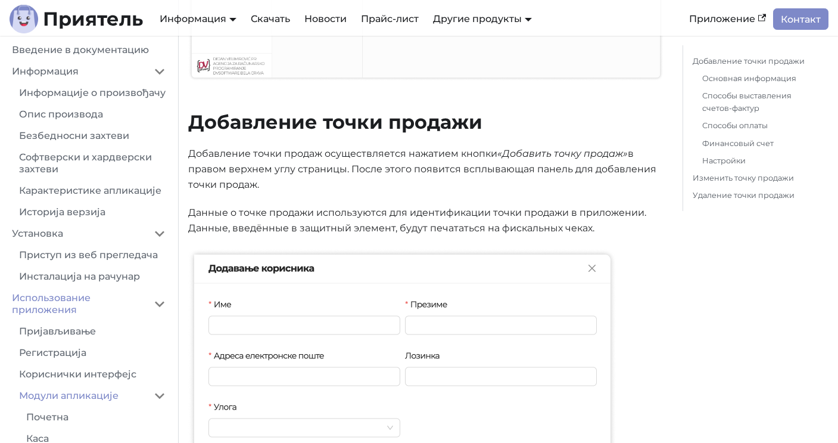
scroll to position [403, 0]
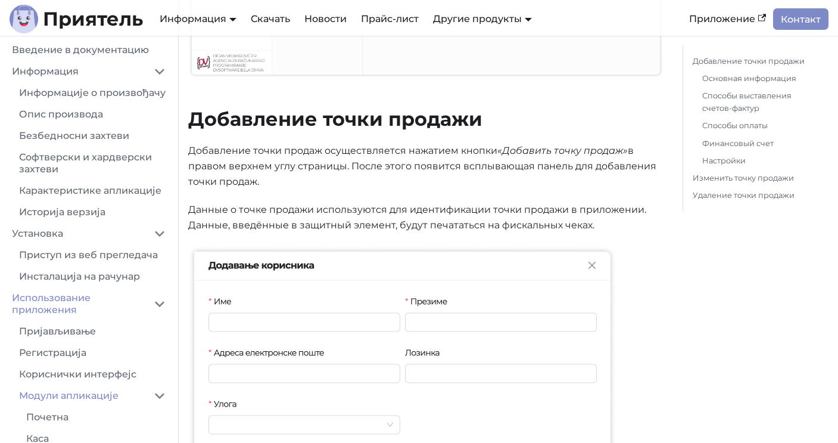
click at [403, 149] on font "Добавление точки продаж осуществляется нажатием кнопки" at bounding box center [342, 150] width 309 height 11
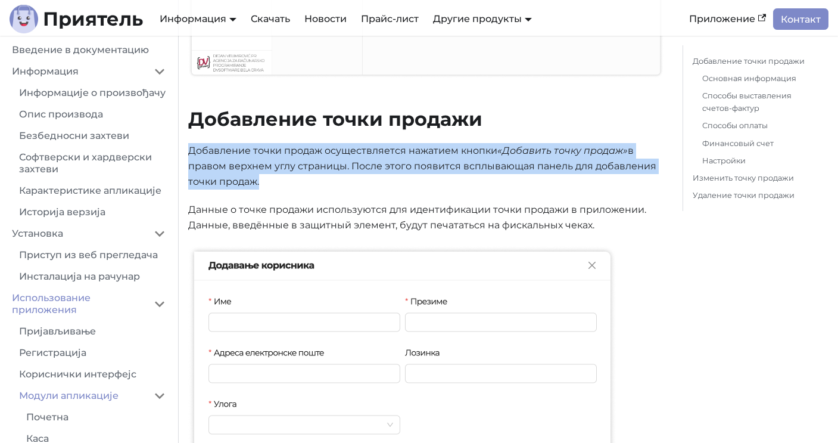
click at [403, 149] on font "Добавление точки продаж осуществляется нажатием кнопки" at bounding box center [342, 150] width 309 height 11
click at [418, 164] on font "в правом верхнем углу страницы. После этого появится всплывающая панель для доб…" at bounding box center [422, 166] width 468 height 43
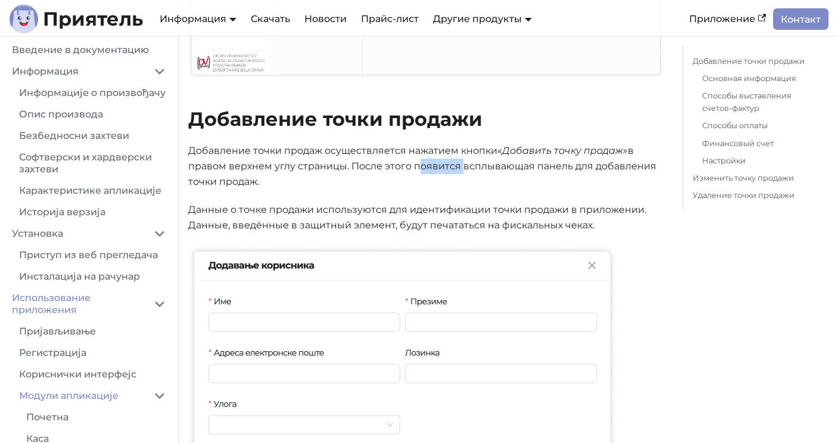
click at [418, 164] on font "в правом верхнем углу страницы. После этого появится всплывающая панель для доб…" at bounding box center [422, 166] width 468 height 43
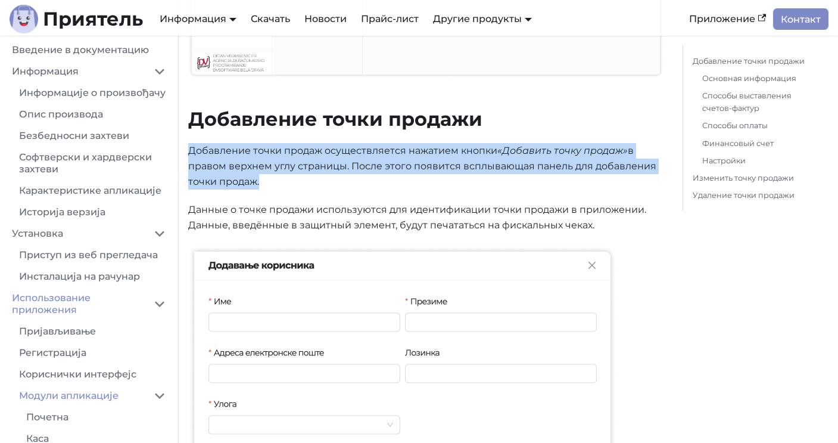
click at [418, 164] on font "в правом верхнем углу страницы. После этого появится всплывающая панель для доб…" at bounding box center [422, 166] width 468 height 43
click at [402, 175] on p "Добавление точки продаж осуществляется нажатием кнопки «Добавить точку продаж» …" at bounding box center [426, 166] width 476 height 47
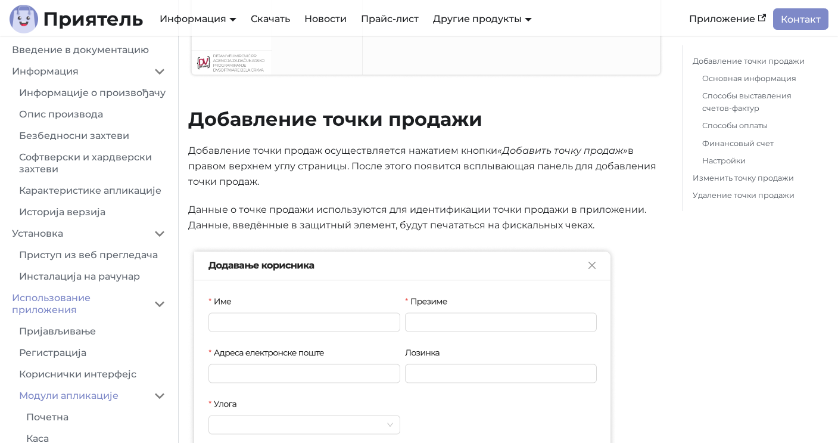
click at [402, 171] on font "в правом верхнем углу страницы. После этого появится всплывающая панель для доб…" at bounding box center [422, 166] width 468 height 43
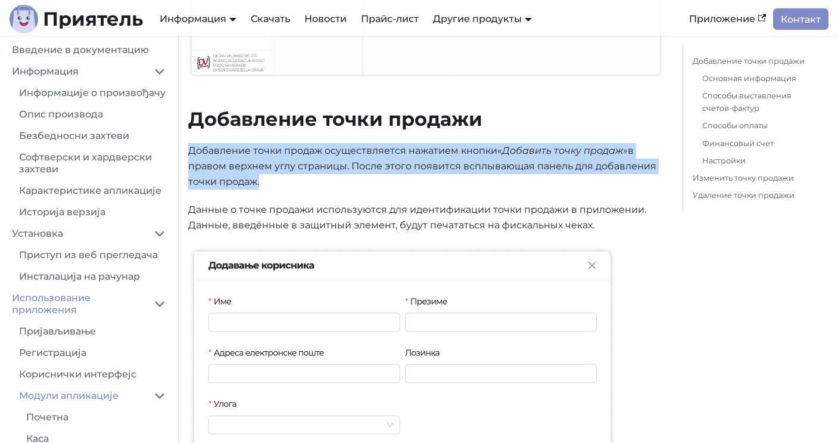
click at [402, 171] on font "в правом верхнем углу страницы. После этого появится всплывающая панель для доб…" at bounding box center [422, 166] width 468 height 43
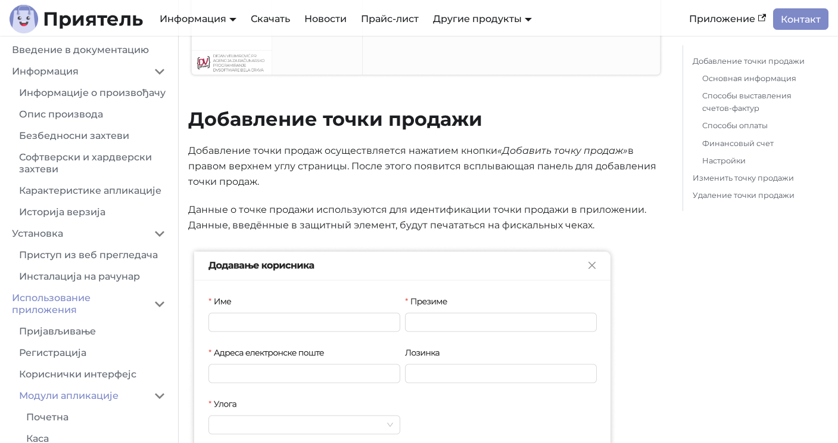
click at [324, 219] on font "Данные о точке продажи используются для идентификации точки продажи в приложени…" at bounding box center [417, 217] width 458 height 27
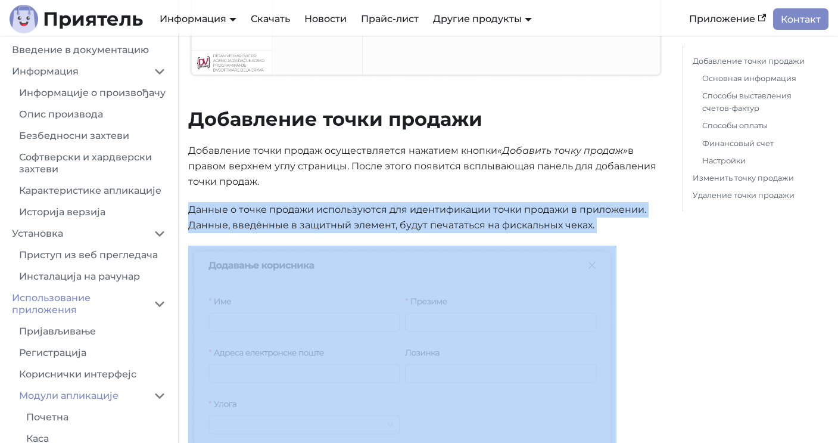
click at [324, 219] on font "Данные о точке продажи используются для идентификации точки продажи в приложени…" at bounding box center [417, 217] width 458 height 27
click at [347, 216] on p "Данные о точке продажи используются для идентификации точки продажи в приложени…" at bounding box center [426, 218] width 476 height 32
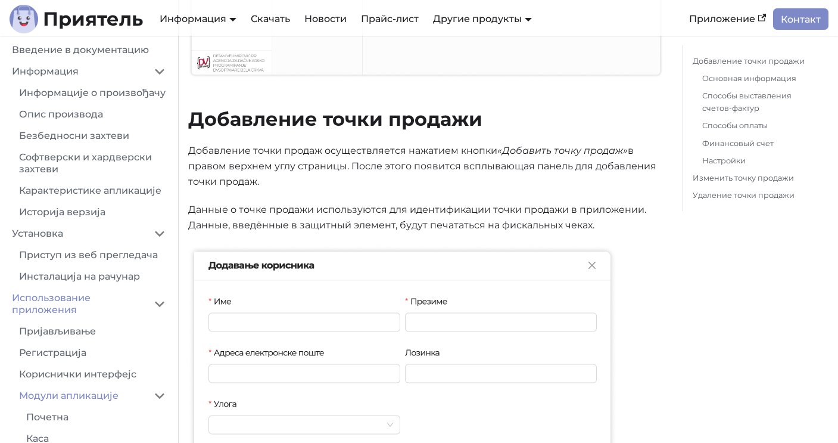
click at [459, 220] on font "Данные о точке продажи используются для идентификации точки продажи в приложени…" at bounding box center [417, 217] width 458 height 27
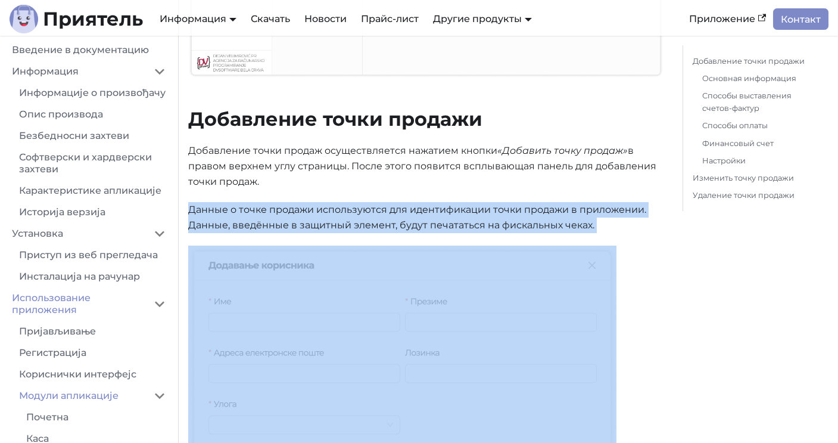
click at [459, 220] on font "Данные о точке продажи используются для идентификации точки продажи в приложени…" at bounding box center [417, 217] width 458 height 27
click at [434, 208] on font "Данные о точке продажи используются для идентификации точки продажи в приложени…" at bounding box center [417, 217] width 458 height 27
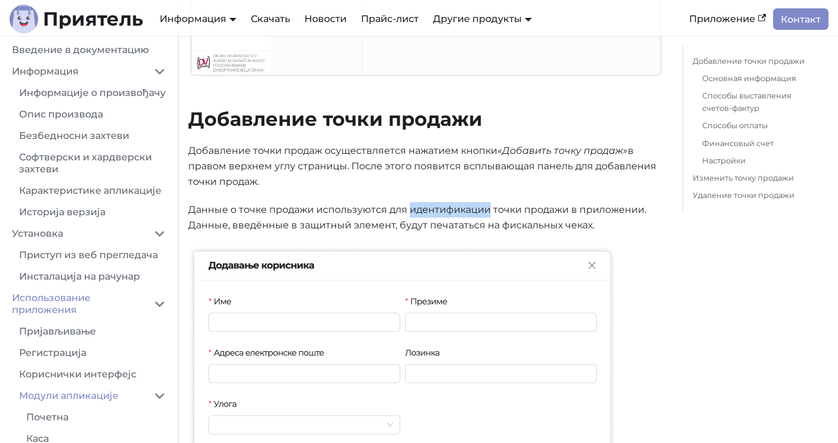
click at [434, 208] on font "Данные о точке продажи используются для идентификации точки продажи в приложени…" at bounding box center [417, 217] width 458 height 27
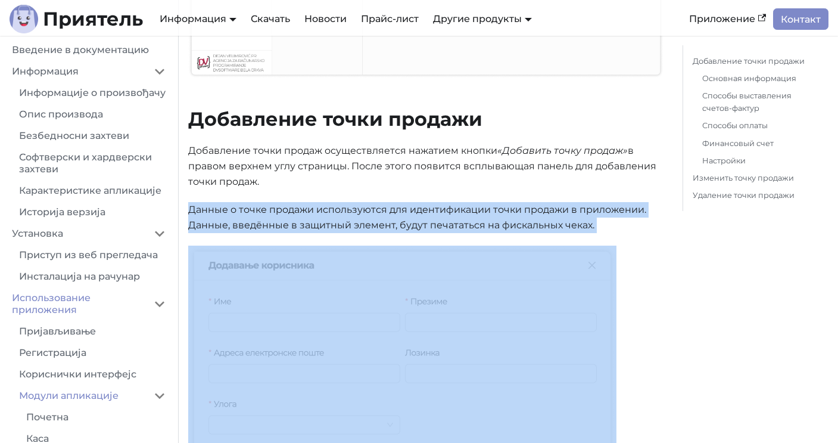
click at [434, 208] on font "Данные о точке продажи используются для идентификации точки продажи в приложени…" at bounding box center [417, 217] width 458 height 27
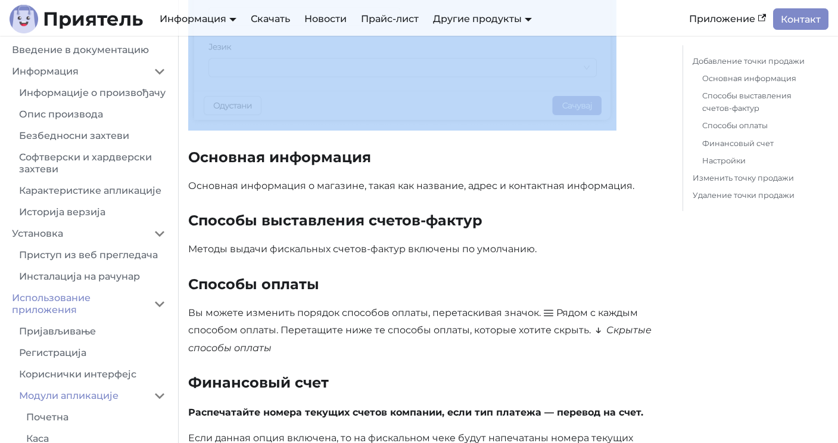
scroll to position [841, 0]
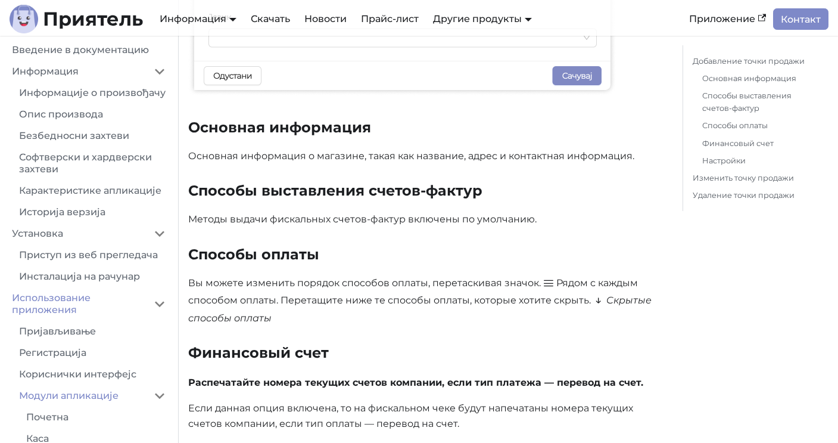
click at [421, 160] on font "Основная информация о магазине, такая как название, адрес и контактная информац…" at bounding box center [411, 155] width 446 height 11
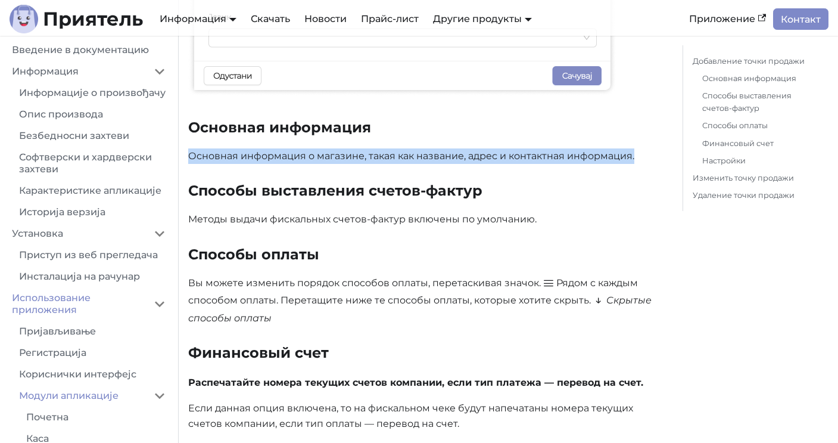
click at [421, 160] on font "Основная информация о магазине, такая как название, адрес и контактная информац…" at bounding box center [411, 155] width 446 height 11
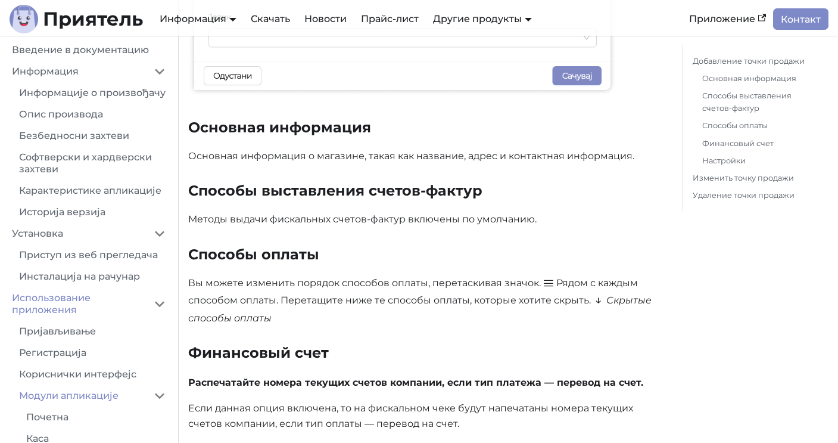
click at [355, 223] on font "Методы выдачи фискальных счетов-фактур включены по умолчанию." at bounding box center [362, 218] width 349 height 11
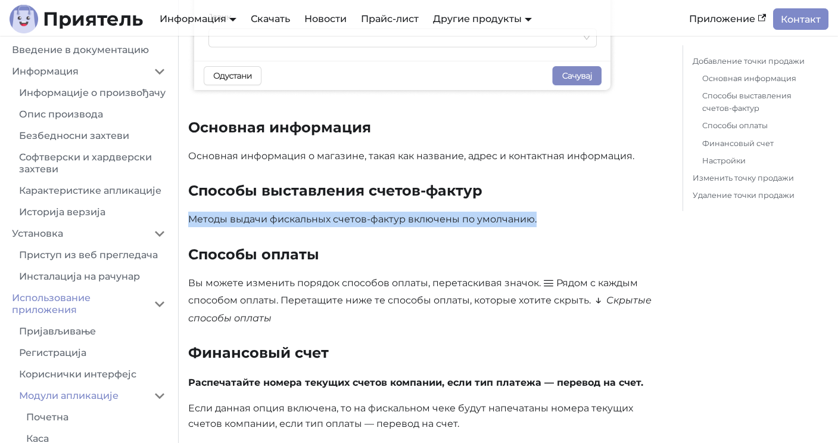
click at [355, 223] on font "Методы выдачи фискальных счетов-фактур включены по умолчанию." at bounding box center [362, 218] width 349 height 11
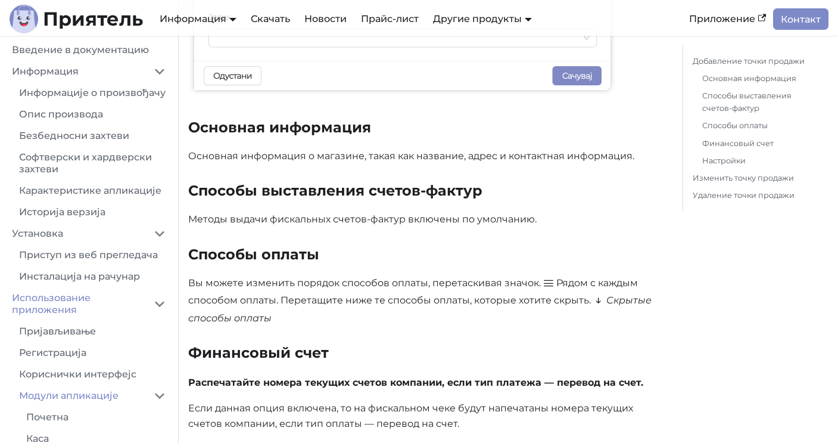
click at [315, 287] on font "Вы можете изменить порядок способов оплаты, перетаскивая значок." at bounding box center [364, 282] width 353 height 11
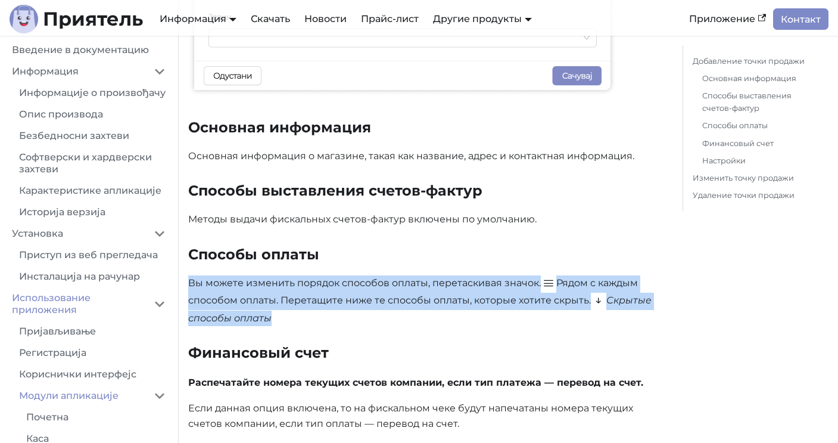
click at [315, 287] on font "Вы можете изменить порядок способов оплаты, перетаскивая значок." at bounding box center [364, 282] width 353 height 11
click at [313, 299] on font "Рядом с каждым способом оплаты. Перетащите ниже те способы оплаты, которые хоти…" at bounding box center [413, 291] width 450 height 29
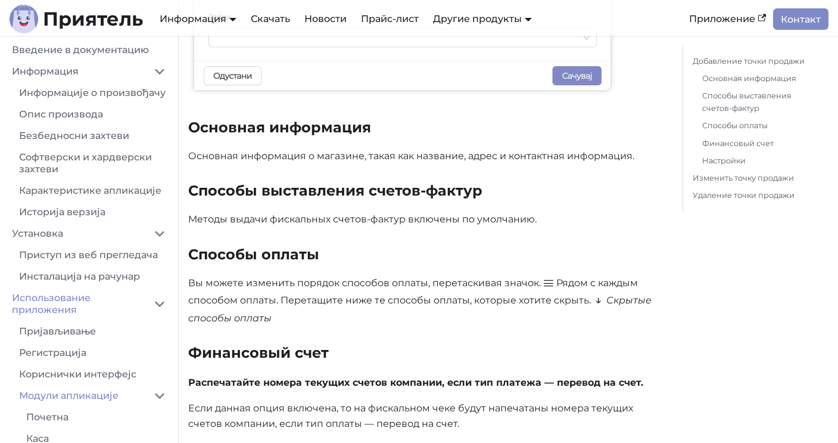
click at [320, 284] on font "Вы можете изменить порядок способов оплаты, перетаскивая значок." at bounding box center [364, 282] width 353 height 11
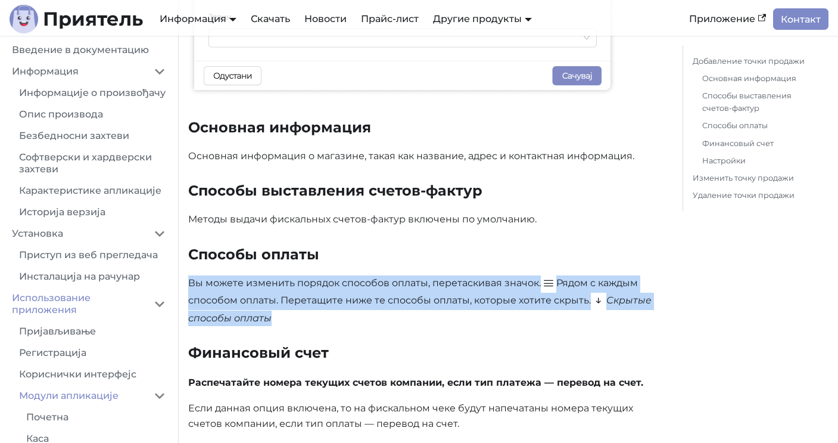
click at [320, 284] on font "Вы можете изменить порядок способов оплаты, перетаскивая значок." at bounding box center [364, 282] width 353 height 11
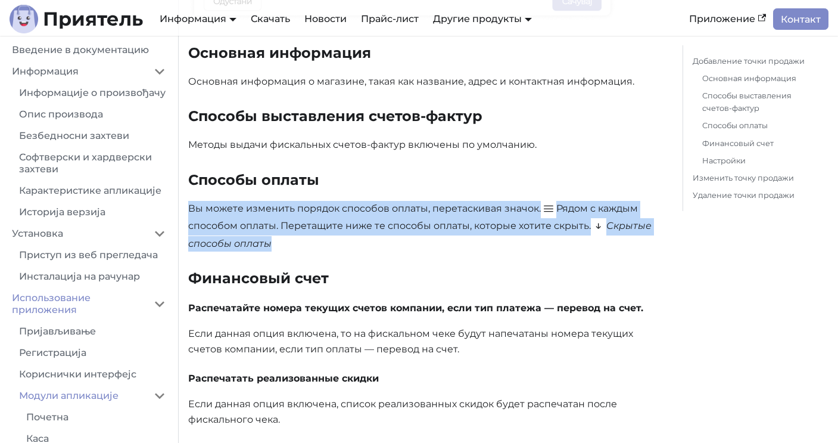
scroll to position [930, 0]
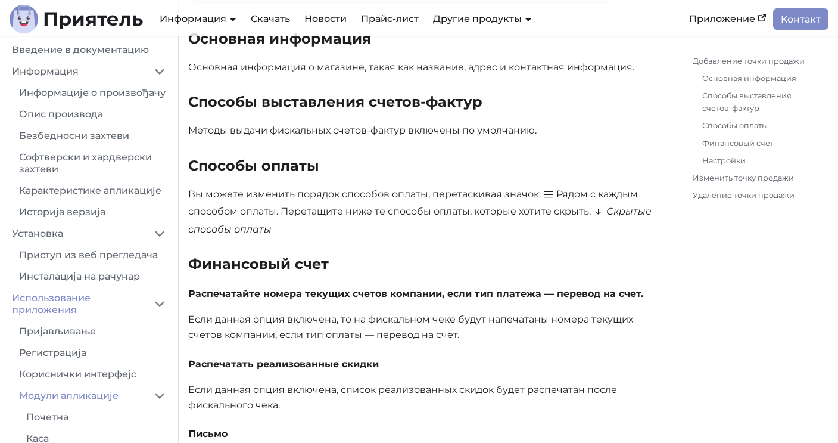
click at [314, 318] on font "Если данная опция включена, то на фискальном чеке будут напечатаны номера текущ…" at bounding box center [410, 326] width 445 height 27
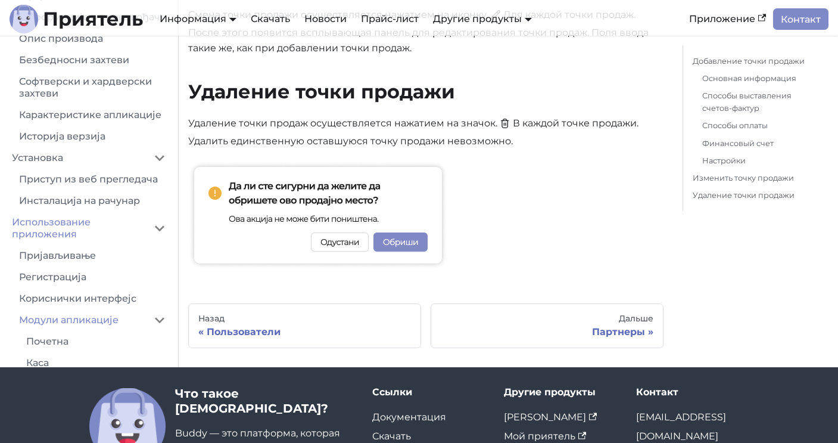
scroll to position [1703, 0]
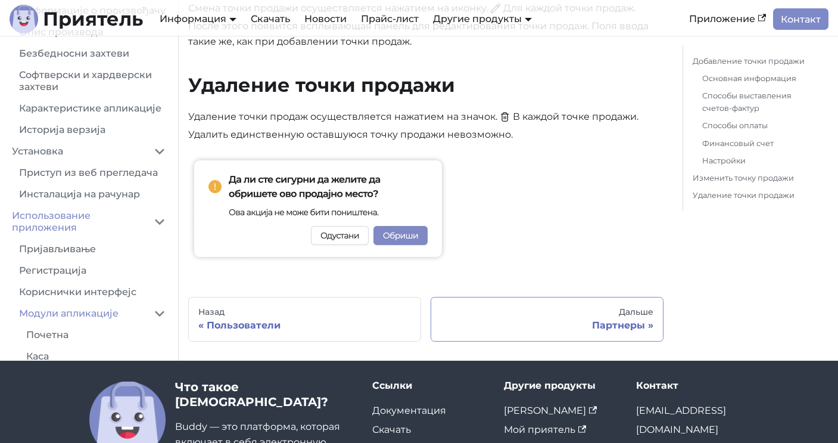
click at [529, 338] on link "[PERSON_NAME]" at bounding box center [547, 319] width 233 height 45
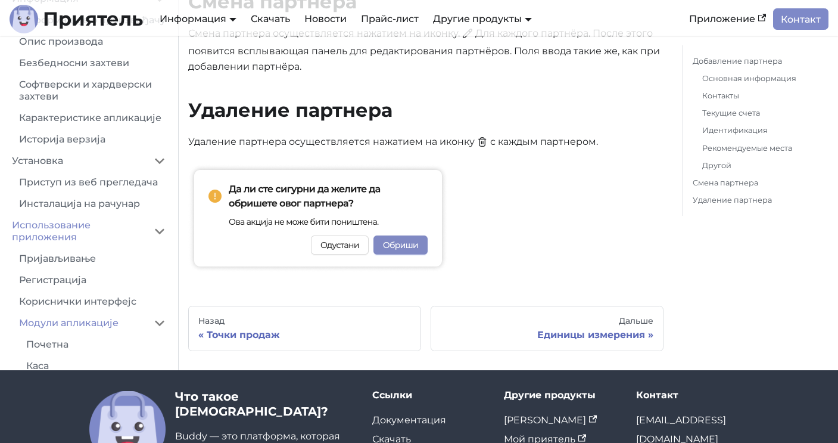
scroll to position [2597, 0]
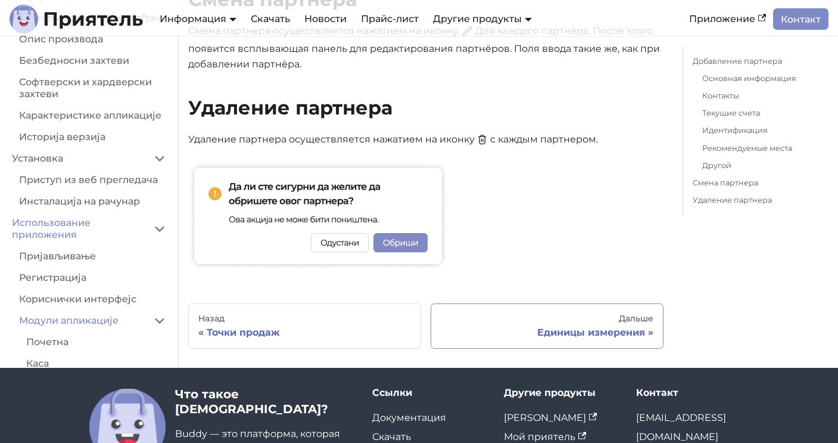
click at [543, 313] on div "Дальше" at bounding box center [547, 318] width 213 height 11
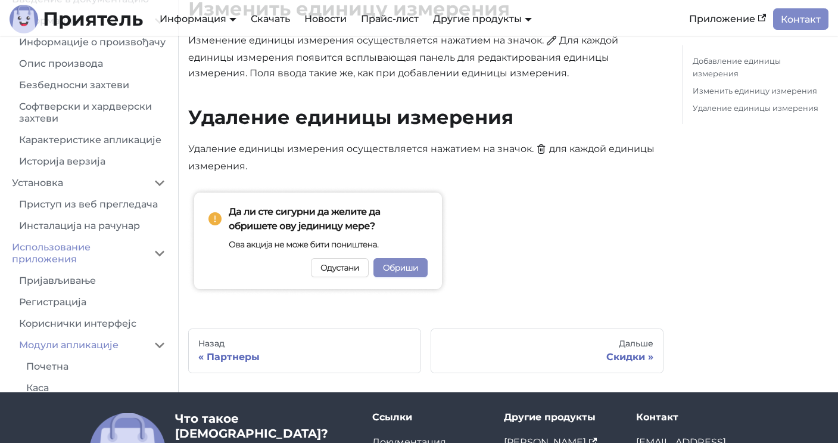
scroll to position [1041, 0]
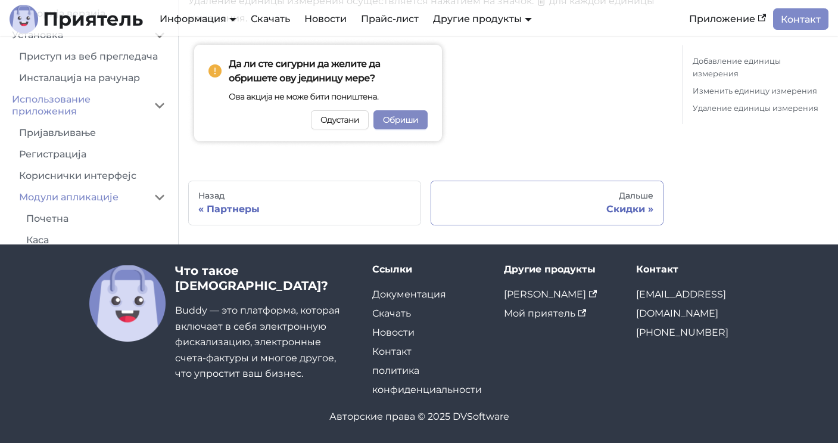
click at [577, 200] on link "[PERSON_NAME]" at bounding box center [547, 203] width 233 height 45
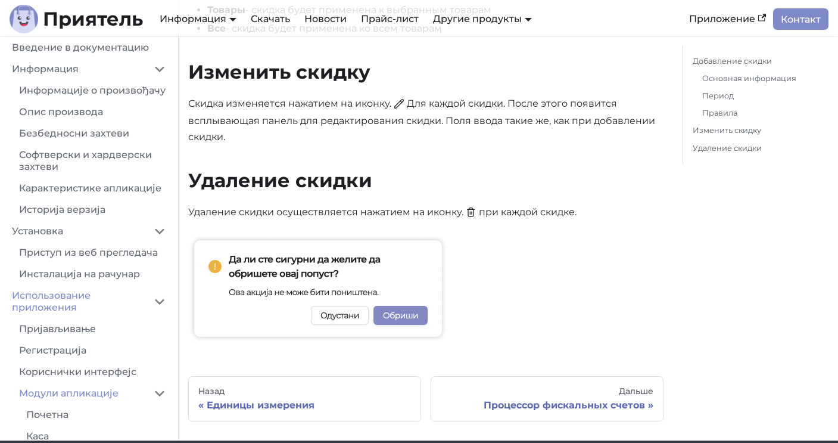
scroll to position [1504, 0]
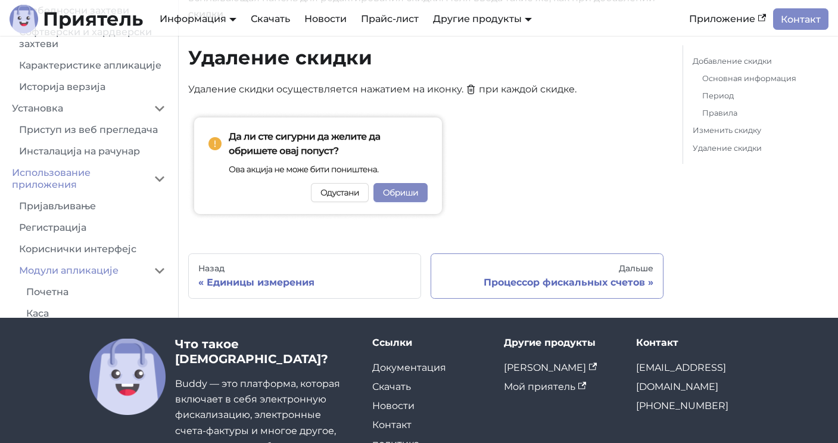
click at [517, 275] on link "Дальше Процессор фискальных счетов" at bounding box center [547, 275] width 233 height 45
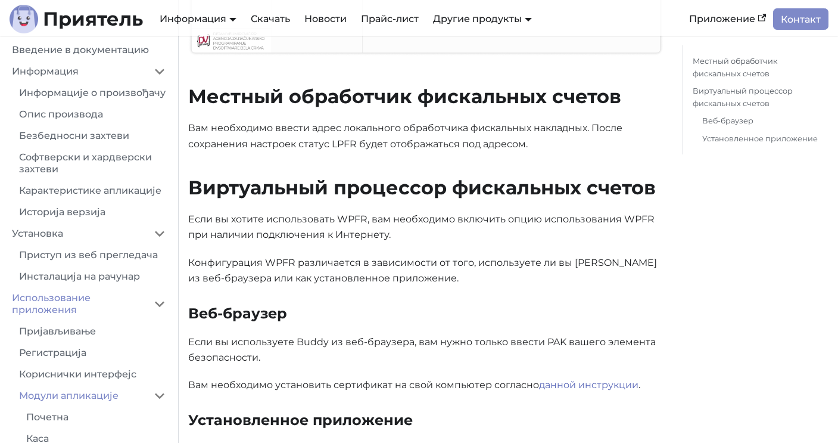
scroll to position [602, 0]
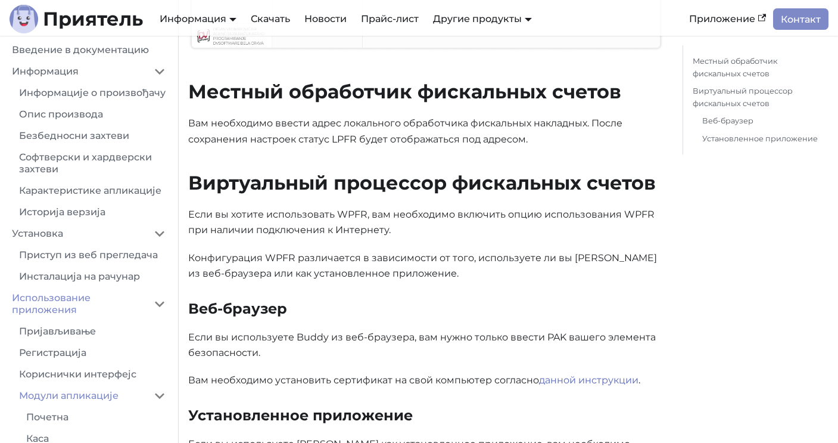
click at [460, 262] on font "Конфигурация WPFR различается в зависимости от того, используете ли вы [PERSON_…" at bounding box center [422, 265] width 469 height 27
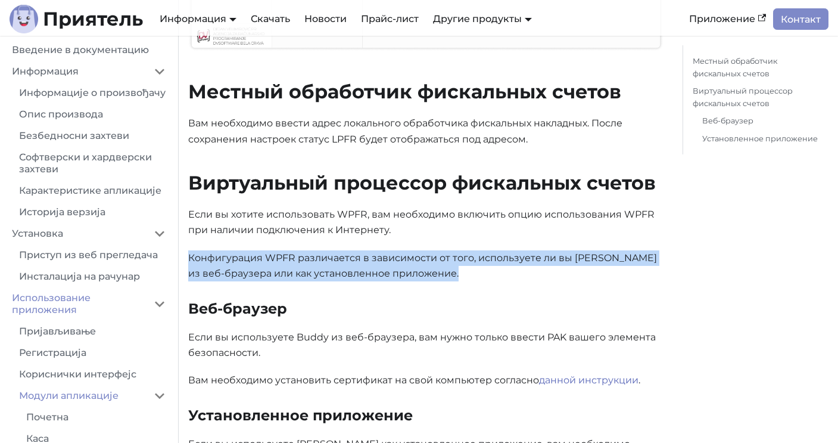
click at [460, 262] on font "Конфигурация WPFR различается в зависимости от того, используете ли вы [PERSON_…" at bounding box center [422, 265] width 469 height 27
click at [366, 268] on font "Конфигурация WPFR различается в зависимости от того, используете ли вы [PERSON_…" at bounding box center [422, 265] width 469 height 27
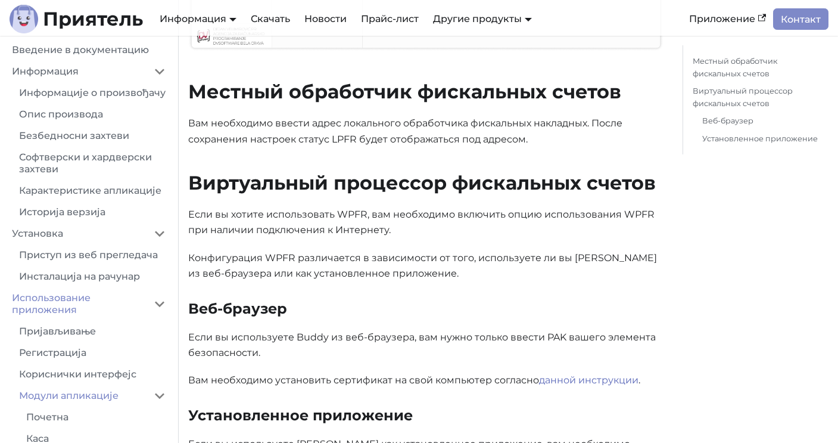
click at [353, 277] on font "Конфигурация WPFR различается в зависимости от того, используете ли вы [PERSON_…" at bounding box center [422, 265] width 469 height 27
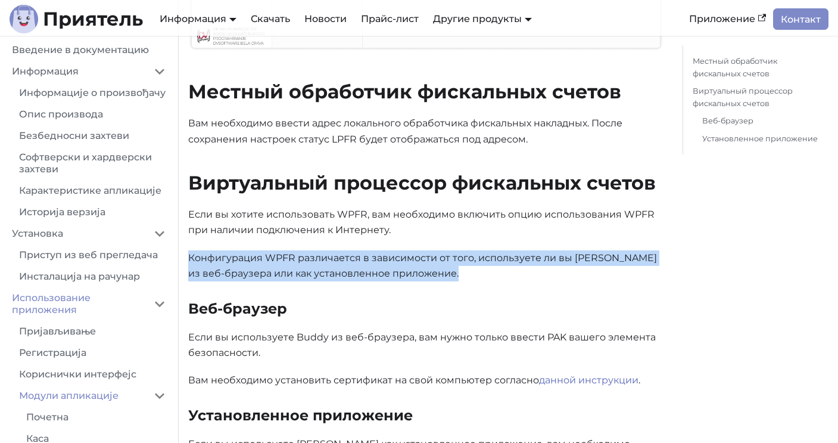
click at [353, 277] on font "Конфигурация WPFR различается в зависимости от того, используете ли вы [PERSON_…" at bounding box center [422, 265] width 469 height 27
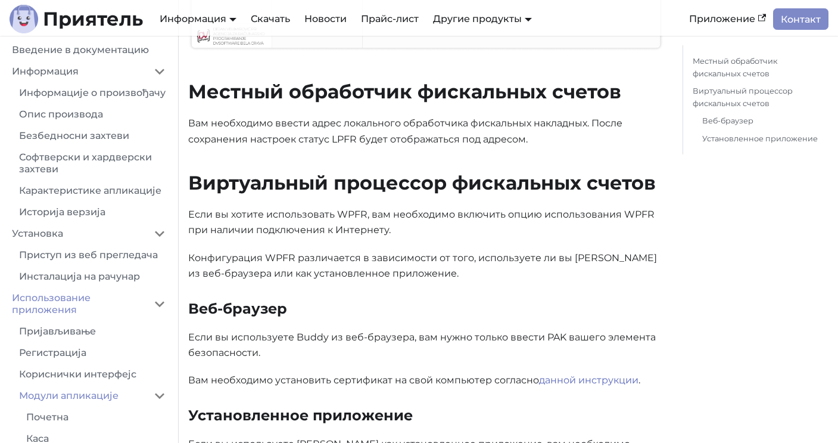
click at [303, 257] on font "Конфигурация WPFR различается в зависимости от того, используете ли вы [PERSON_…" at bounding box center [422, 265] width 469 height 27
click at [298, 256] on font "Конфигурация WPFR различается в зависимости от того, используете ли вы [PERSON_…" at bounding box center [422, 265] width 469 height 27
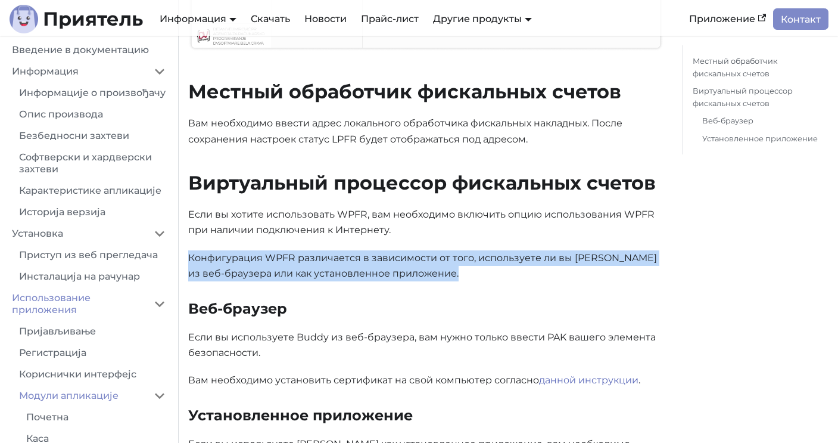
click at [298, 256] on font "Конфигурация WPFR различается в зависимости от того, используете ли вы [PERSON_…" at bounding box center [422, 265] width 469 height 27
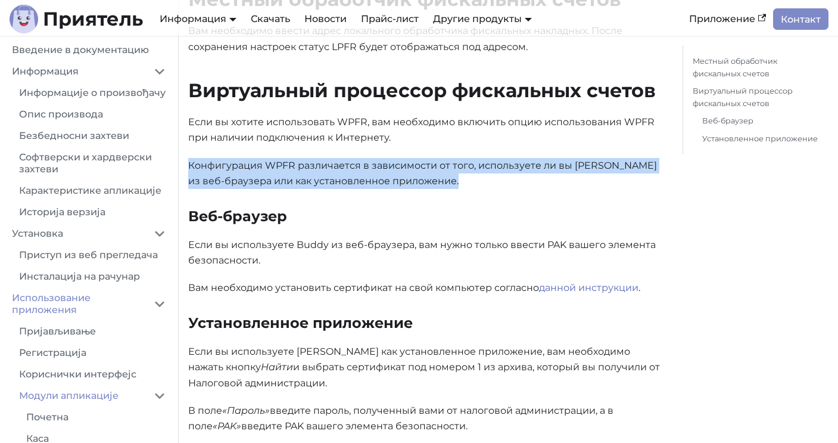
scroll to position [706, 0]
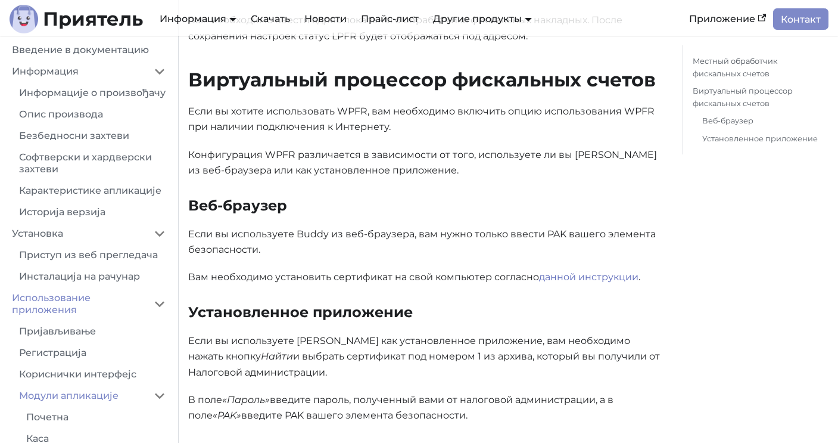
click at [305, 243] on p "Если вы используете Buddy из веб-браузера, вам нужно только ввести PAK вашего э…" at bounding box center [426, 242] width 476 height 32
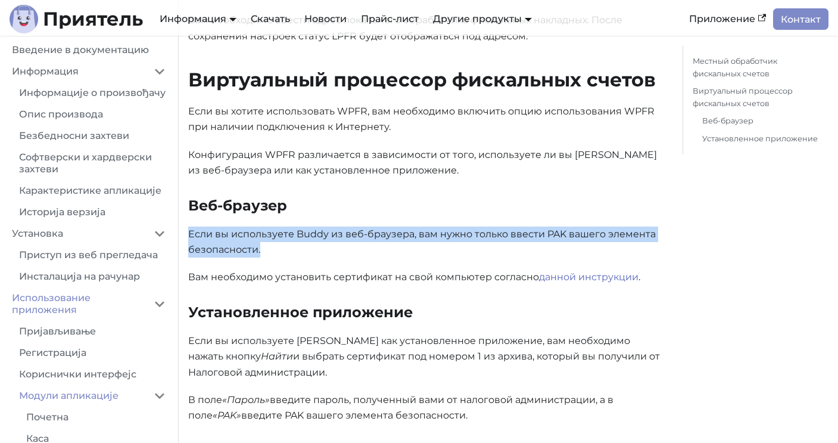
click at [305, 243] on p "Если вы используете Buddy из веб-браузера, вам нужно только ввести PAK вашего э…" at bounding box center [426, 242] width 476 height 32
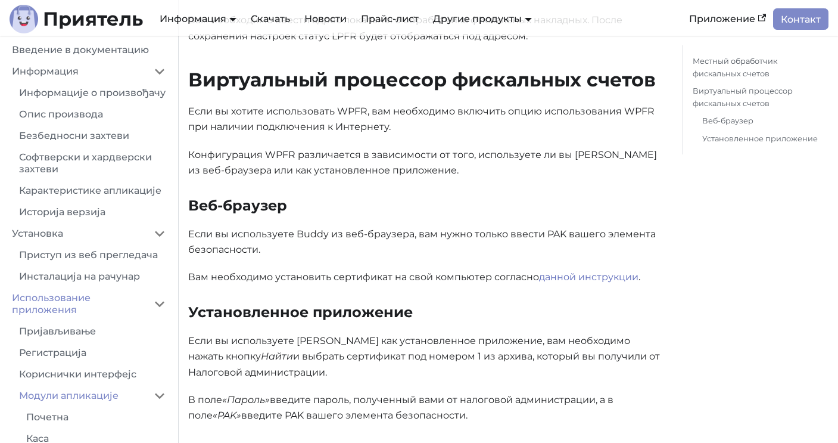
click at [313, 279] on font "Вам необходимо установить сертификат на свой компьютер согласно" at bounding box center [363, 276] width 351 height 11
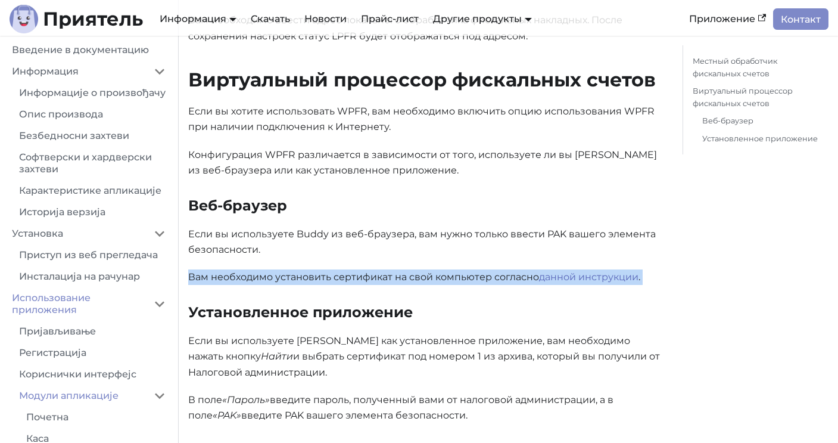
click at [313, 279] on font "Вам необходимо установить сертификат на свой компьютер согласно" at bounding box center [363, 276] width 351 height 11
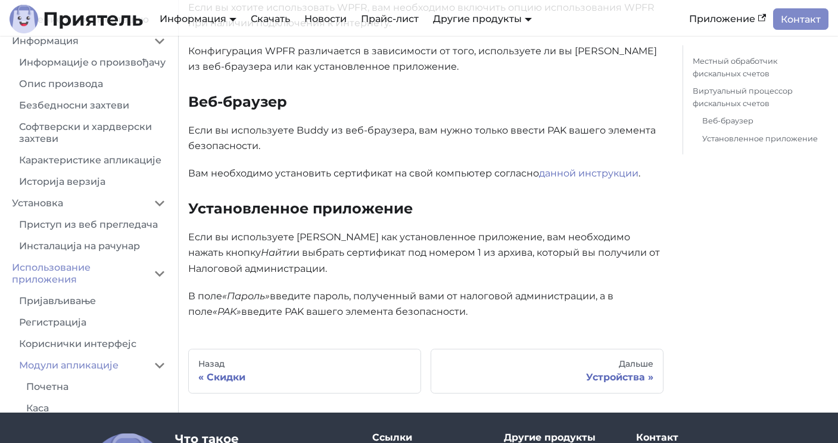
scroll to position [815, 0]
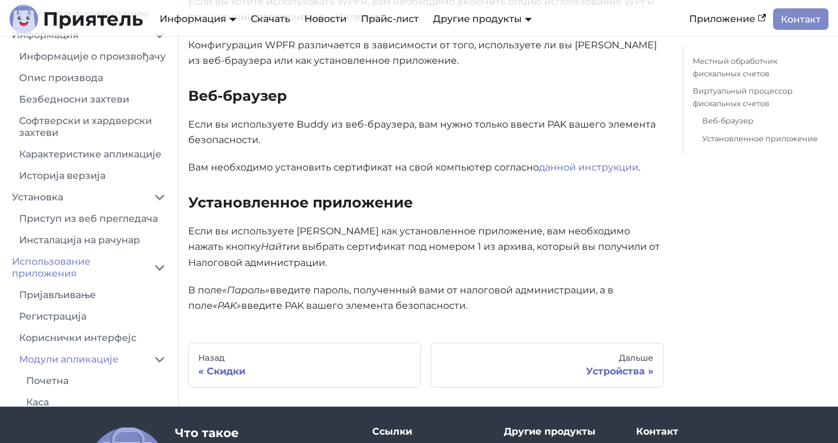
click at [334, 300] on font "введите PAK вашего элемента безопасности." at bounding box center [354, 305] width 226 height 11
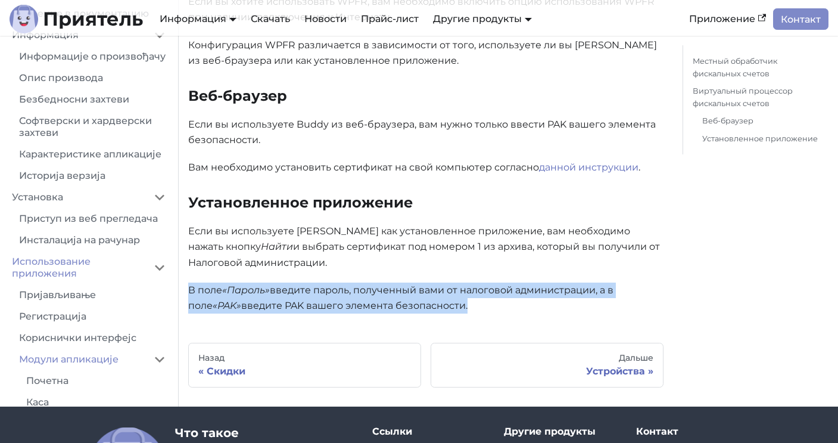
click at [334, 300] on font "введите PAK вашего элемента безопасности." at bounding box center [354, 305] width 226 height 11
click at [364, 289] on font "введите пароль, полученный вами от налоговой администрации, а в поле" at bounding box center [400, 297] width 425 height 27
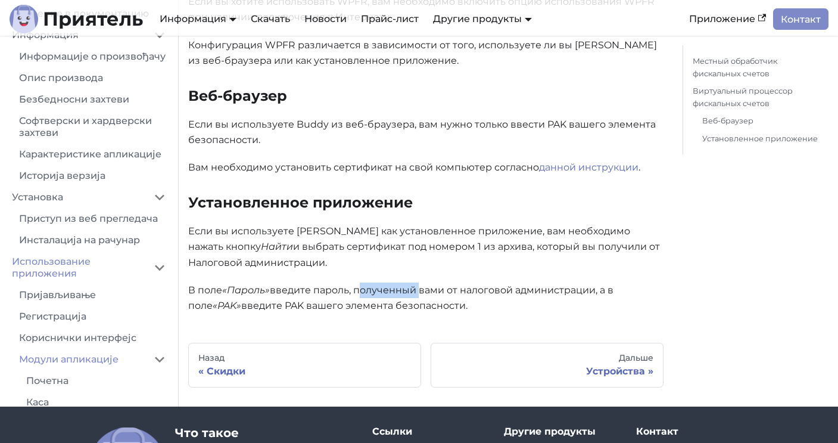
click at [364, 289] on font "введите пароль, полученный вами от налоговой администрации, а в поле" at bounding box center [400, 297] width 425 height 27
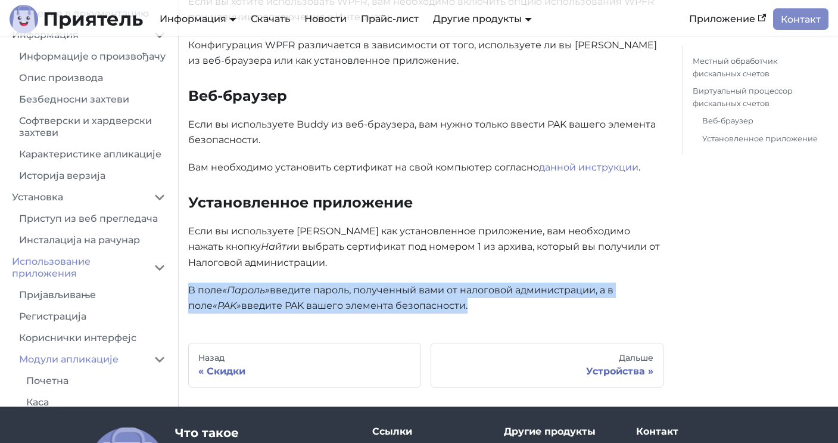
click at [364, 289] on font "введите пароль, полученный вами от налоговой администрации, а в поле" at bounding box center [400, 297] width 425 height 27
click at [334, 300] on font "введите PAK вашего элемента безопасности." at bounding box center [354, 305] width 226 height 11
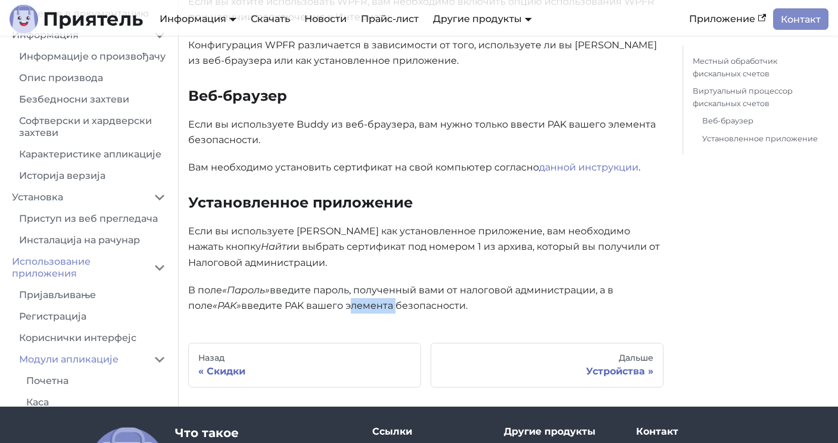
click at [334, 300] on font "введите PAK вашего элемента безопасности." at bounding box center [354, 305] width 226 height 11
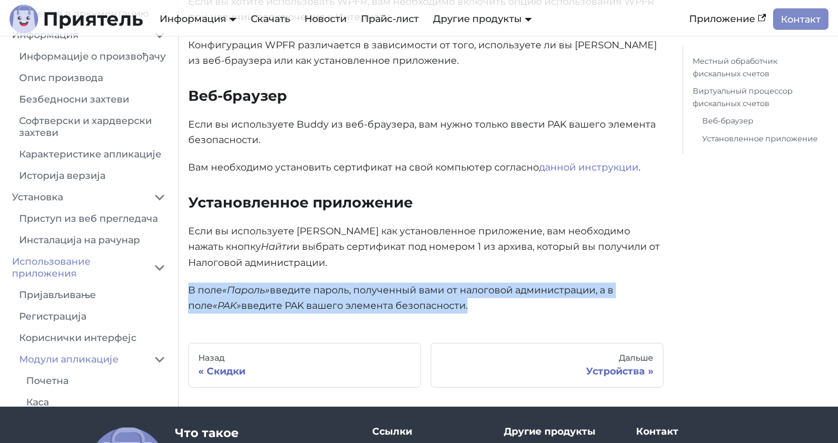
click at [334, 300] on font "введите PAK вашего элемента безопасности." at bounding box center [354, 305] width 226 height 11
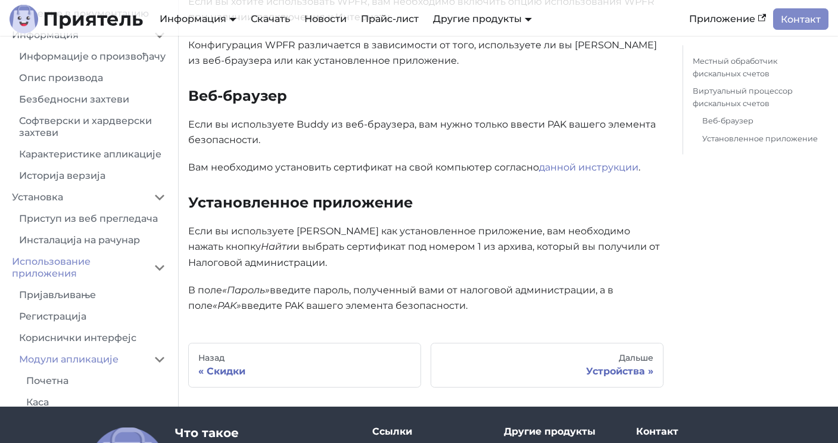
click at [352, 288] on font "введите пароль, полученный вами от налоговой администрации, а в поле" at bounding box center [400, 297] width 425 height 27
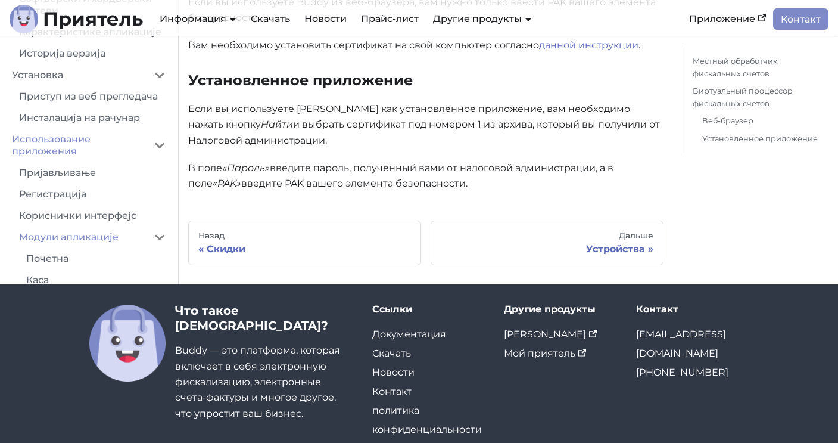
scroll to position [951, 0]
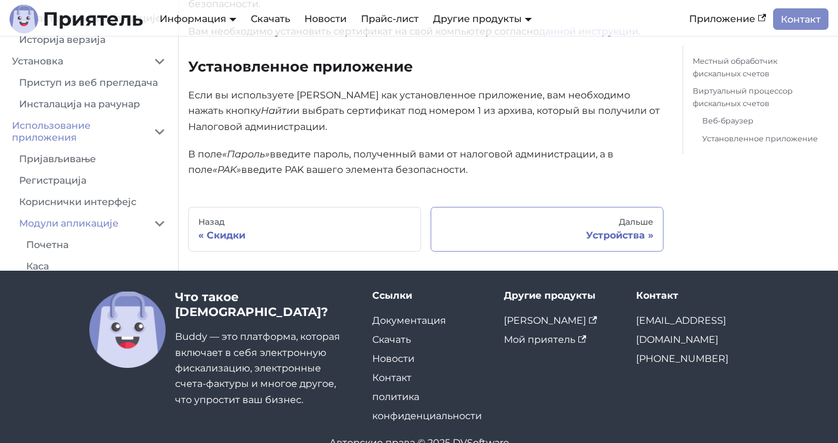
click at [580, 234] on div "Устройства" at bounding box center [547, 235] width 213 height 12
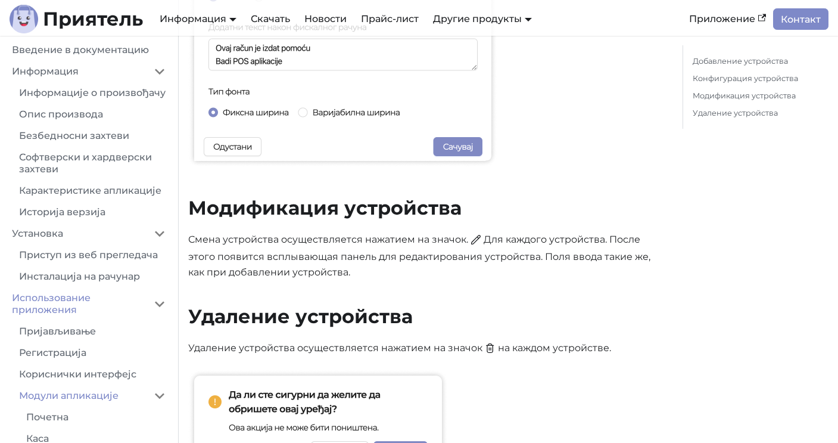
scroll to position [1464, 0]
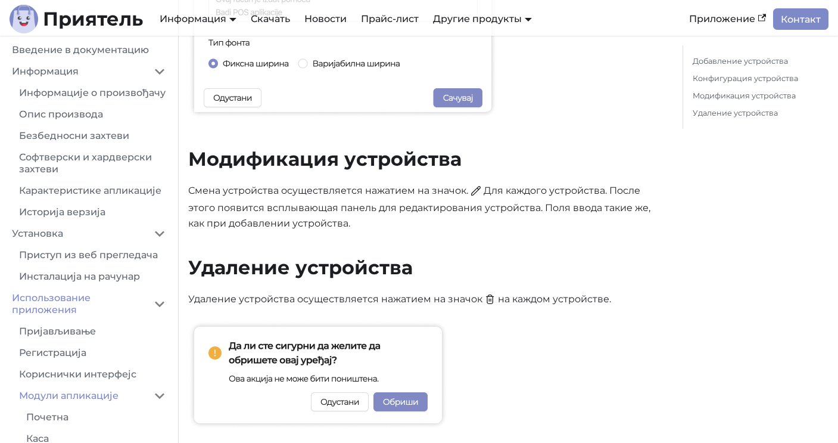
click at [459, 201] on font "Для каждого устройства. После этого появится всплывающая панель для редактирова…" at bounding box center [419, 207] width 462 height 45
click at [471, 201] on font "Для каждого устройства. После этого появится всплывающая панель для редактирова…" at bounding box center [419, 207] width 462 height 45
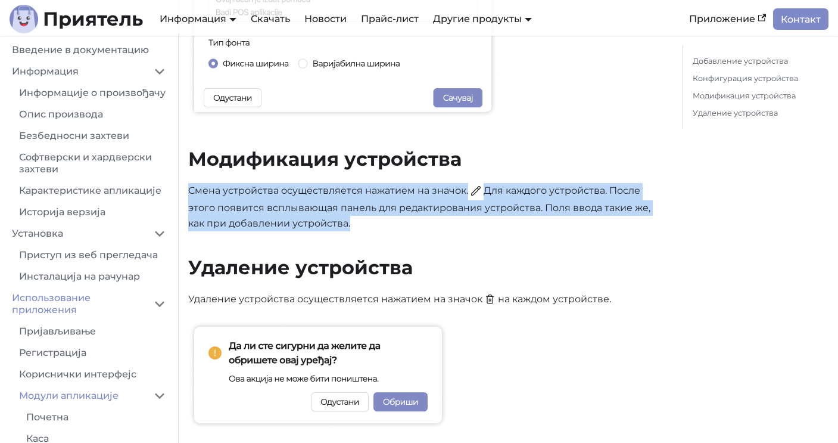
click at [471, 201] on font "Для каждого устройства. После этого появится всплывающая панель для редактирова…" at bounding box center [419, 207] width 462 height 45
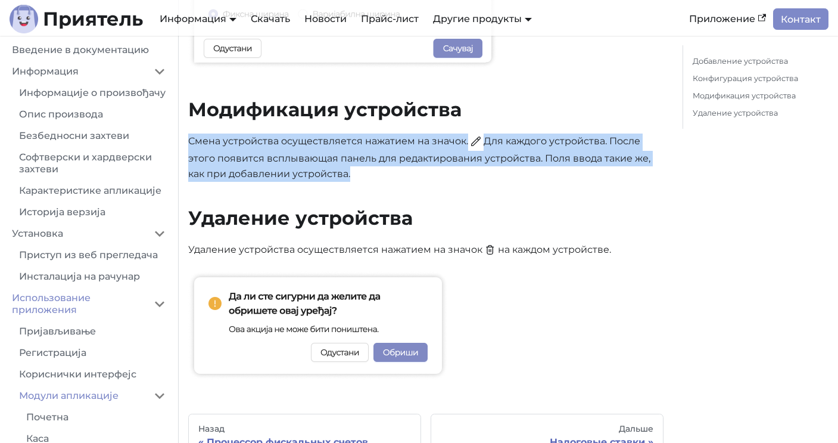
scroll to position [1519, 0]
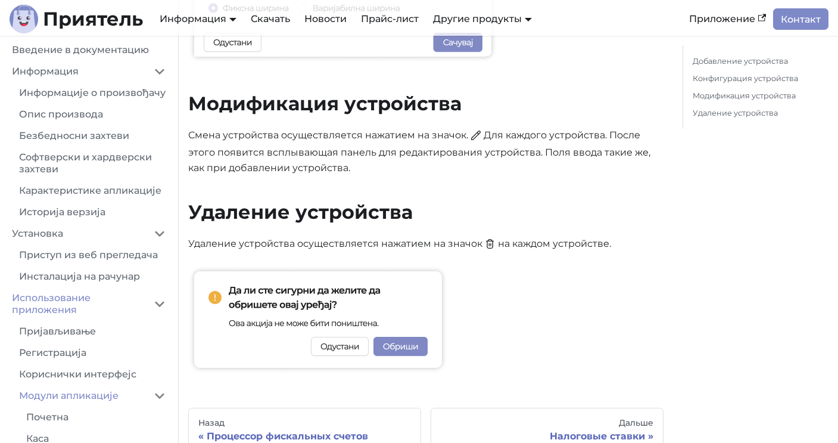
click at [517, 240] on font "на каждом устройстве." at bounding box center [554, 243] width 113 height 11
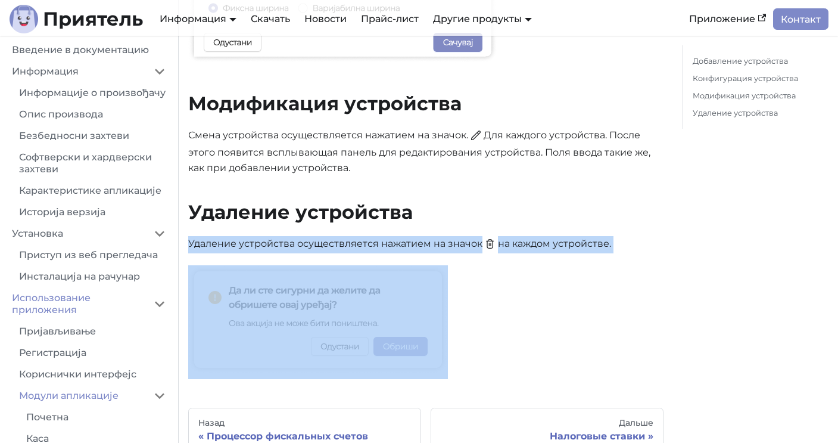
click at [517, 240] on font "на каждом устройстве." at bounding box center [554, 243] width 113 height 11
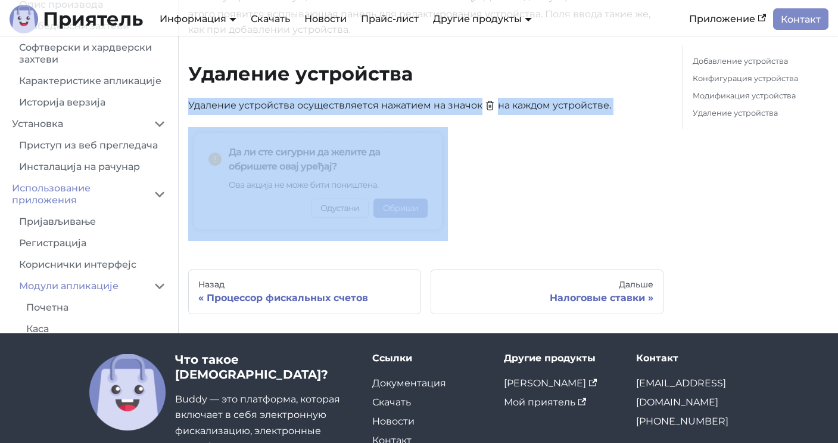
scroll to position [1661, 0]
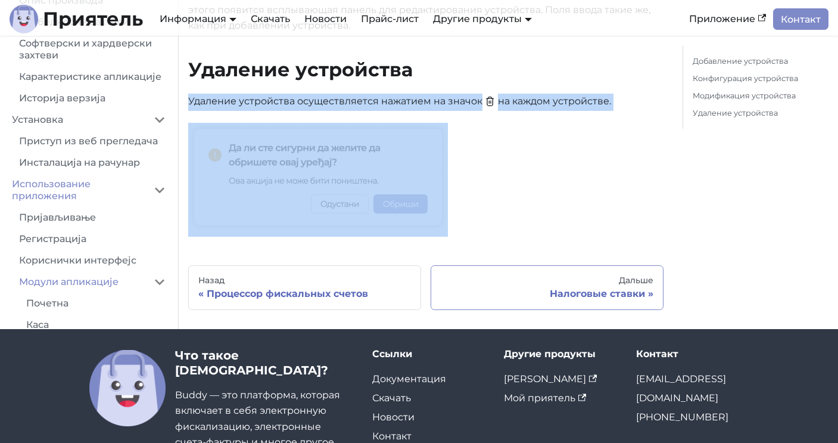
click at [575, 296] on font "Налоговые ставки" at bounding box center [597, 293] width 95 height 11
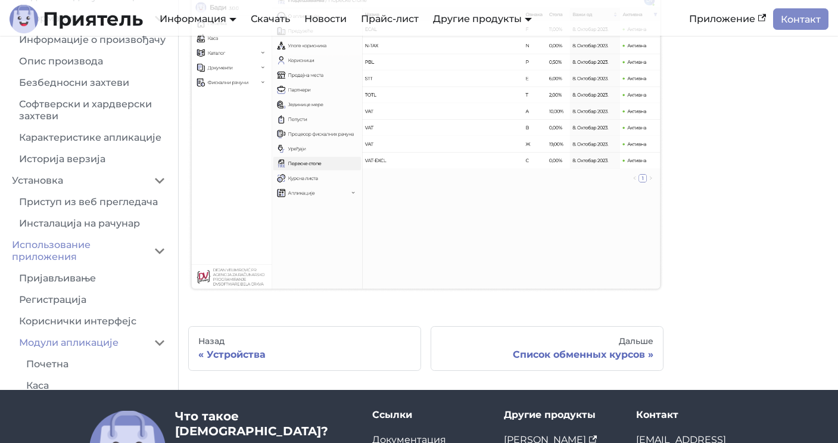
scroll to position [323, 0]
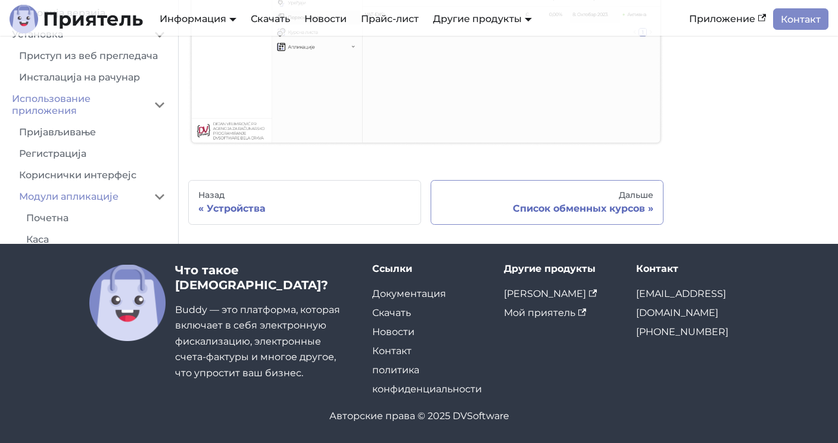
click at [567, 203] on font "Список обменных курсов" at bounding box center [579, 208] width 132 height 11
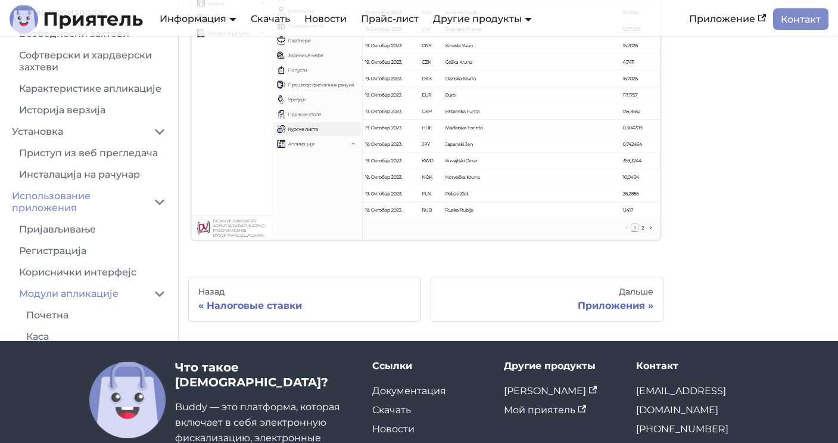
scroll to position [367, 0]
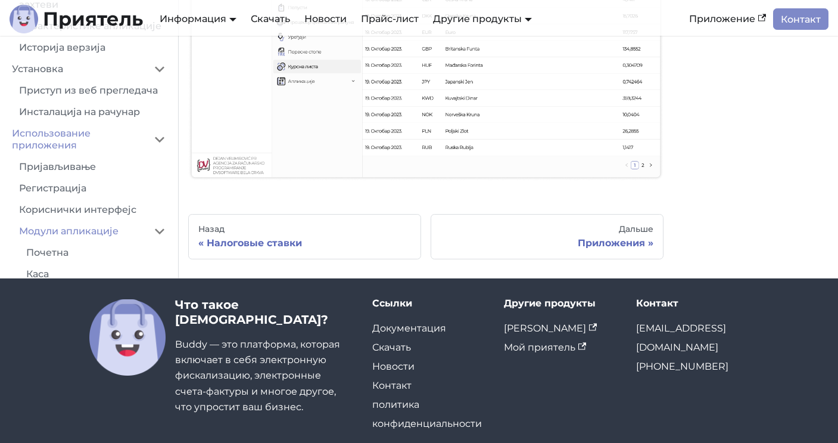
click at [521, 237] on div "Приложения" at bounding box center [547, 243] width 213 height 12
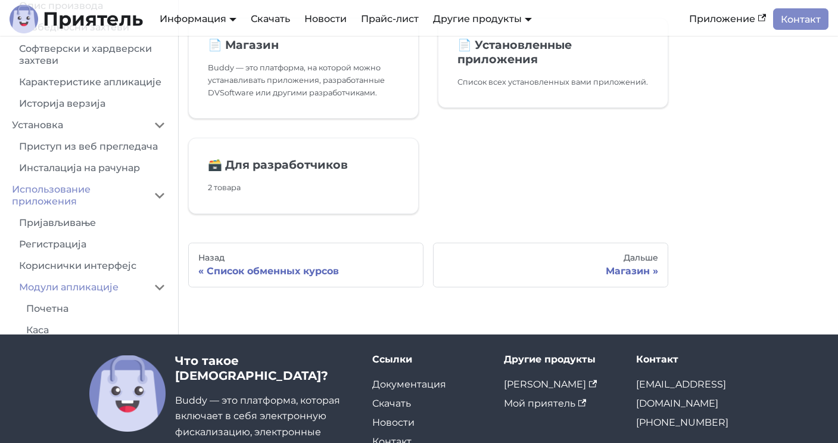
scroll to position [108, 0]
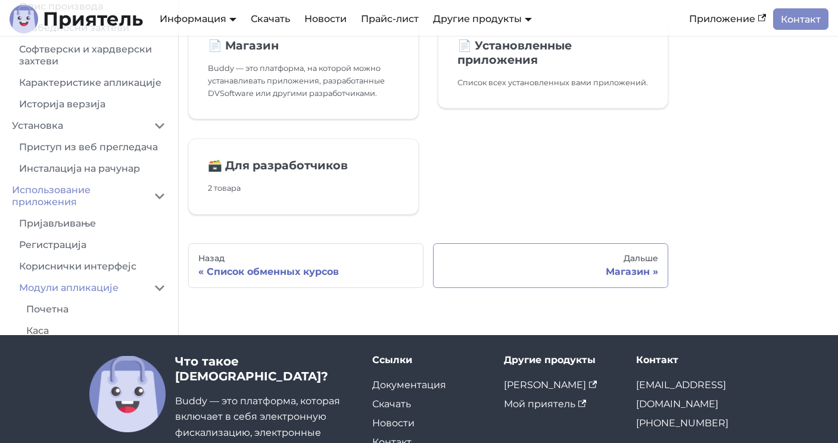
click at [541, 265] on link "[PERSON_NAME]" at bounding box center [550, 265] width 235 height 45
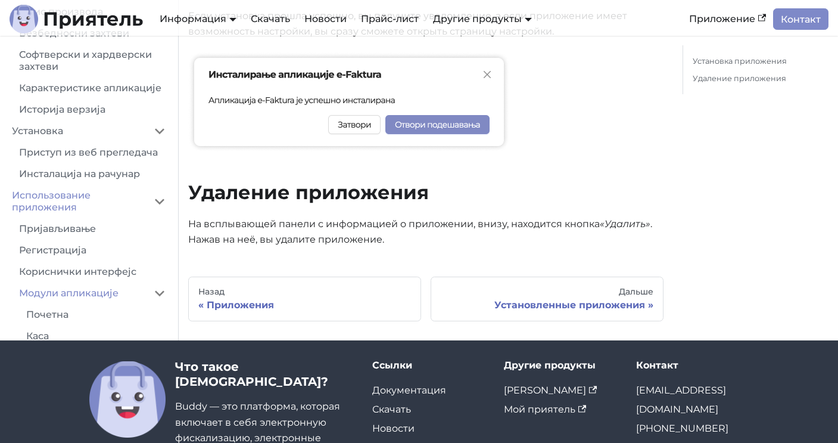
scroll to position [1234, 0]
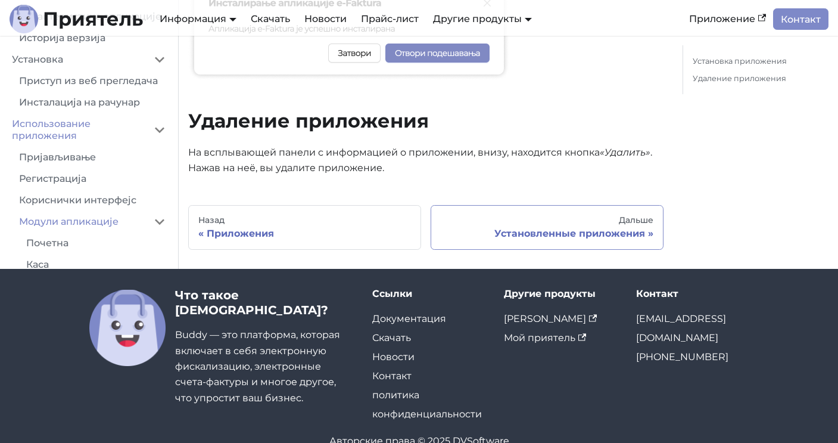
click at [492, 223] on div "Дальше" at bounding box center [547, 220] width 213 height 11
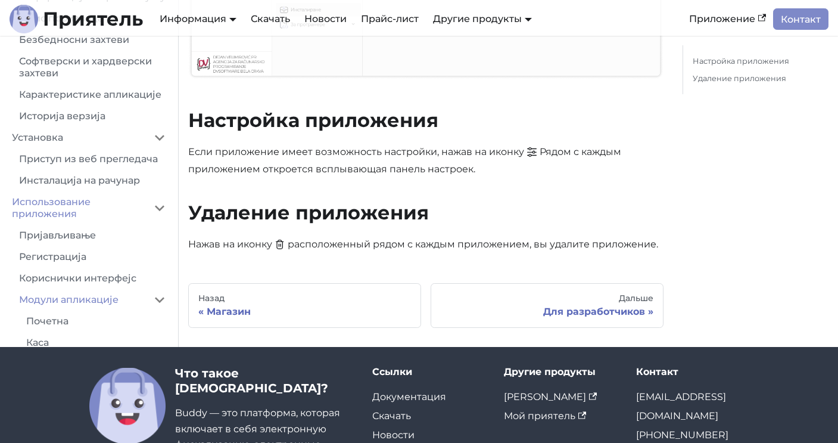
scroll to position [496, 0]
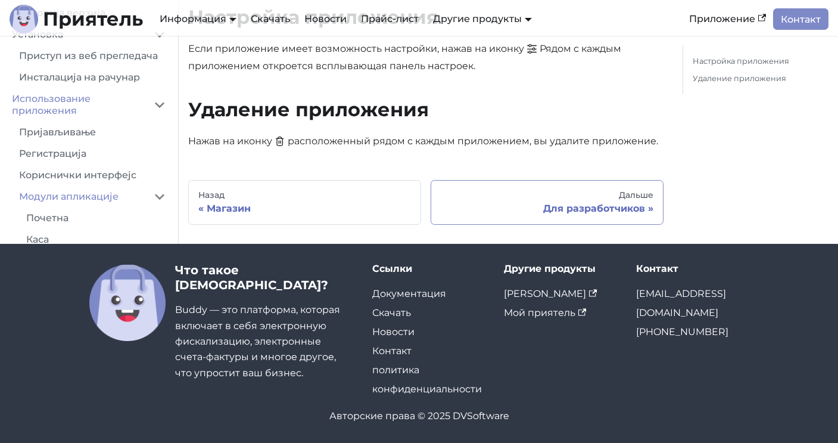
click at [476, 195] on div "Дальше" at bounding box center [547, 195] width 213 height 11
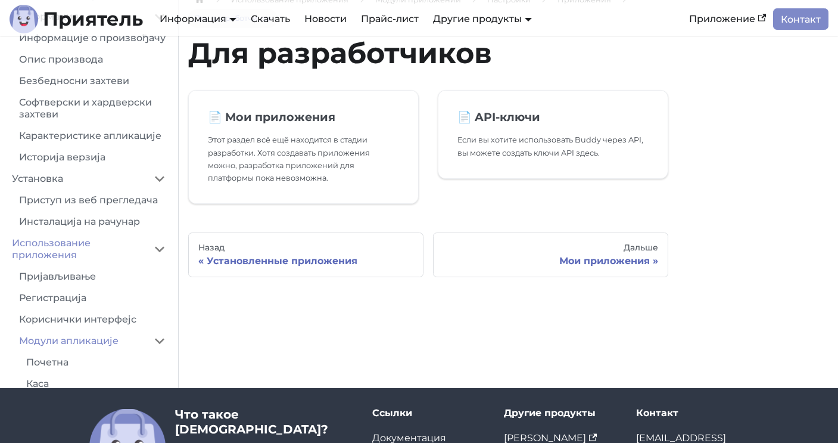
scroll to position [66, 0]
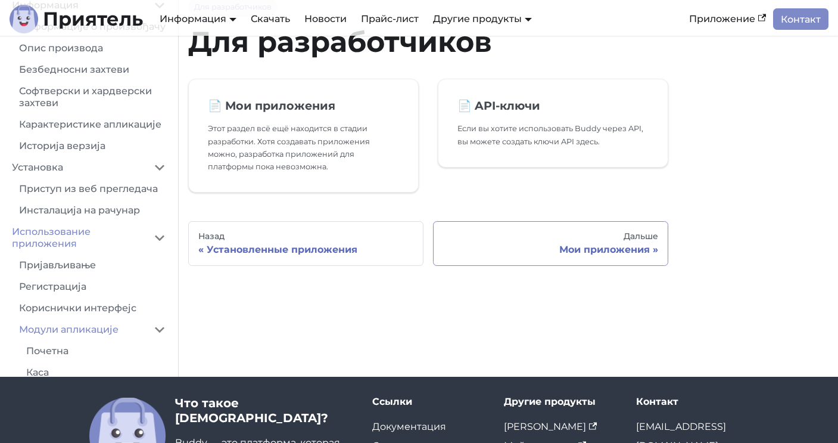
click at [496, 244] on div "Мои приложения" at bounding box center [550, 250] width 215 height 12
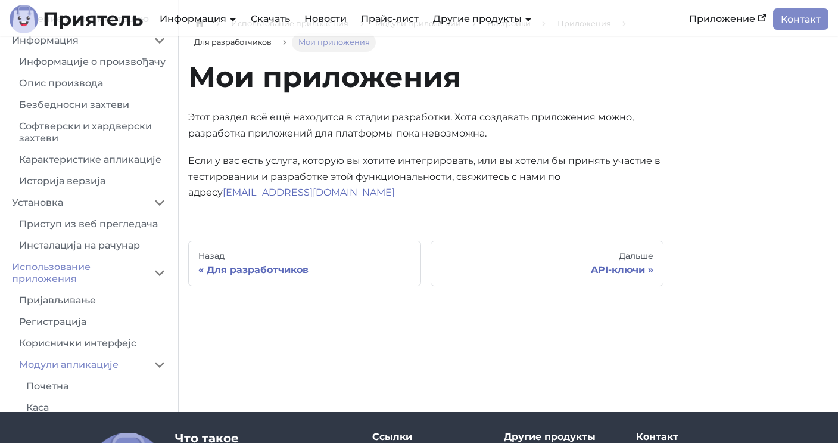
scroll to position [35, 0]
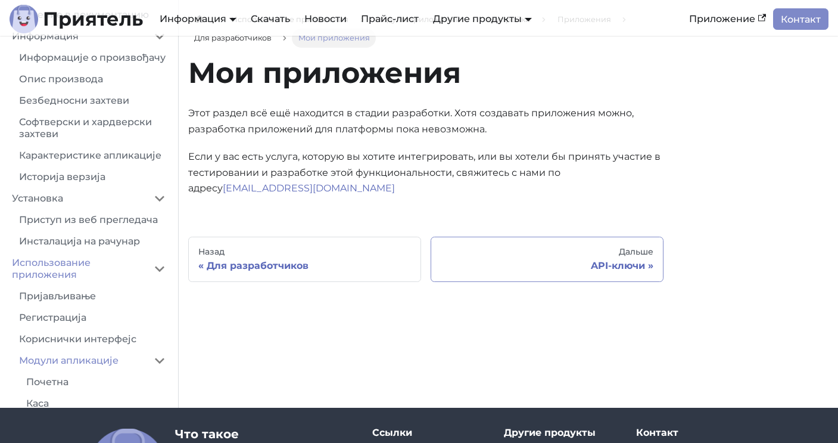
click at [495, 266] on div "API-ключи" at bounding box center [547, 266] width 213 height 12
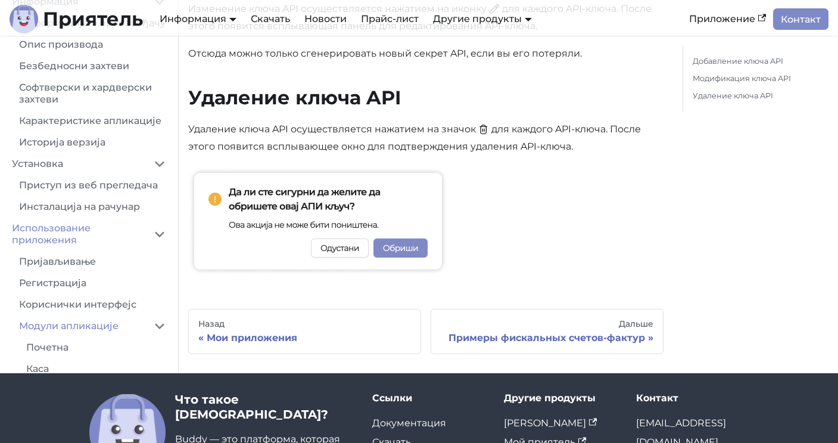
scroll to position [1083, 0]
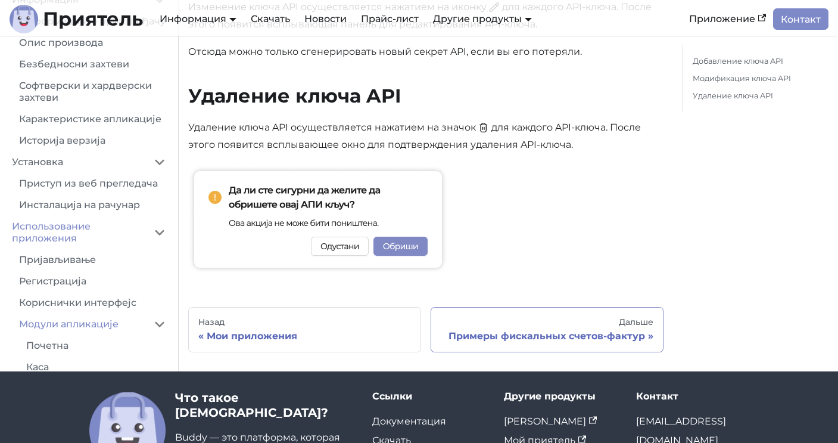
click at [476, 328] on div "Дальше" at bounding box center [547, 322] width 213 height 11
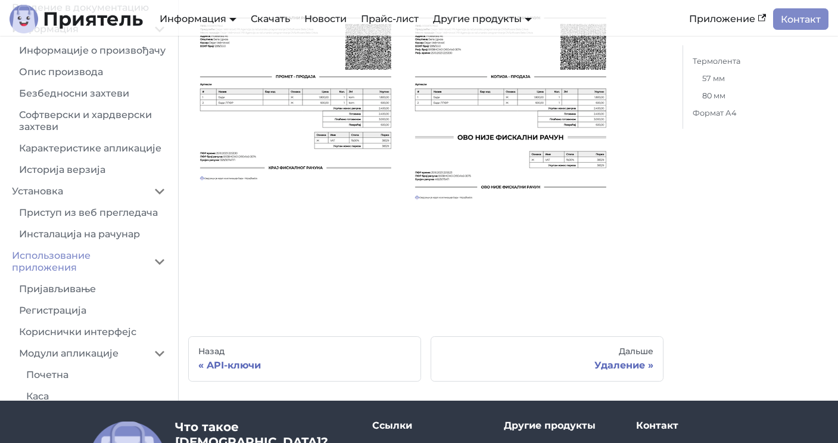
scroll to position [2511, 0]
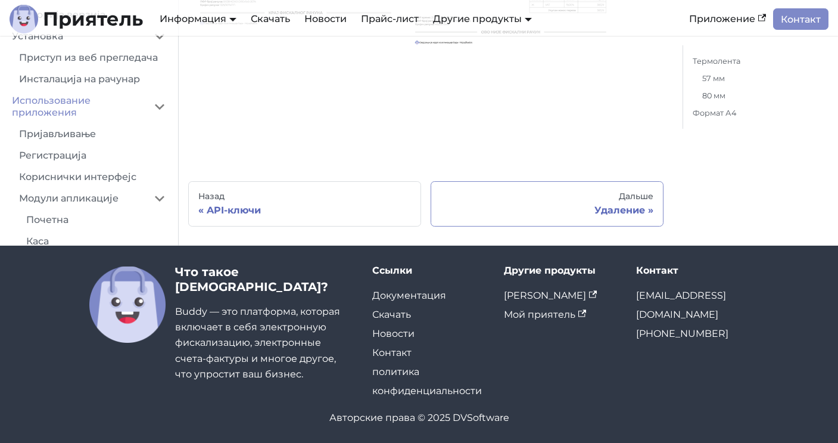
click at [533, 204] on div "Удаление" at bounding box center [547, 210] width 213 height 12
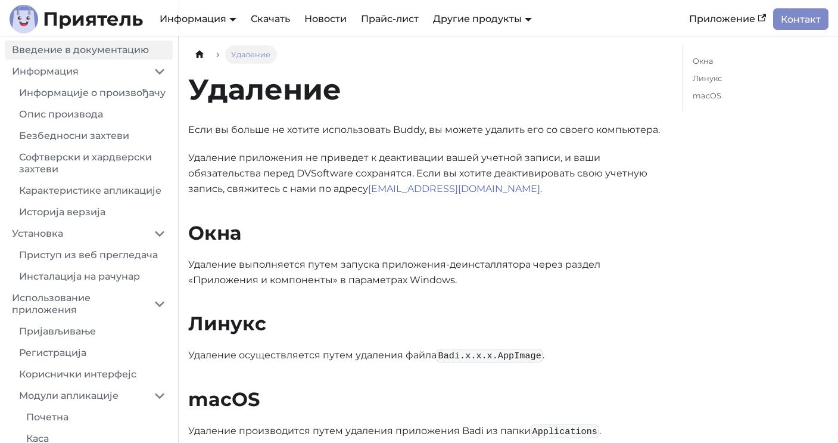
click at [83, 51] on font "Введение в документацию" at bounding box center [80, 49] width 137 height 11
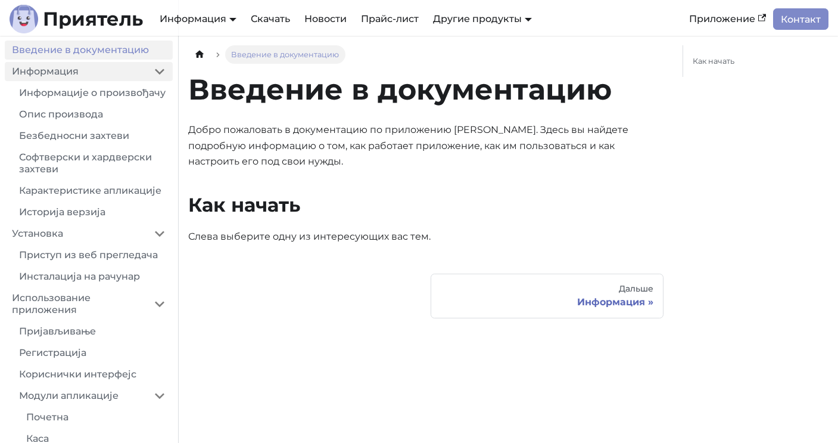
click at [77, 76] on font "Информация" at bounding box center [45, 71] width 67 height 11
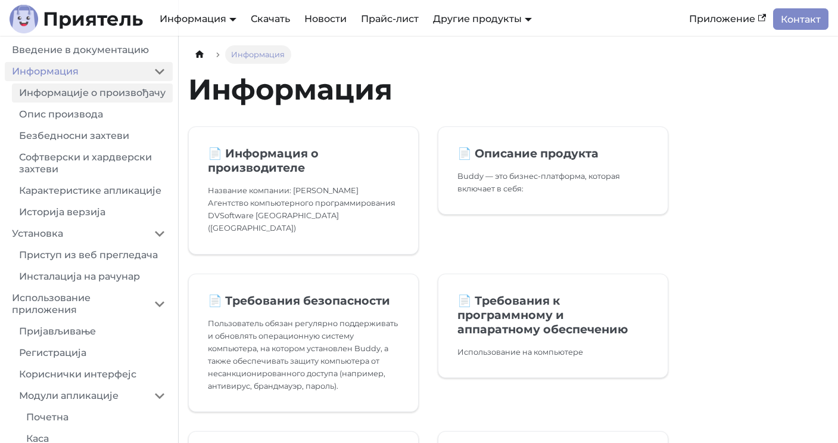
click at [102, 95] on link "Информације о произвођачу" at bounding box center [92, 92] width 161 height 19
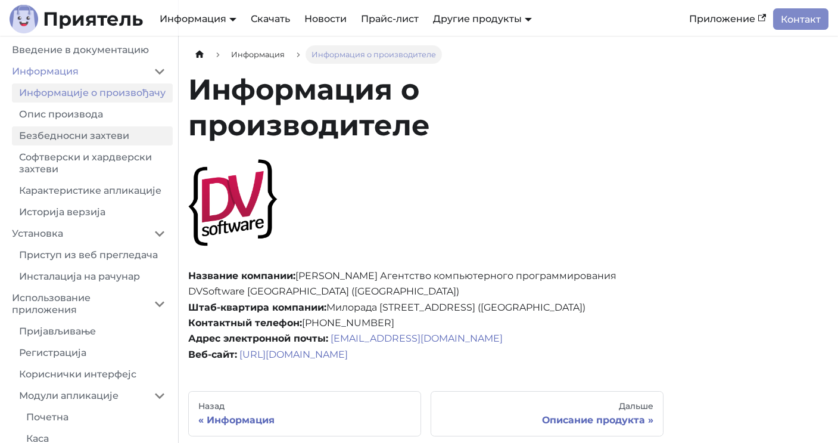
click at [113, 134] on link "Безбедносни захтеви" at bounding box center [92, 135] width 161 height 19
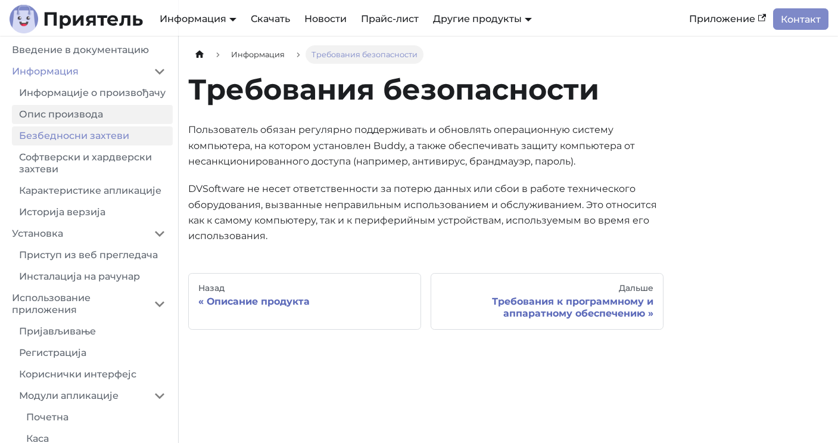
click at [129, 115] on link "Опис производа" at bounding box center [92, 114] width 161 height 19
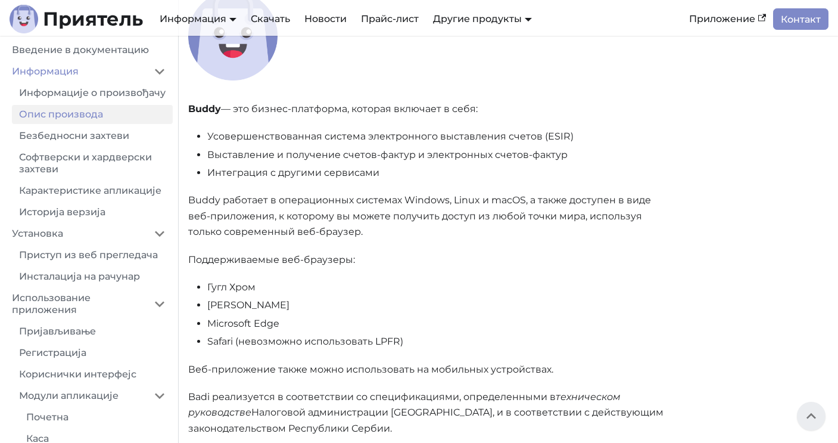
scroll to position [92, 0]
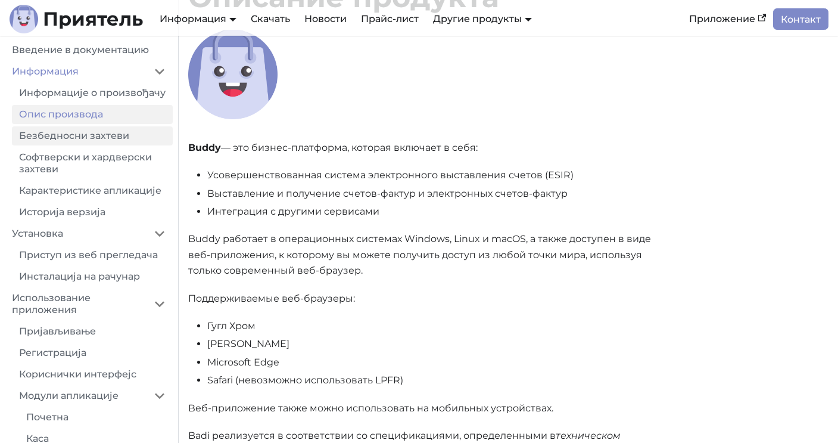
click at [84, 133] on link "Безбедносни захтеви" at bounding box center [92, 135] width 161 height 19
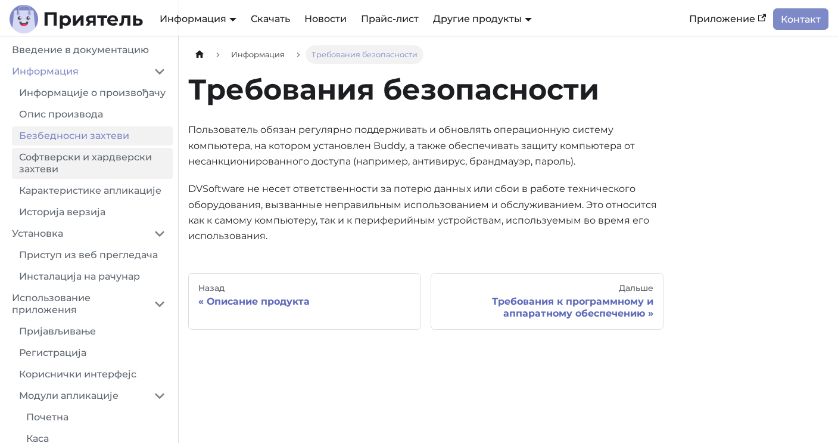
click at [83, 157] on link "Софтверски и хардверски захтеви" at bounding box center [92, 163] width 161 height 31
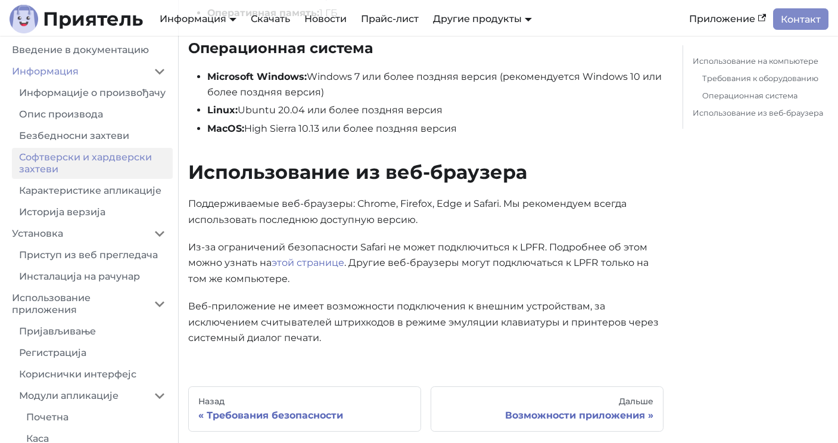
scroll to position [508, 0]
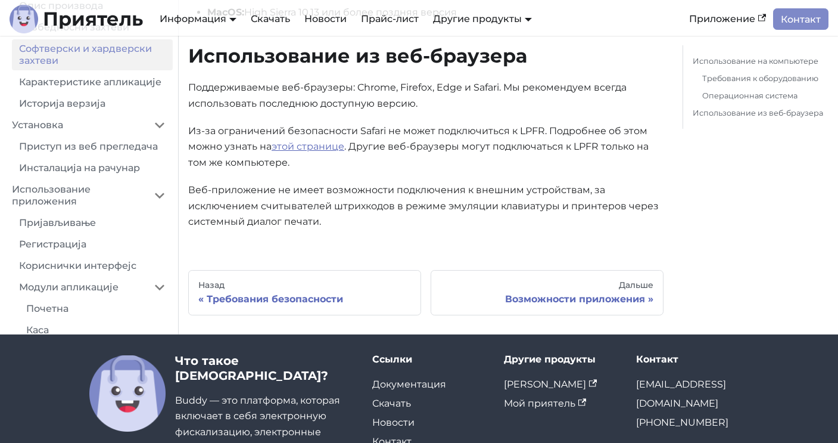
click at [324, 149] on font "этой странице" at bounding box center [308, 146] width 73 height 11
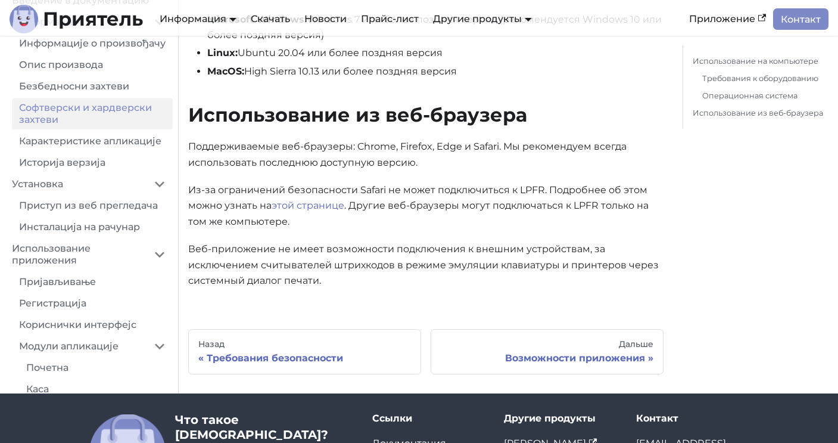
scroll to position [599, 0]
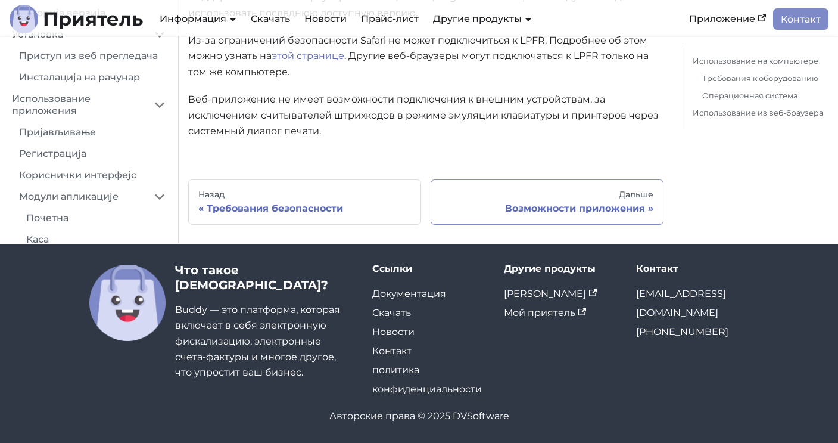
click at [555, 209] on font "Возможности приложения" at bounding box center [575, 208] width 140 height 11
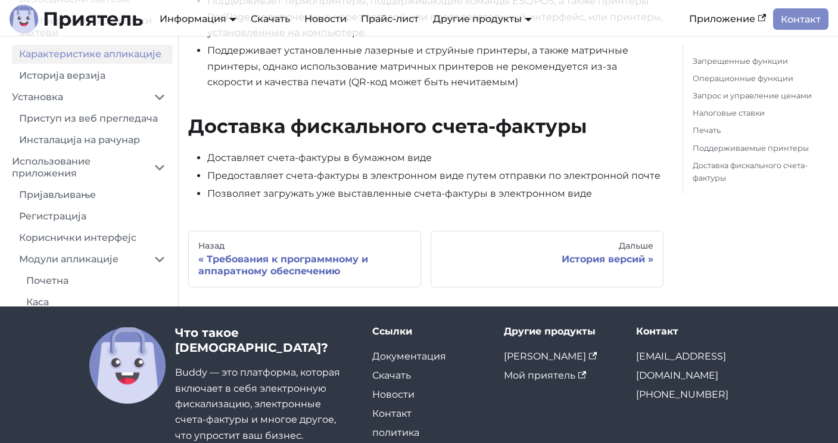
scroll to position [1678, 0]
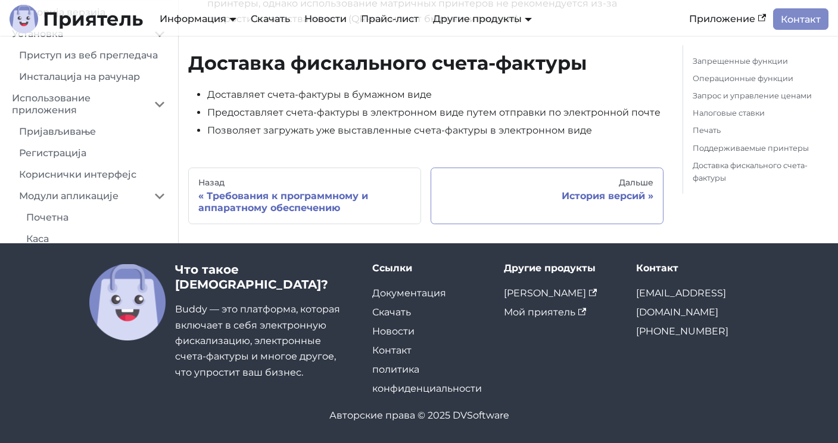
click at [585, 189] on link "[PERSON_NAME] История версий" at bounding box center [547, 195] width 233 height 57
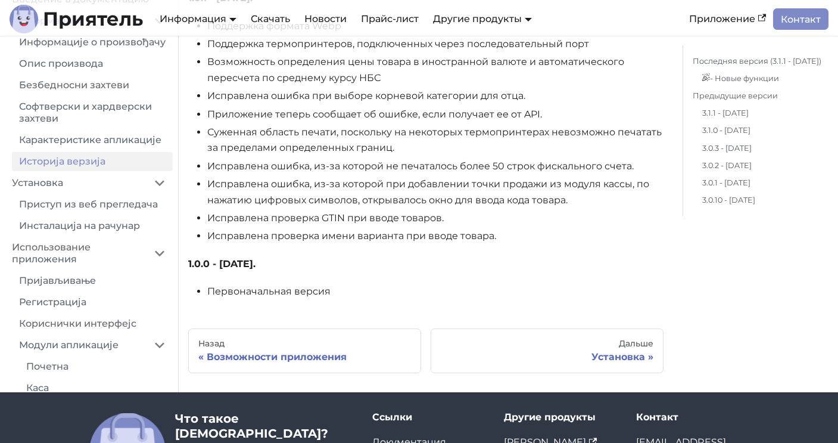
scroll to position [11510, 0]
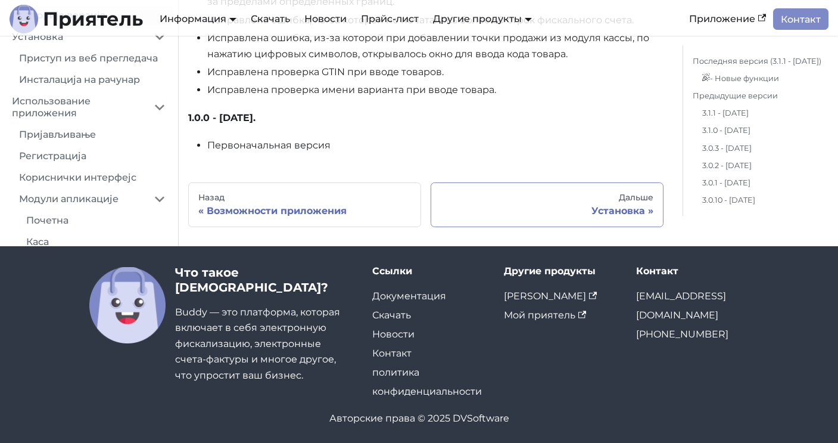
click at [576, 207] on div "Установка" at bounding box center [547, 211] width 213 height 12
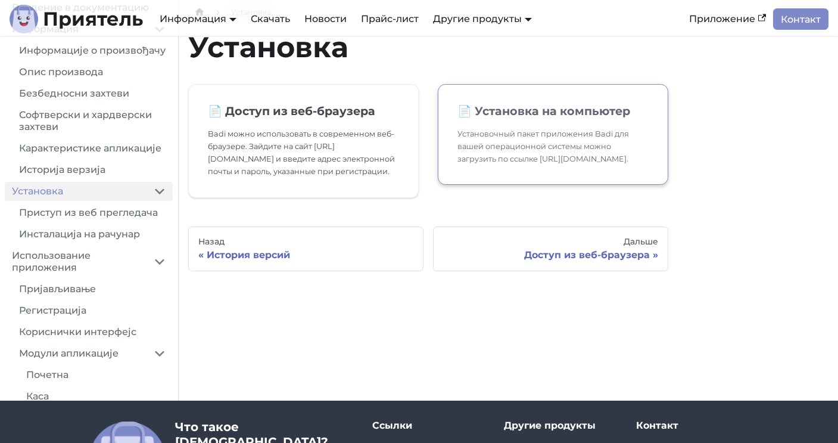
scroll to position [43, 0]
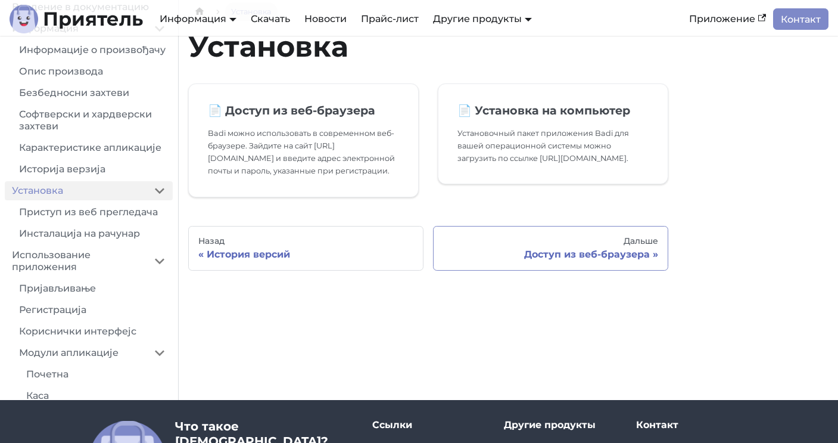
click at [538, 249] on font "Доступ из веб-браузера" at bounding box center [587, 254] width 126 height 11
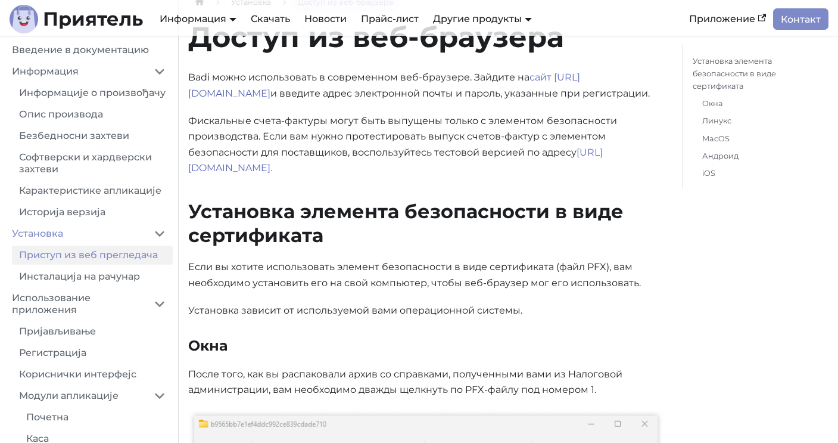
scroll to position [54, 0]
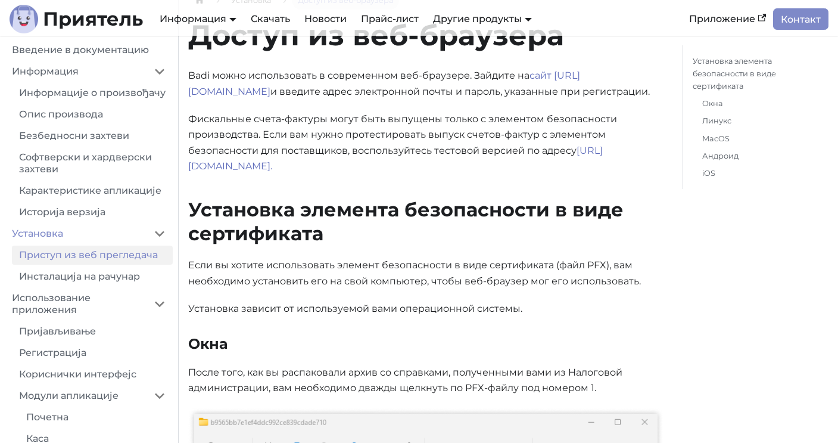
click at [319, 164] on p "Фискальные счета-фактуры могут быть выпущены только с элементом безопасности пр…" at bounding box center [426, 142] width 476 height 63
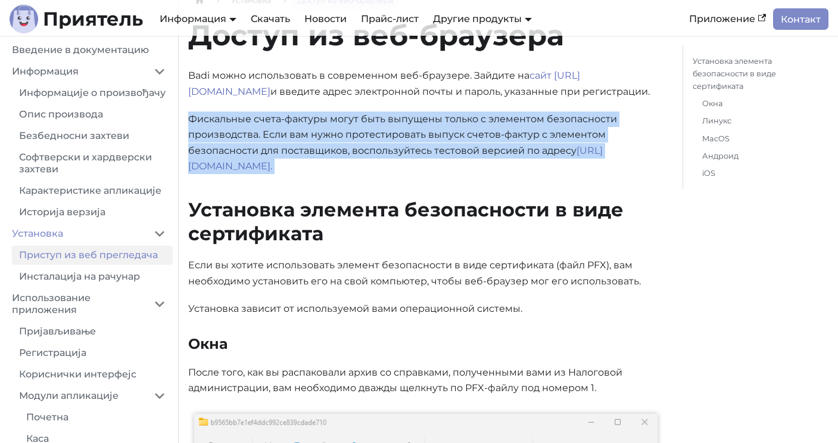
click at [319, 164] on p "Фискальные счета-фактуры могут быть выпущены только с элементом безопасности пр…" at bounding box center [426, 142] width 476 height 63
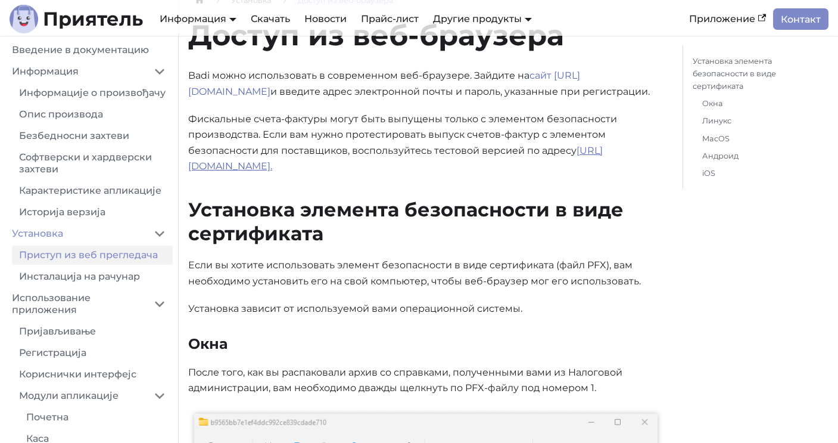
drag, startPoint x: 319, startPoint y: 164, endPoint x: 190, endPoint y: 169, distance: 130.0
click at [190, 169] on p "Фискальные счета-фактуры могут быть выпущены только с элементом безопасности пр…" at bounding box center [426, 142] width 476 height 63
copy font "[URL][DOMAIN_NAME]."
